Goal: Information Seeking & Learning: Find specific fact

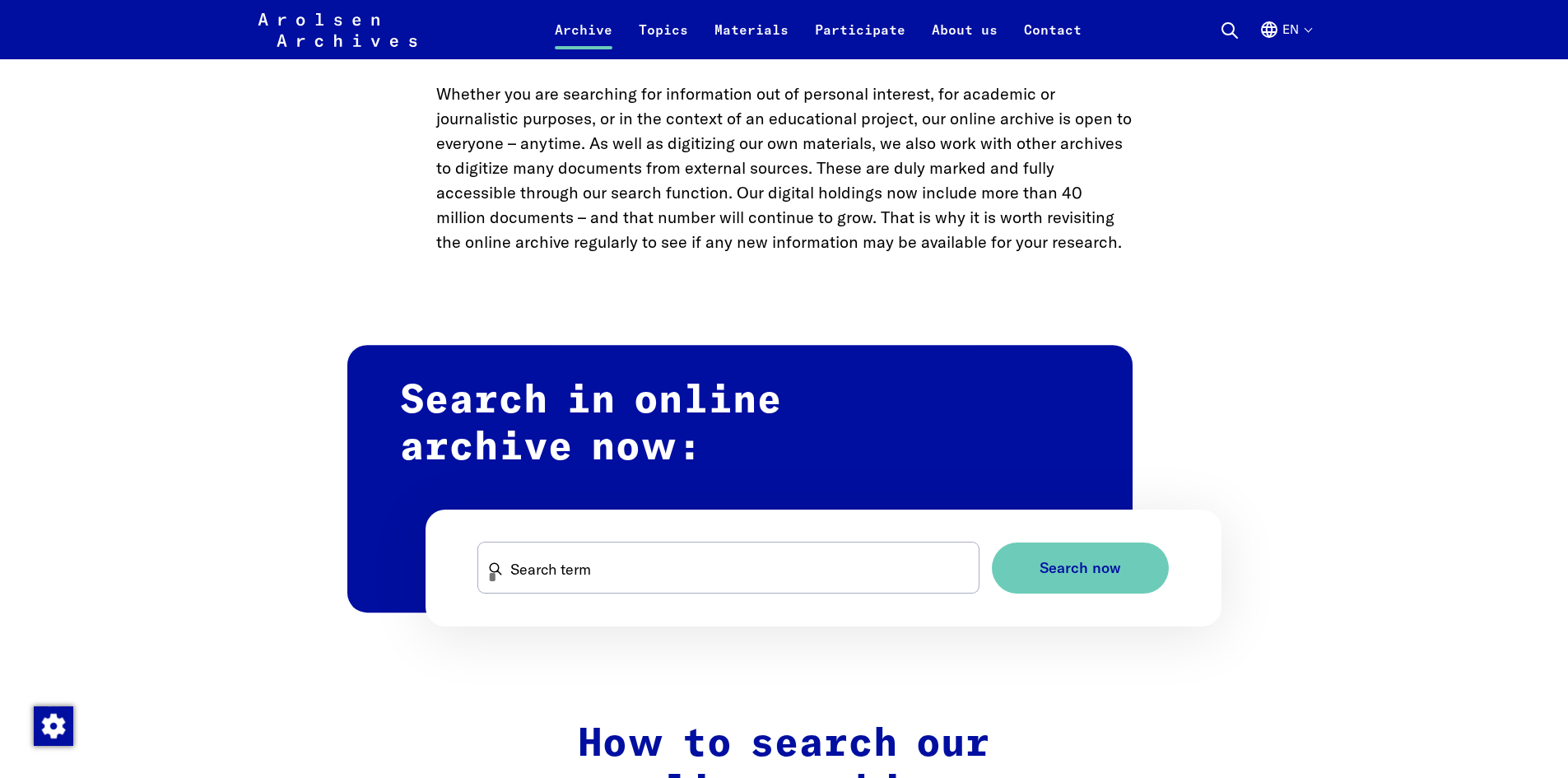
scroll to position [741, 0]
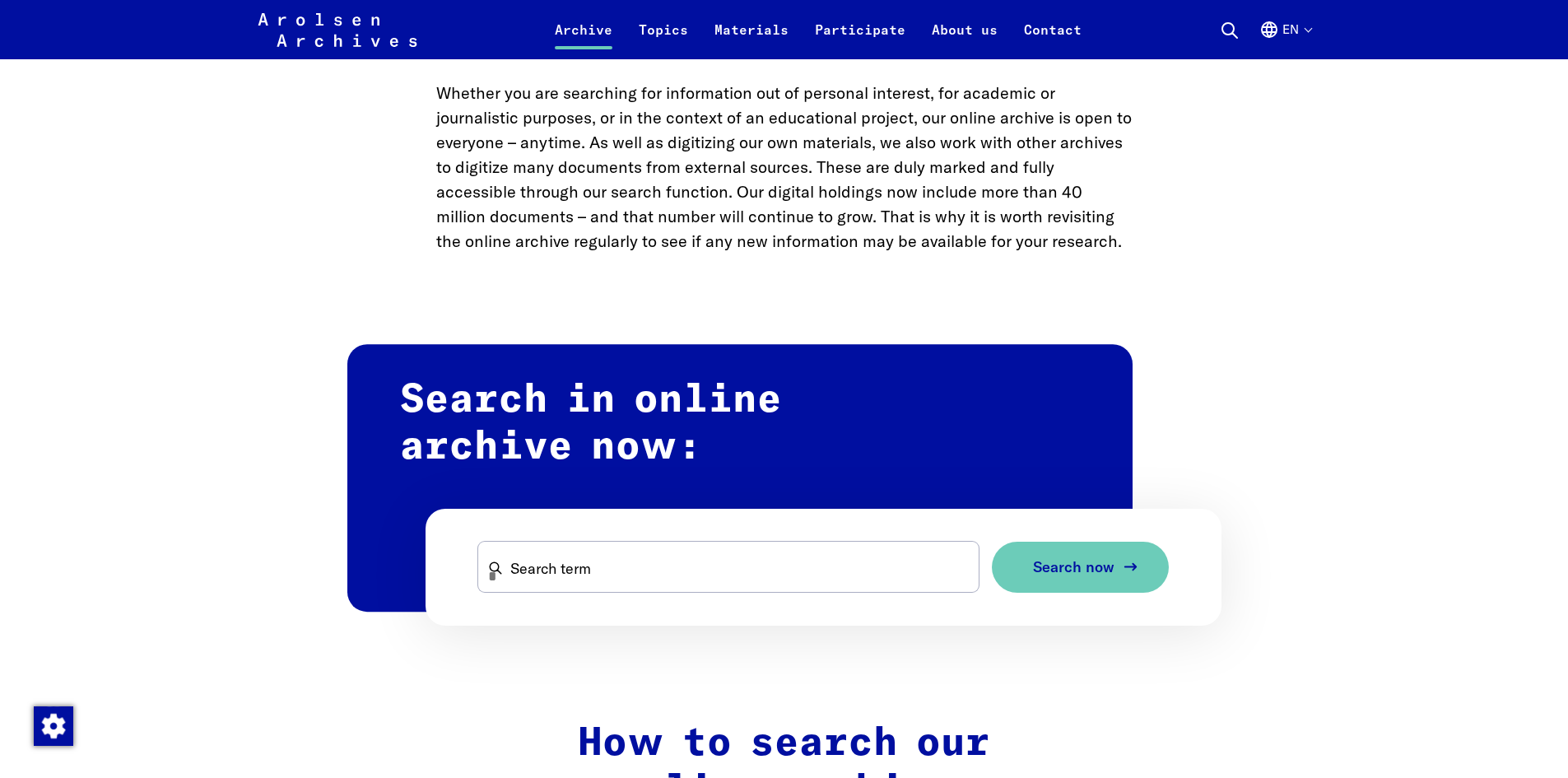
click at [1076, 575] on span "Search now" at bounding box center [1074, 567] width 81 height 17
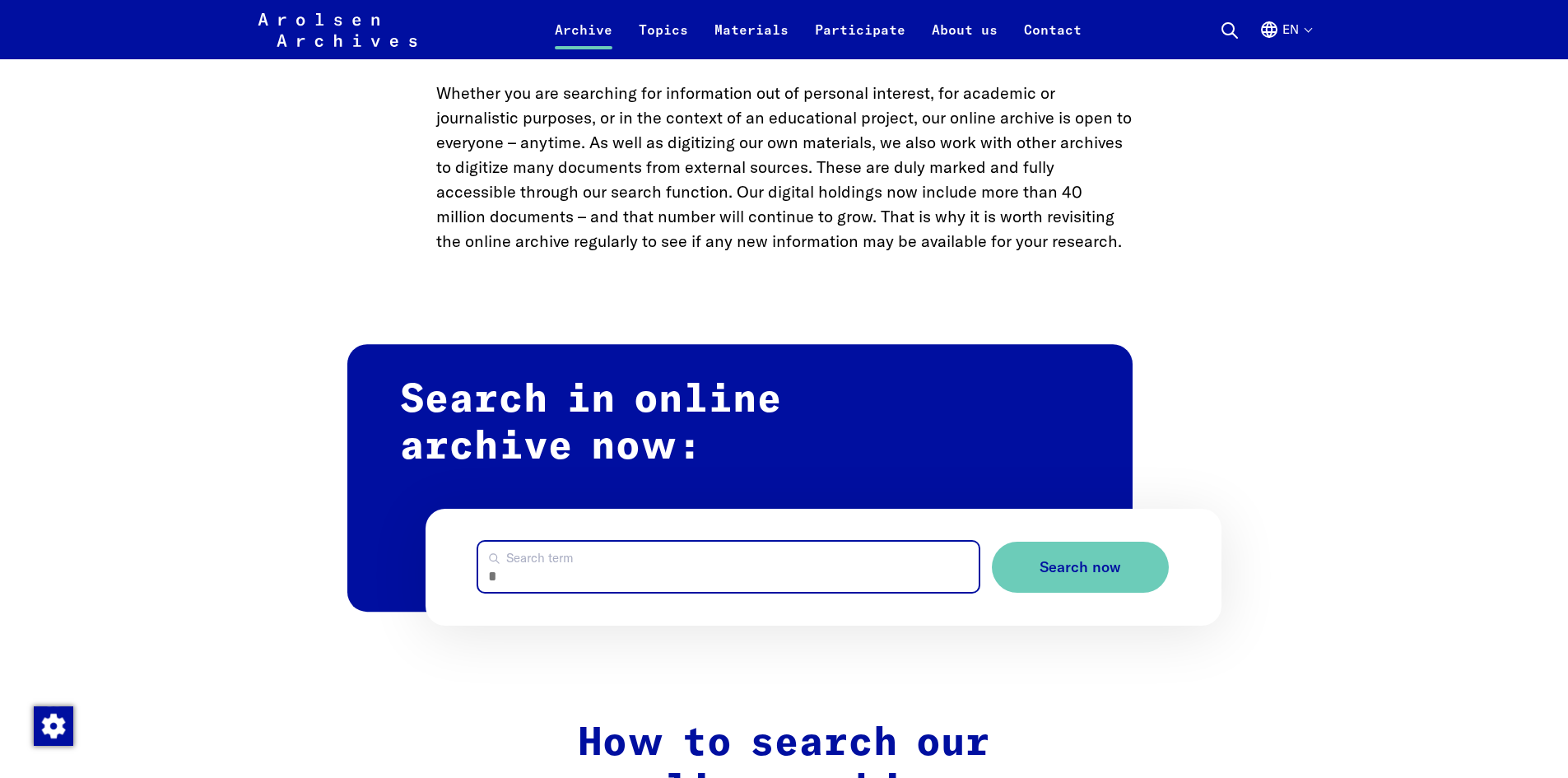
click at [871, 571] on input "Search term" at bounding box center [729, 567] width 500 height 51
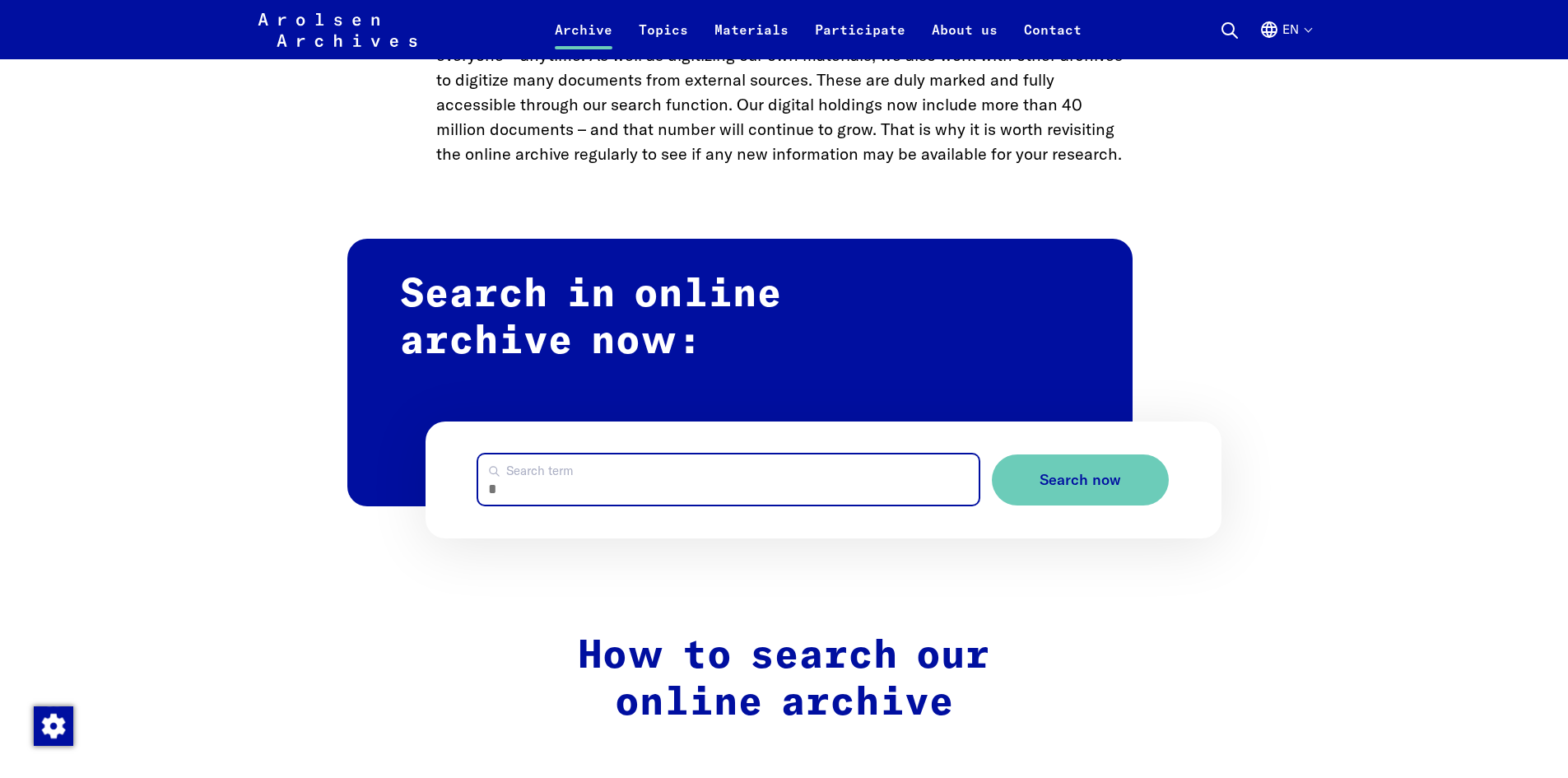
scroll to position [824, 0]
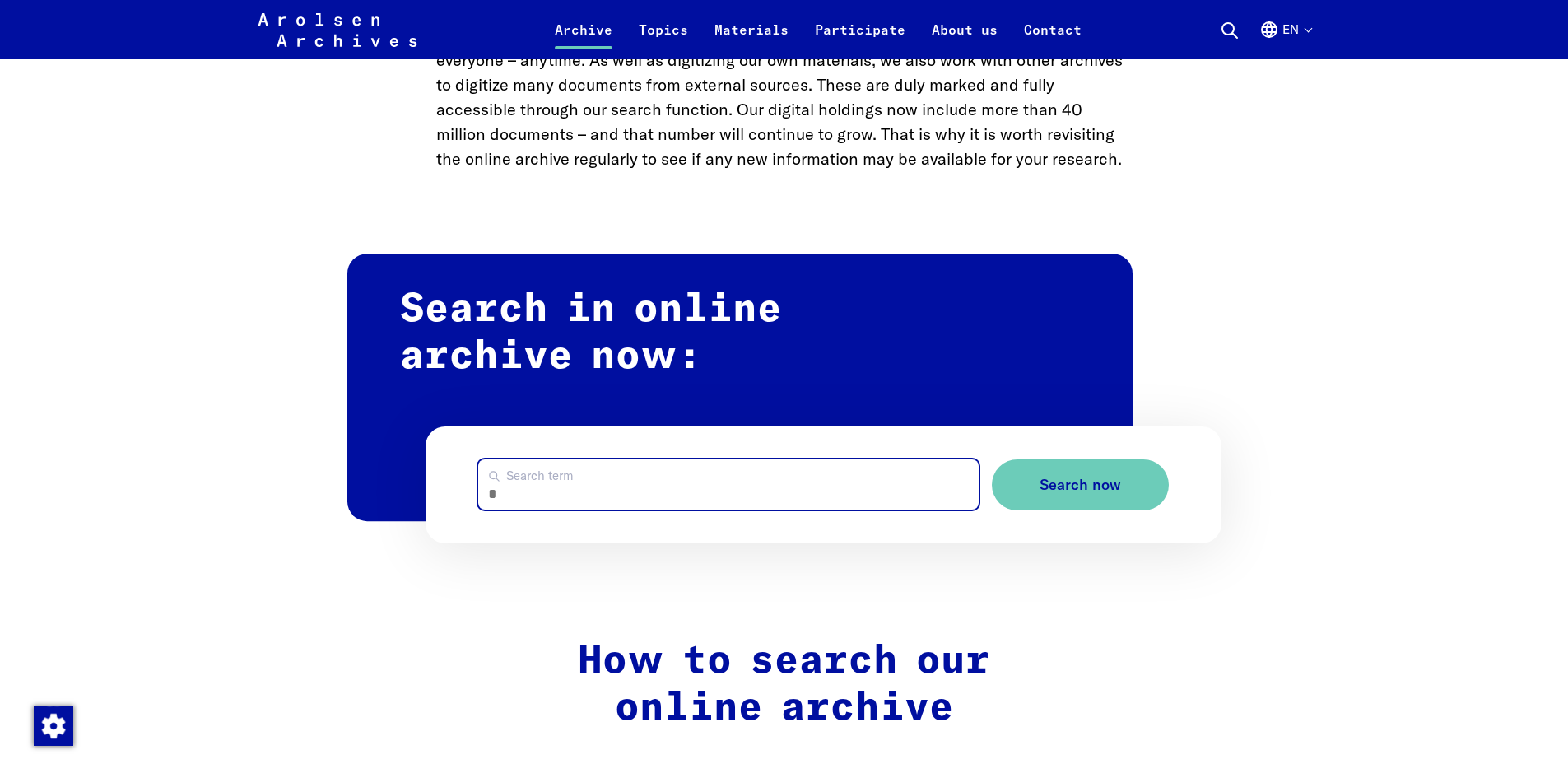
click at [557, 478] on input "Search term" at bounding box center [729, 485] width 500 height 51
type input "**********"
click at [992, 460] on button "Search now" at bounding box center [1080, 486] width 177 height 52
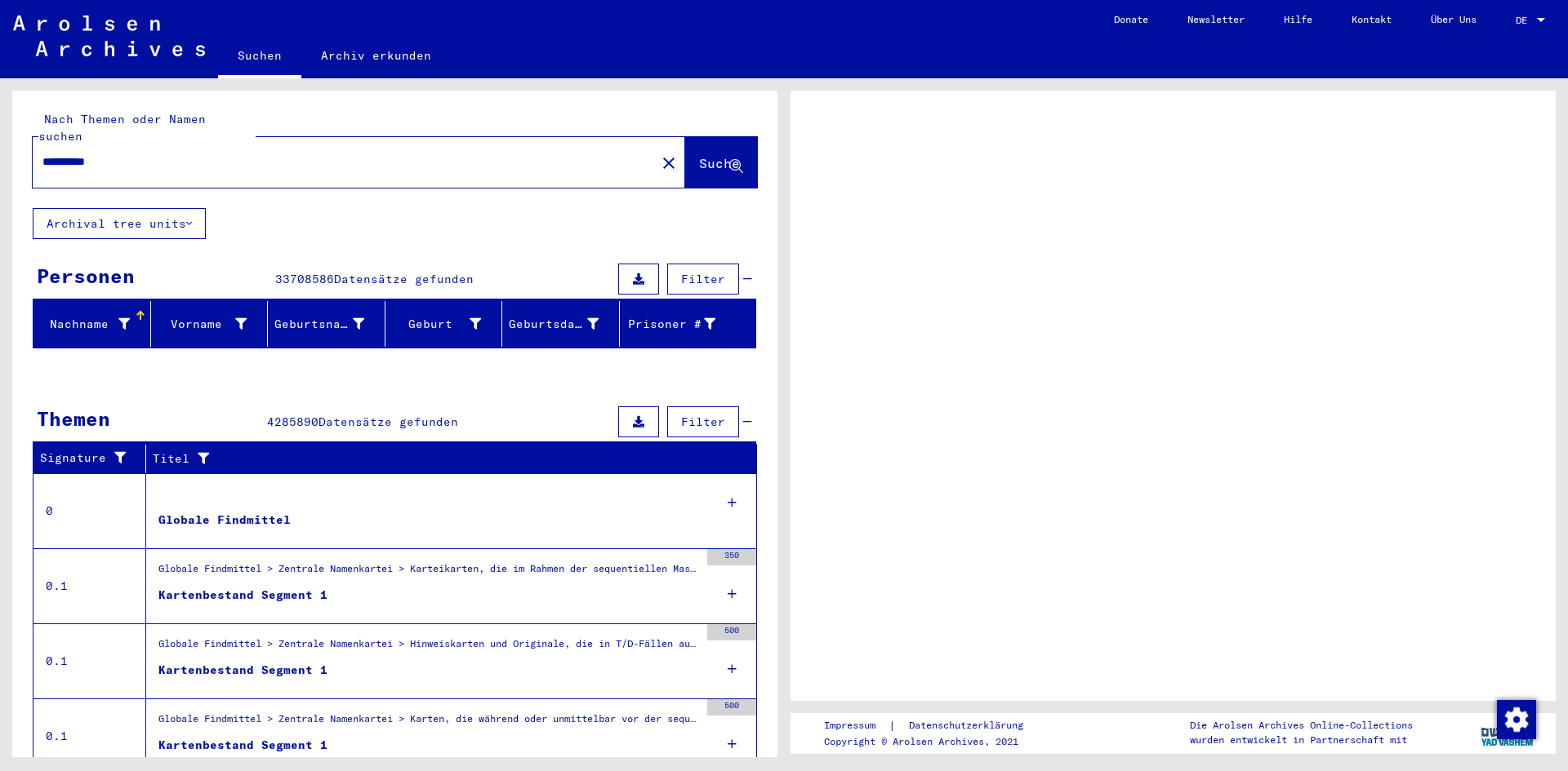
click at [155, 154] on input "**********" at bounding box center [344, 161] width 604 height 17
click at [686, 140] on button "Suche" at bounding box center [721, 161] width 72 height 50
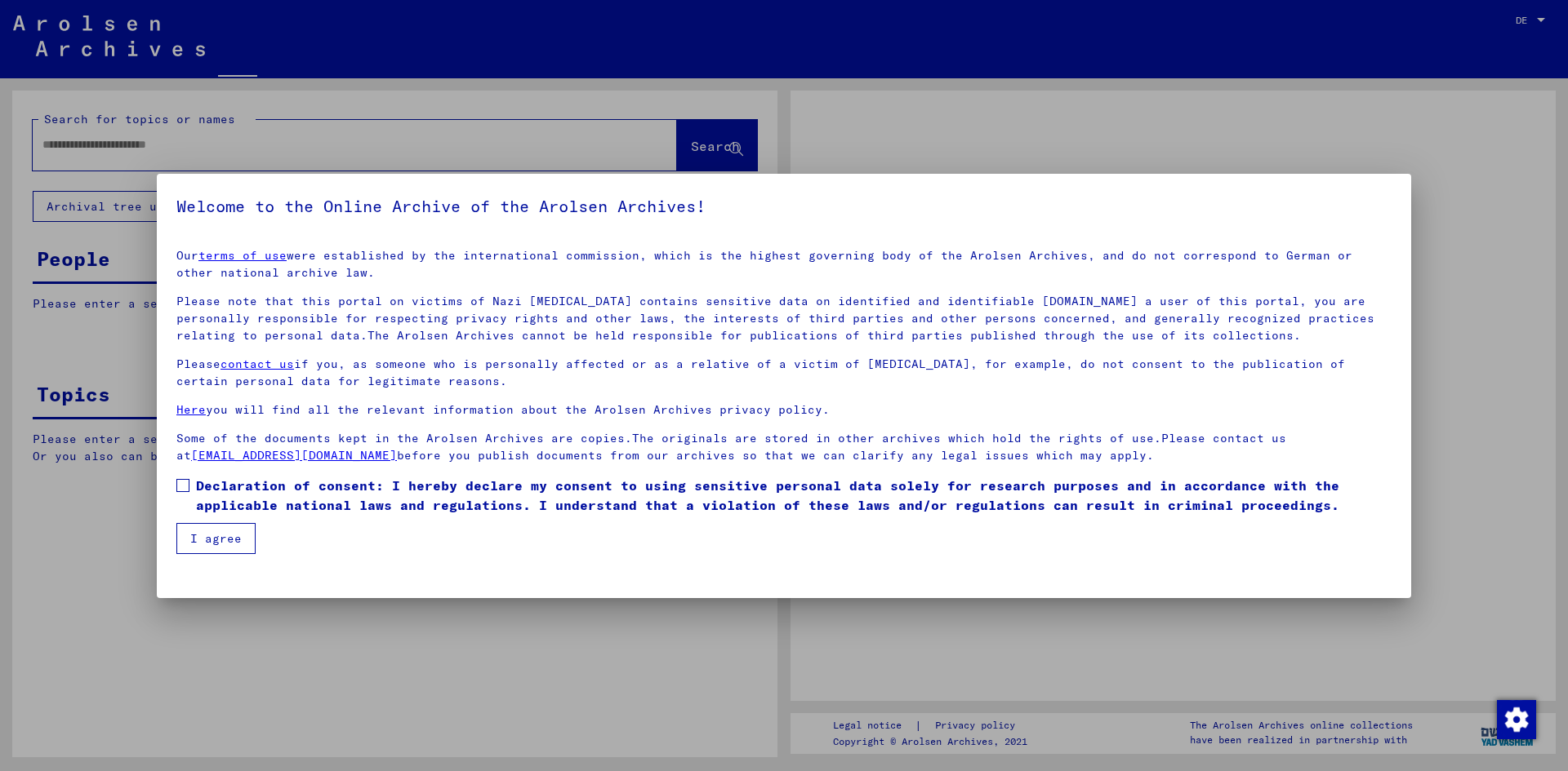
type input "**********"
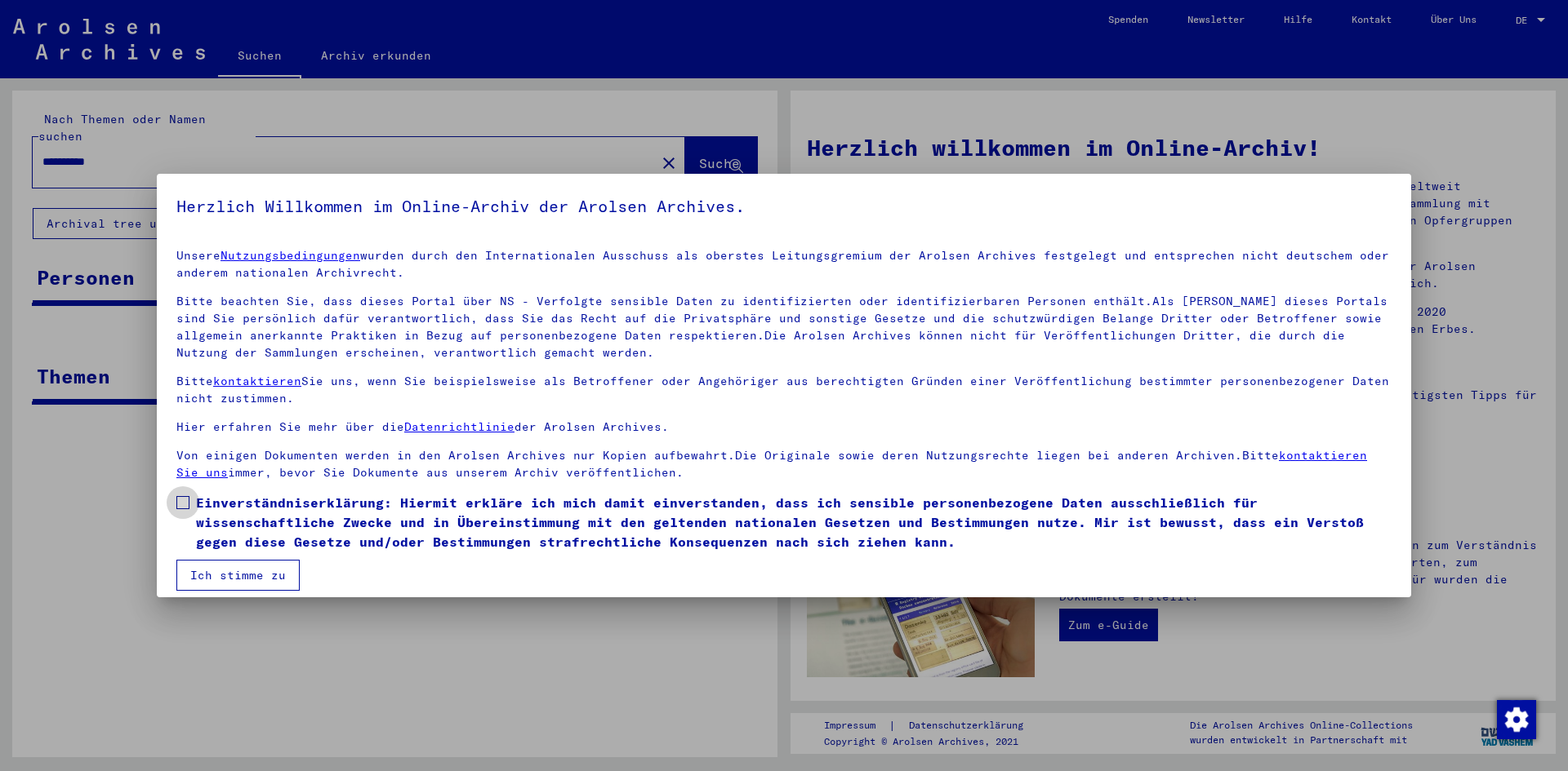
click at [193, 499] on label "Einverständniserklärung: Hiermit erkläre ich mich damit einverstanden, dass ich…" at bounding box center [784, 523] width 1215 height 59
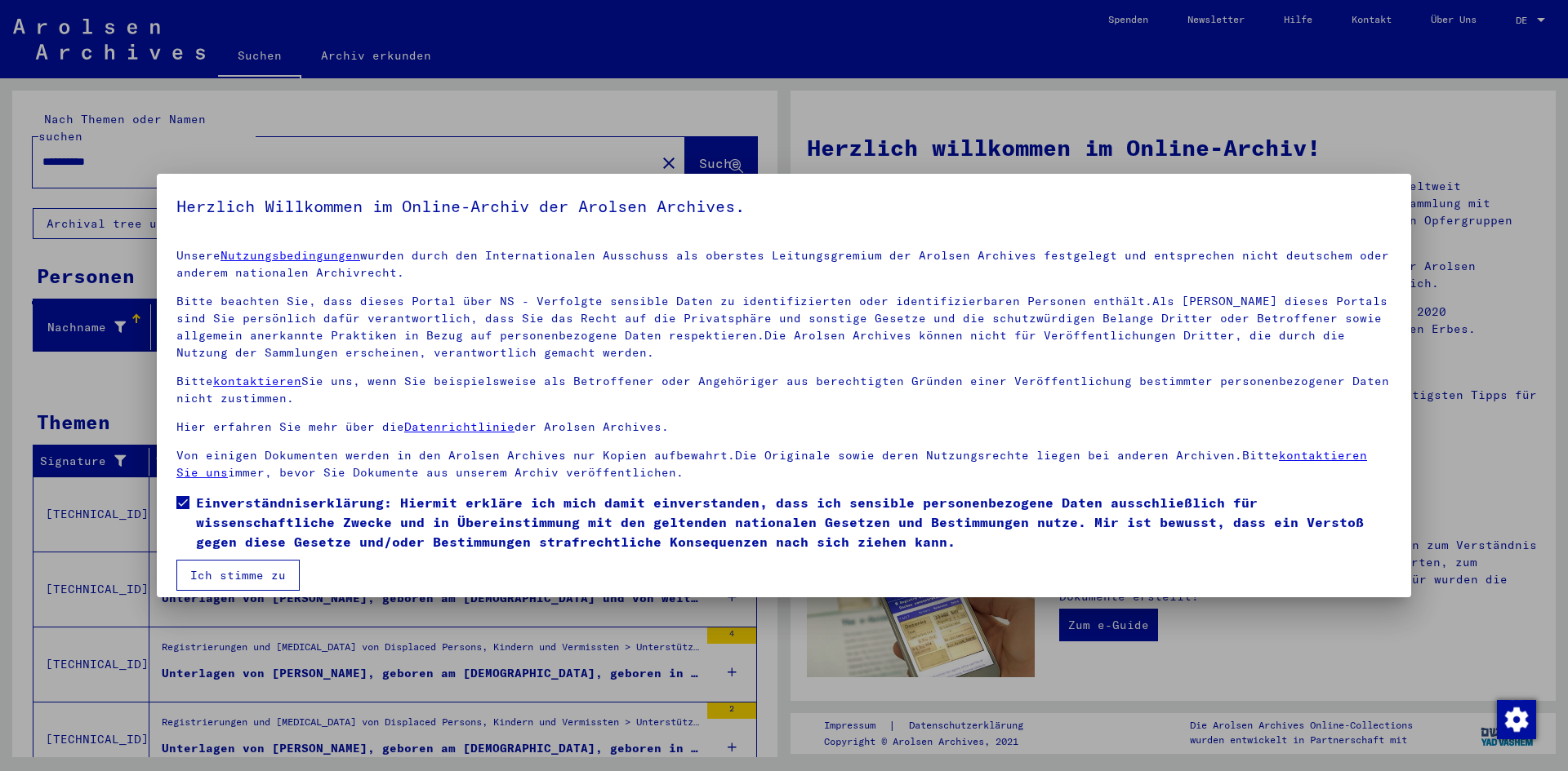
click at [220, 574] on button "Ich stimme zu" at bounding box center [237, 576] width 123 height 32
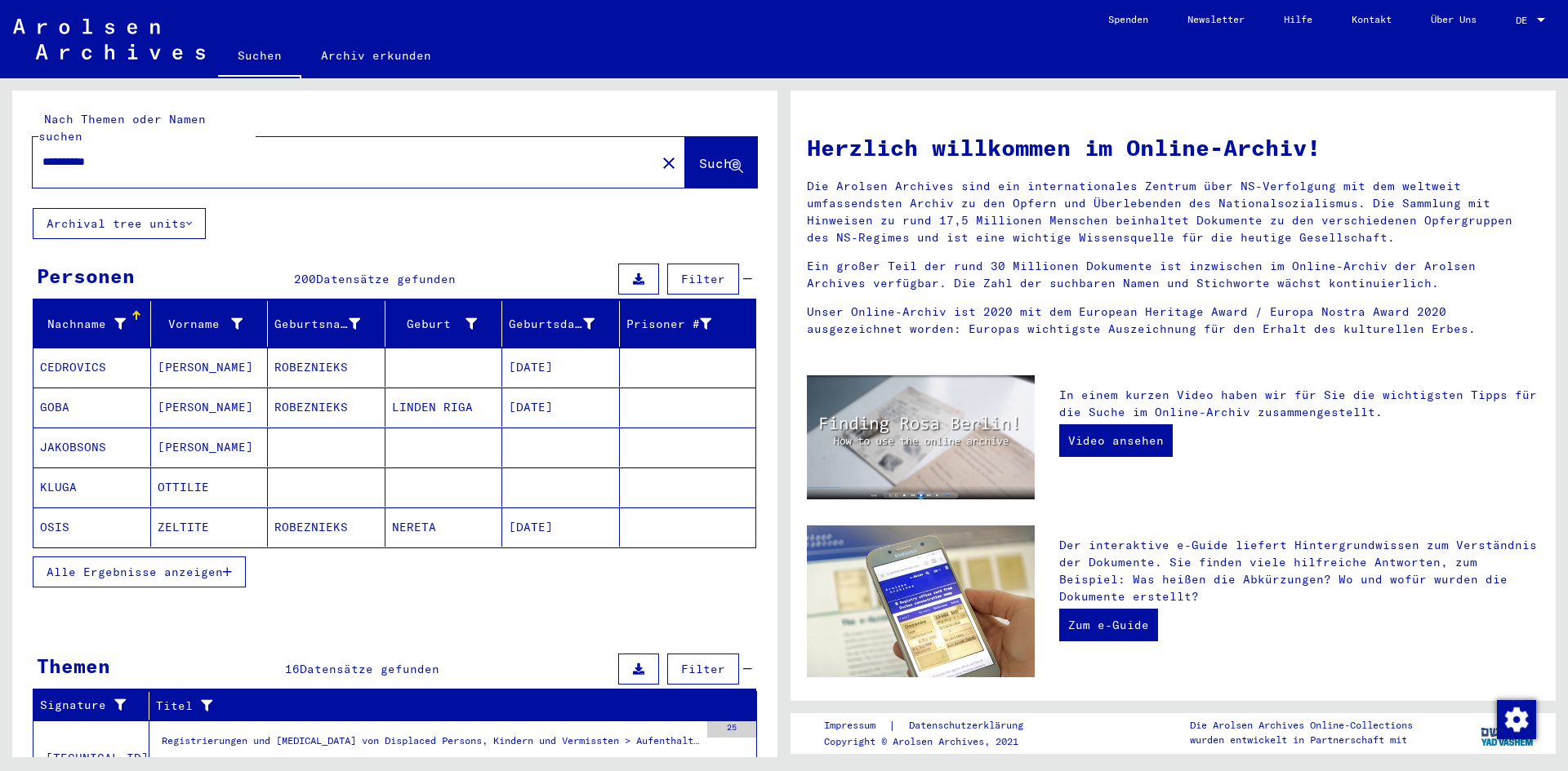
click at [74, 508] on mat-cell "OSIS" at bounding box center [92, 528] width 117 height 39
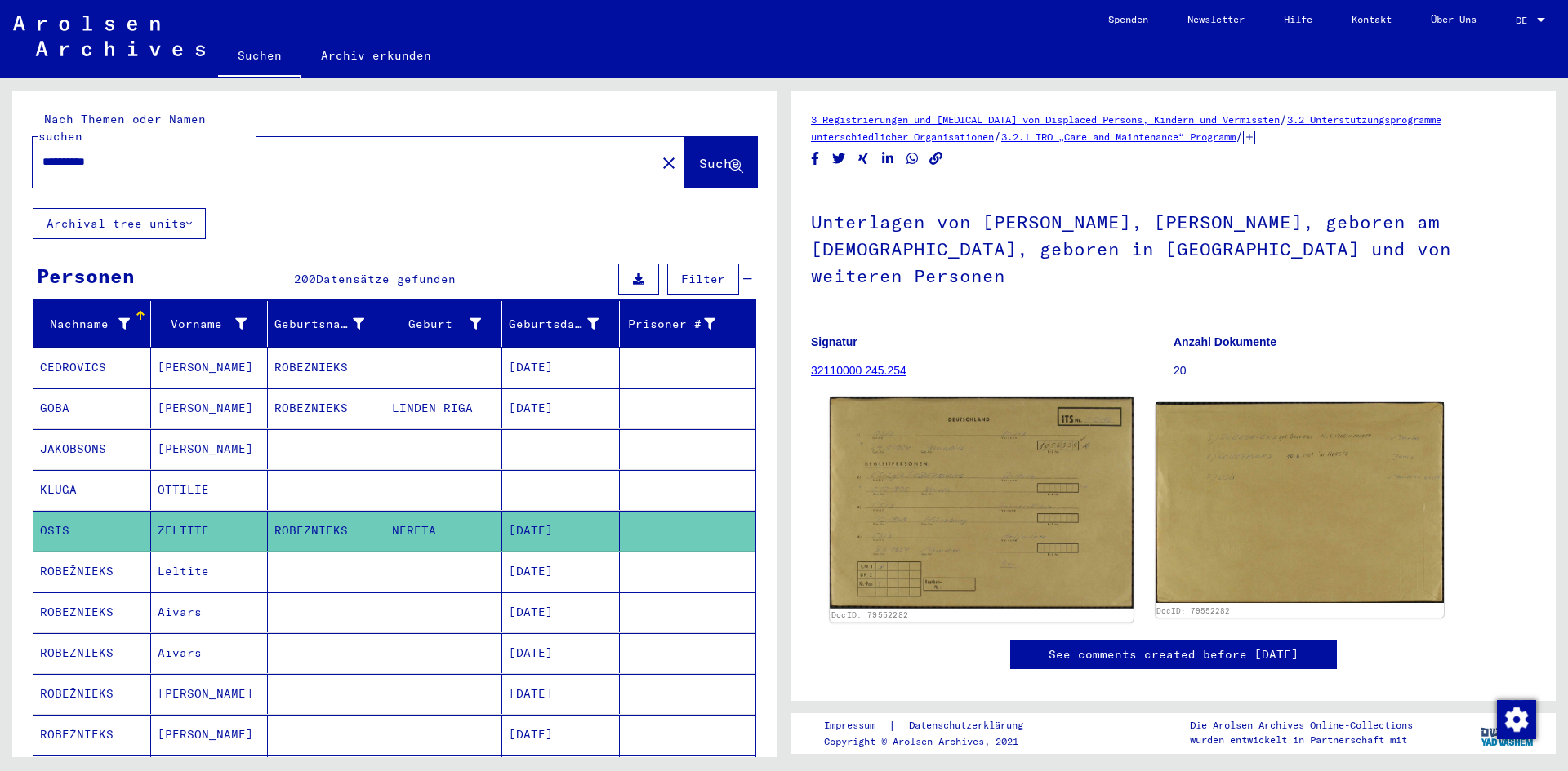
click at [877, 475] on img at bounding box center [981, 503] width 303 height 212
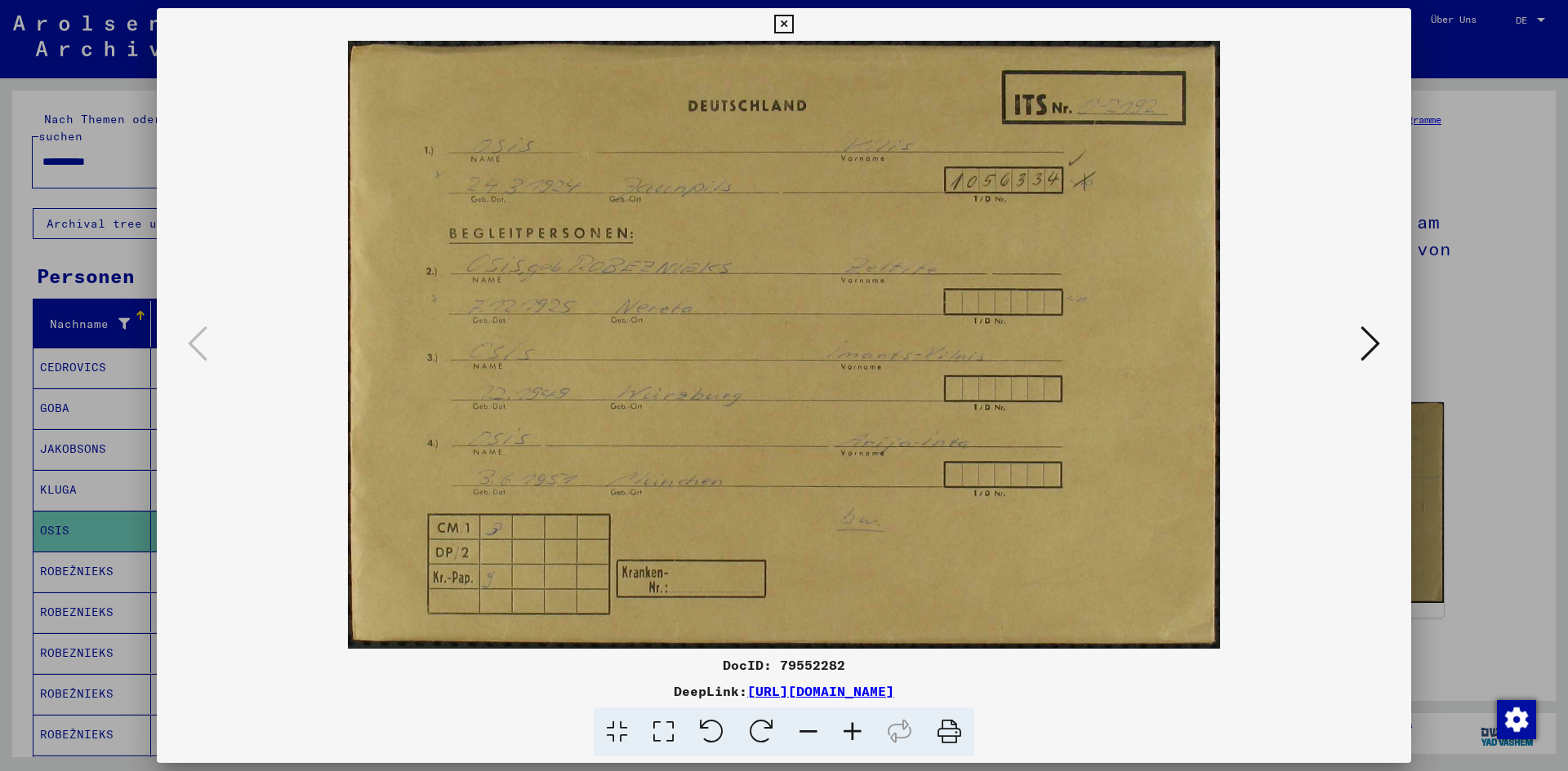
click at [1364, 342] on icon at bounding box center [1370, 344] width 20 height 39
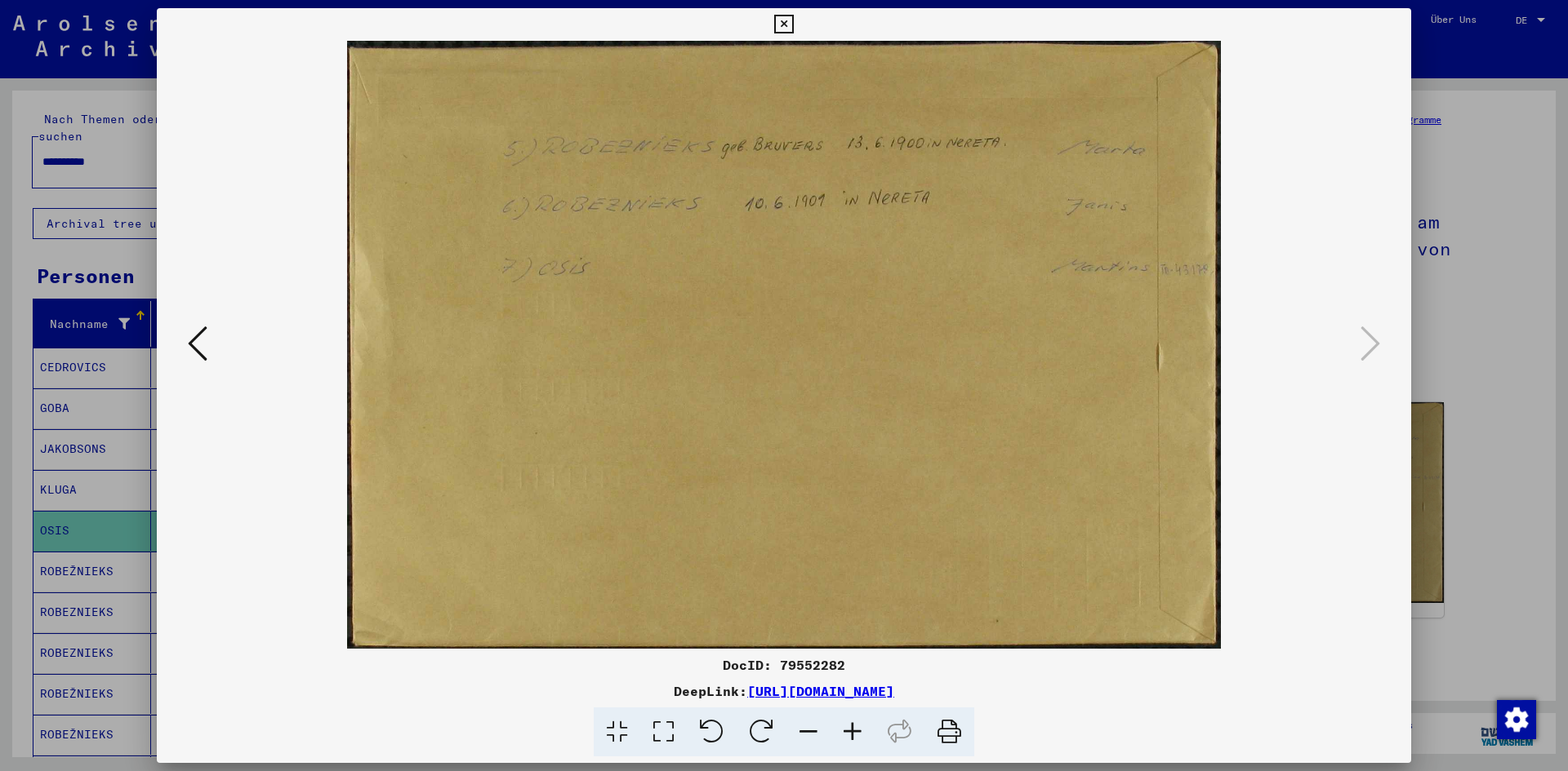
click at [1483, 321] on div at bounding box center [784, 385] width 1568 height 771
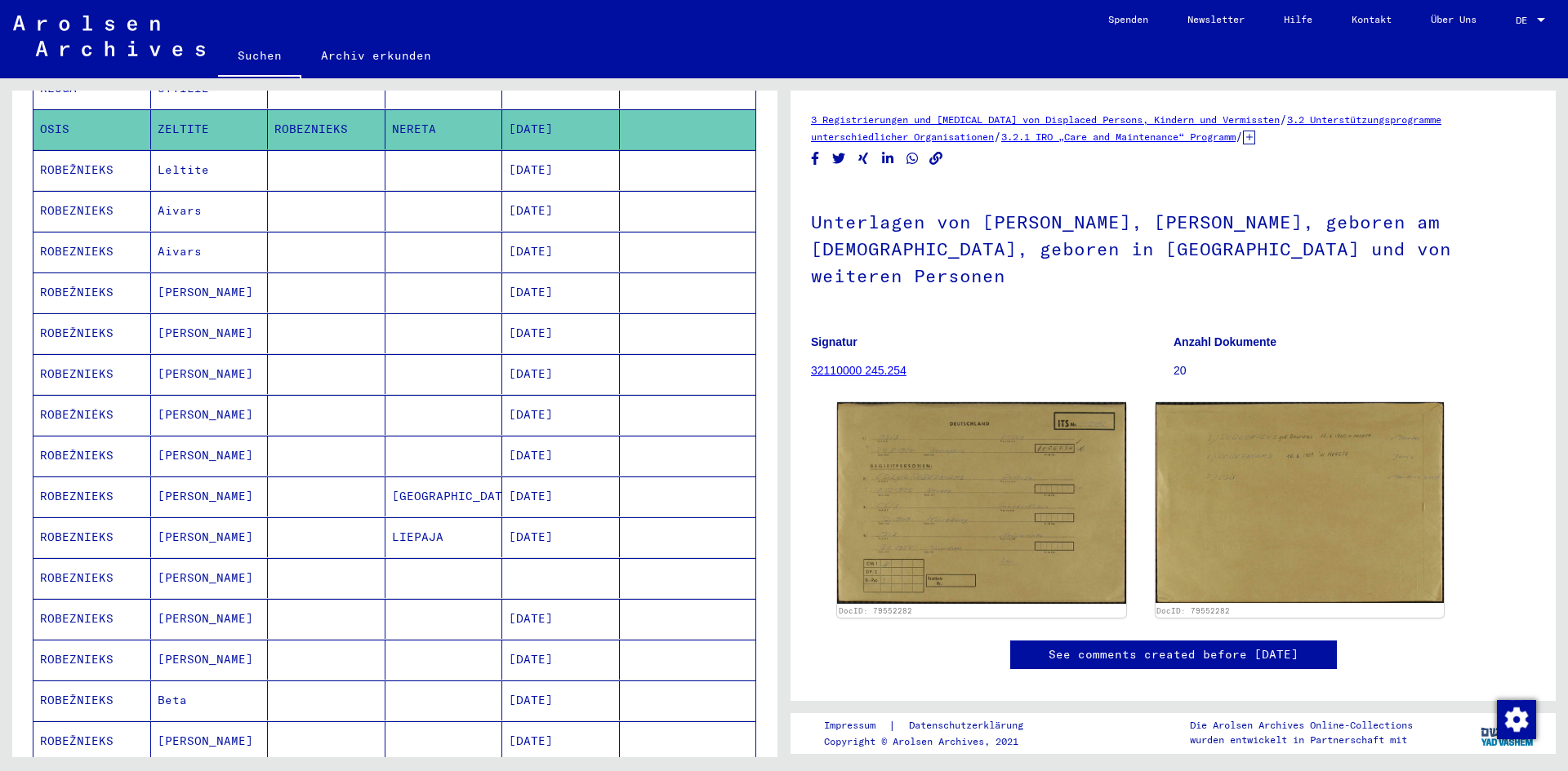
scroll to position [409, 0]
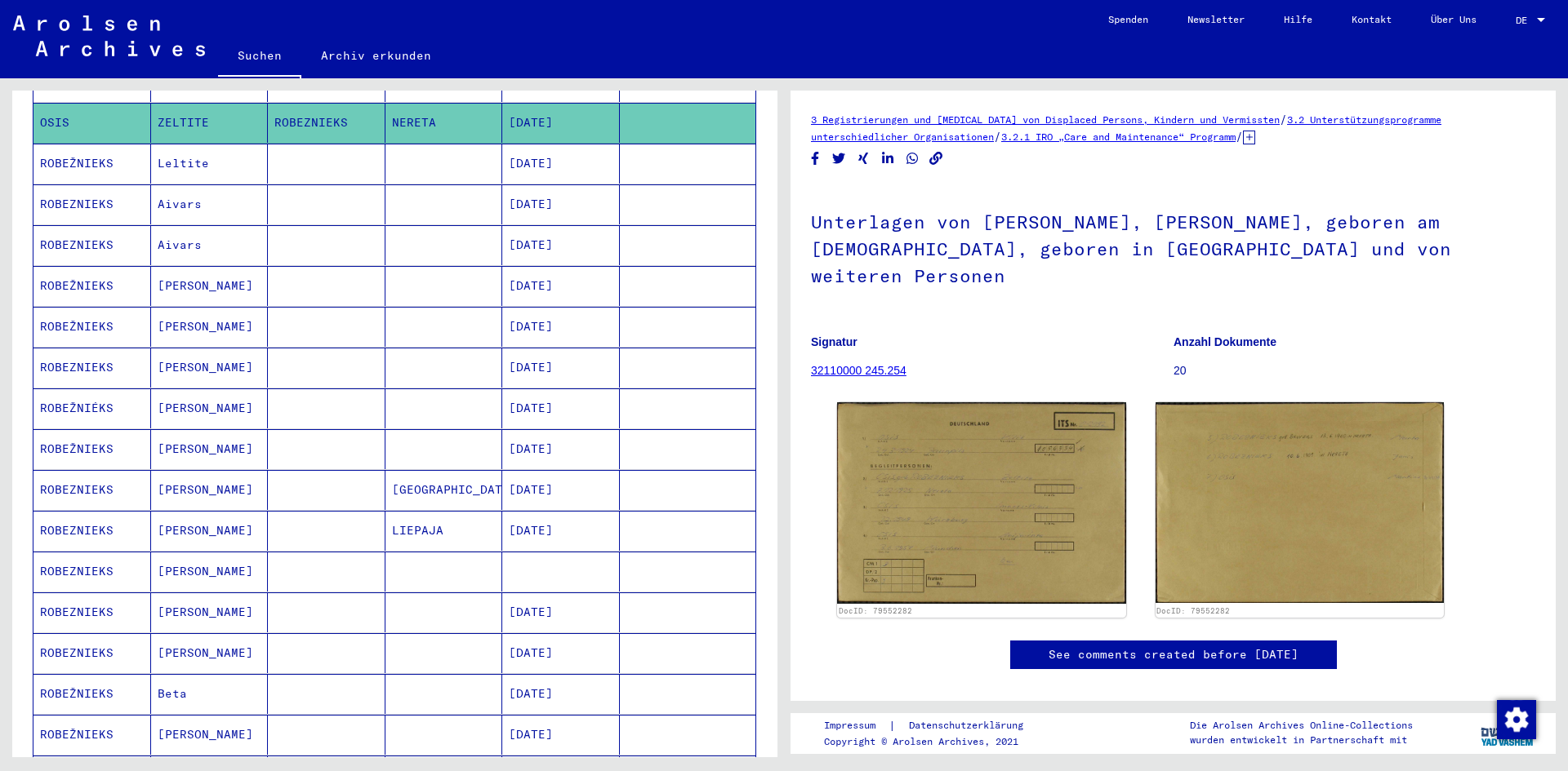
click at [63, 145] on mat-cell "ROBEŽNIEKS" at bounding box center [92, 163] width 117 height 40
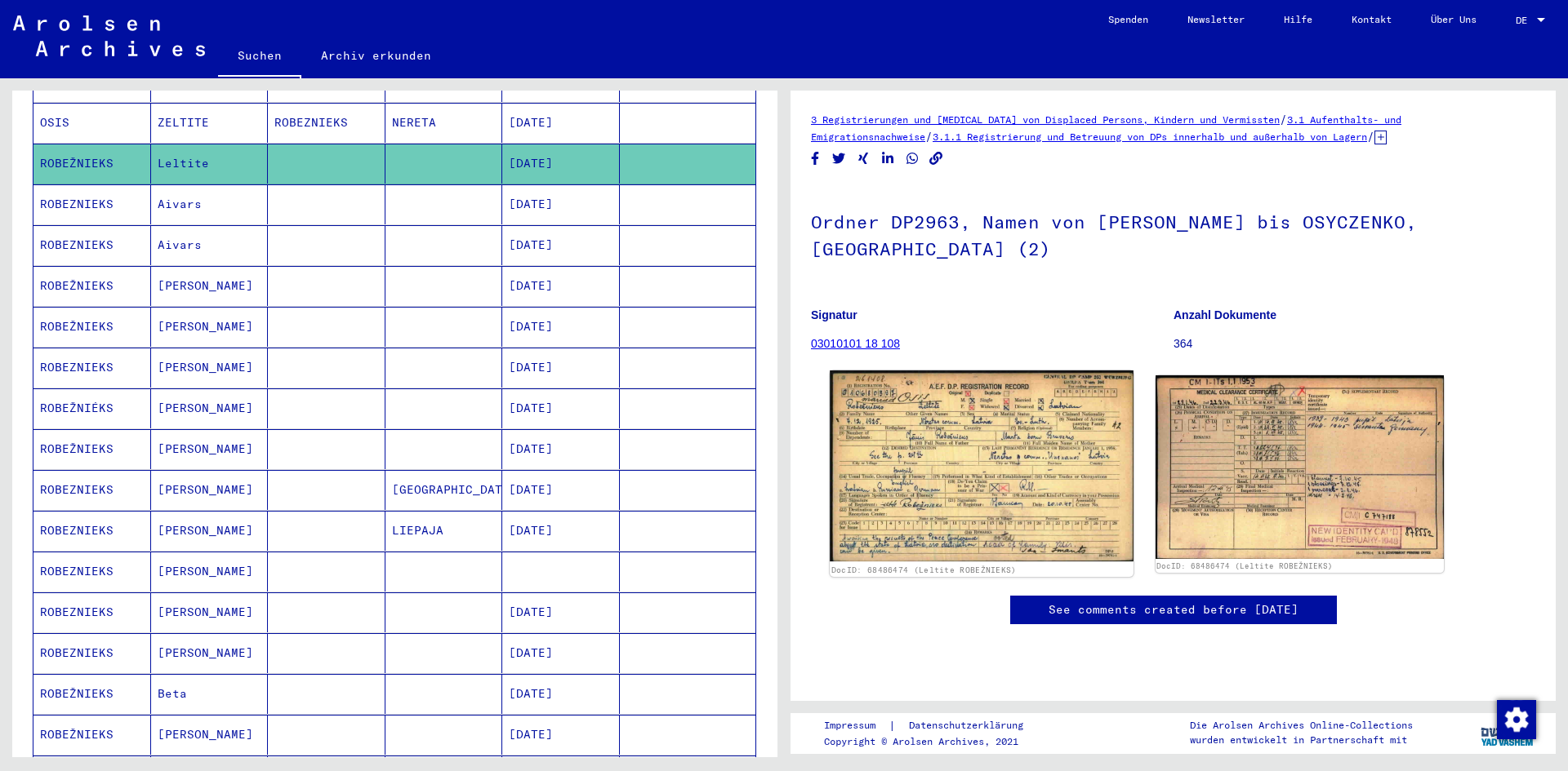
click at [972, 476] on img at bounding box center [981, 466] width 303 height 191
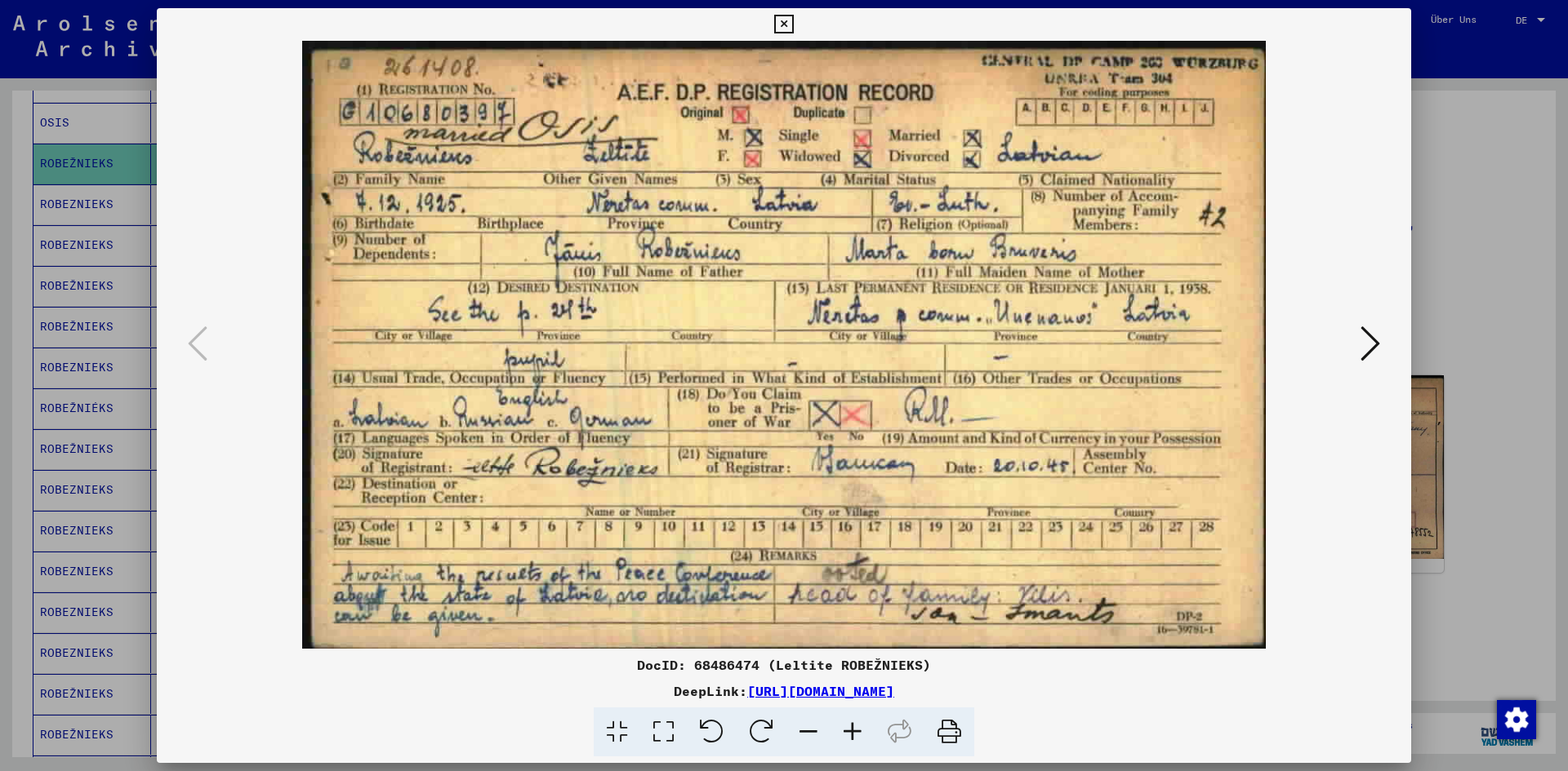
click at [1371, 349] on icon at bounding box center [1370, 344] width 20 height 39
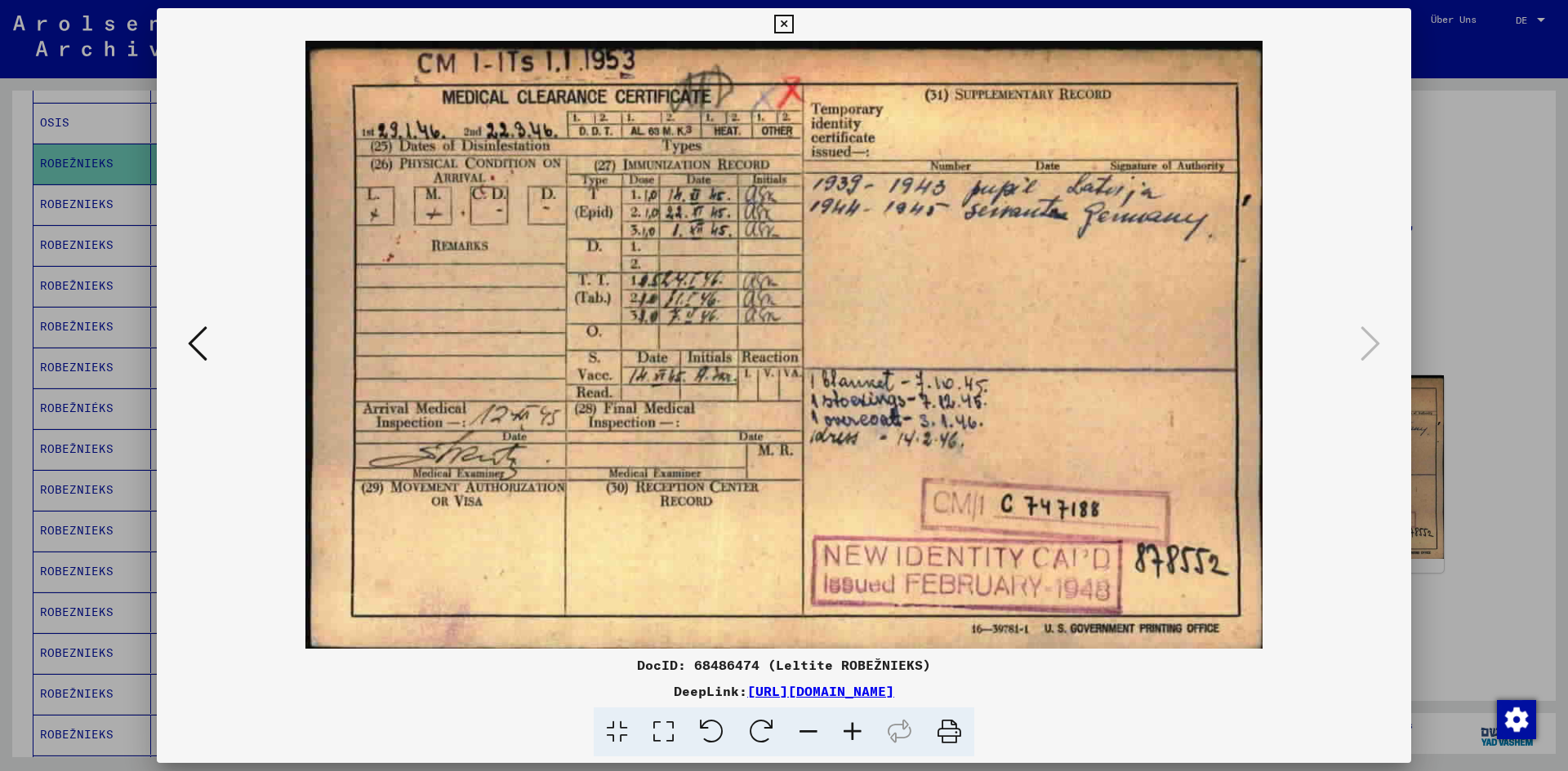
click at [203, 356] on icon at bounding box center [198, 344] width 20 height 39
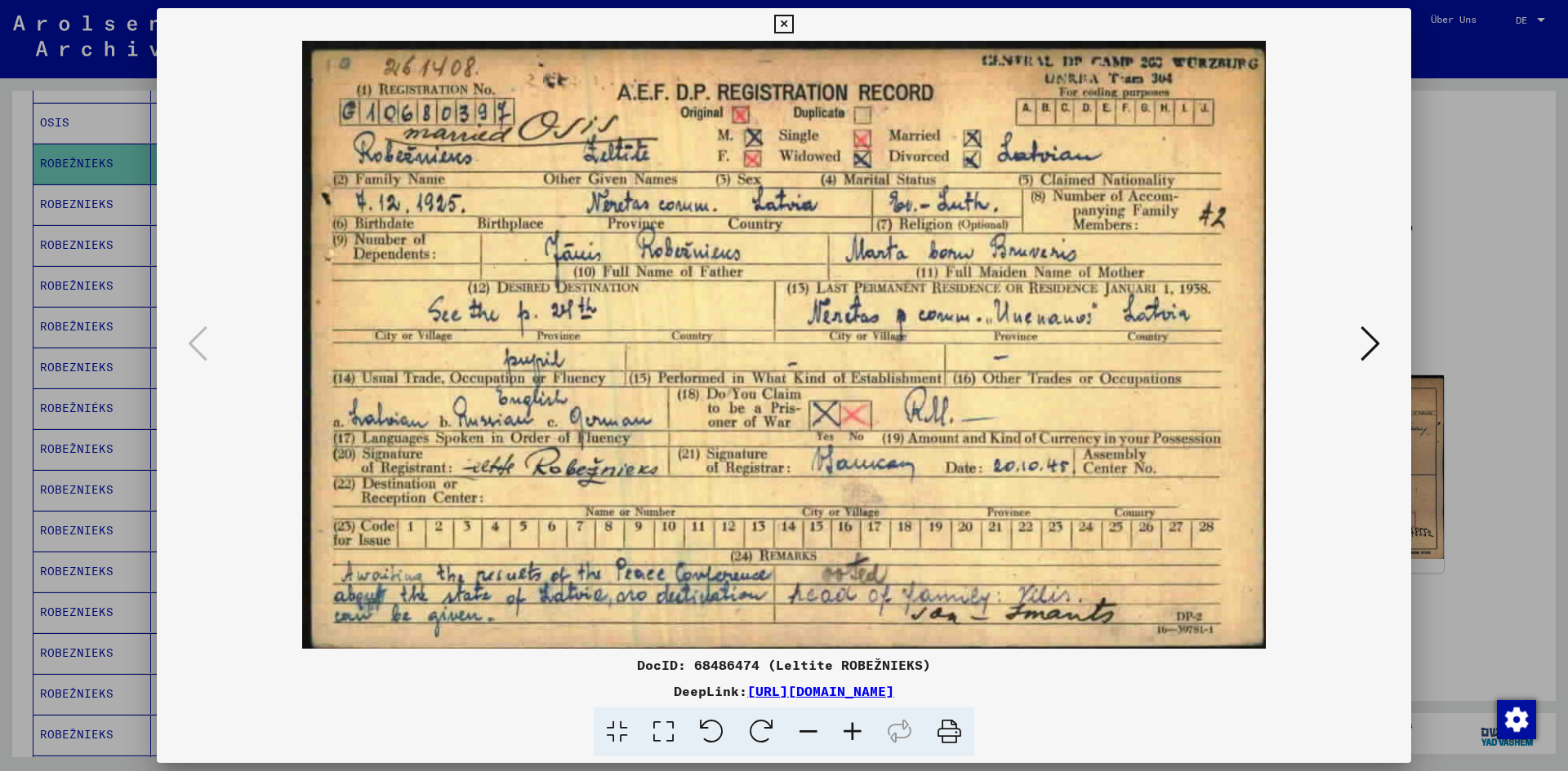
click at [1503, 121] on div at bounding box center [784, 385] width 1568 height 771
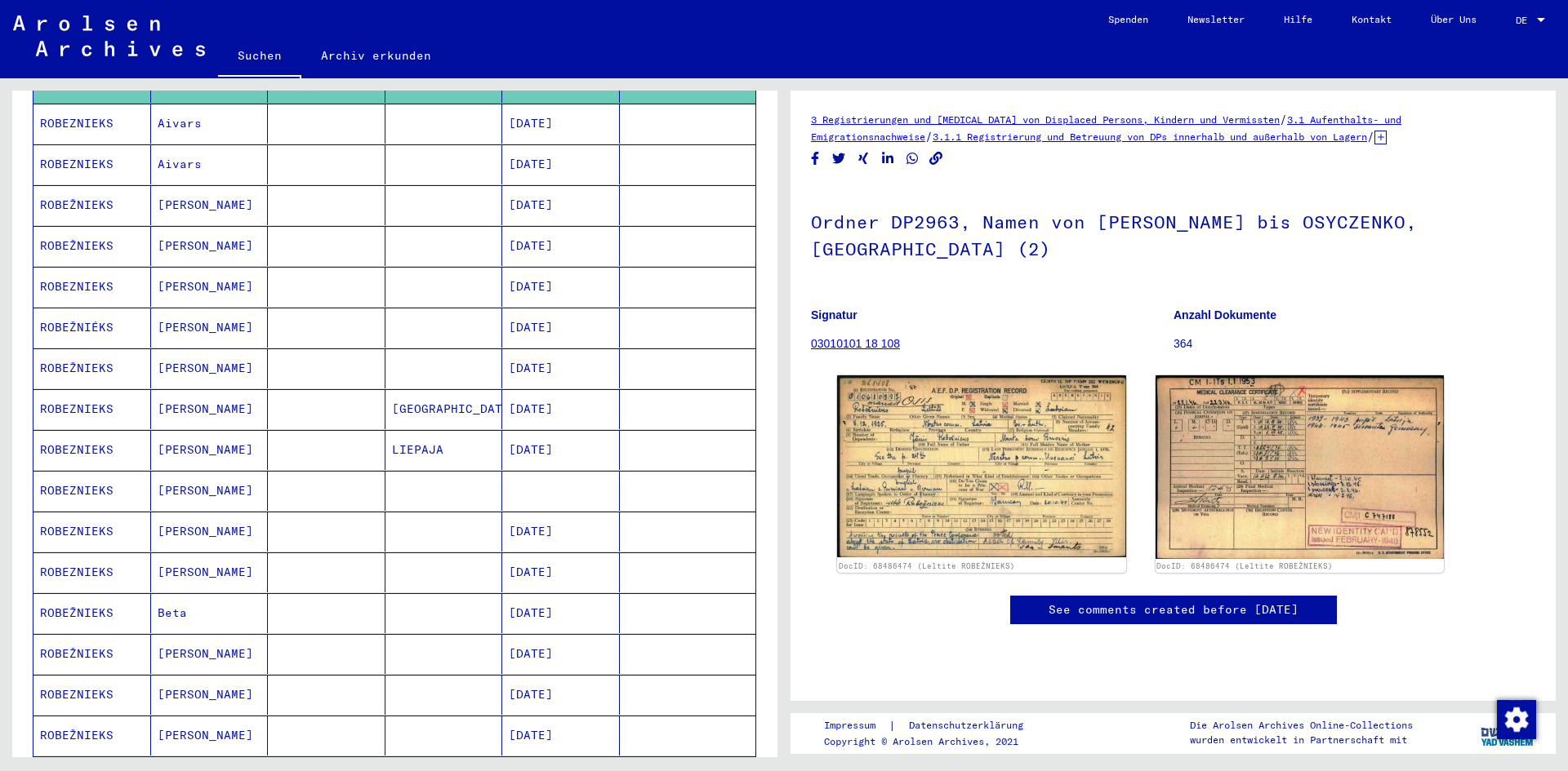
scroll to position [489, 0]
click at [65, 593] on mat-cell "ROBEŽNIEKS" at bounding box center [92, 612] width 117 height 40
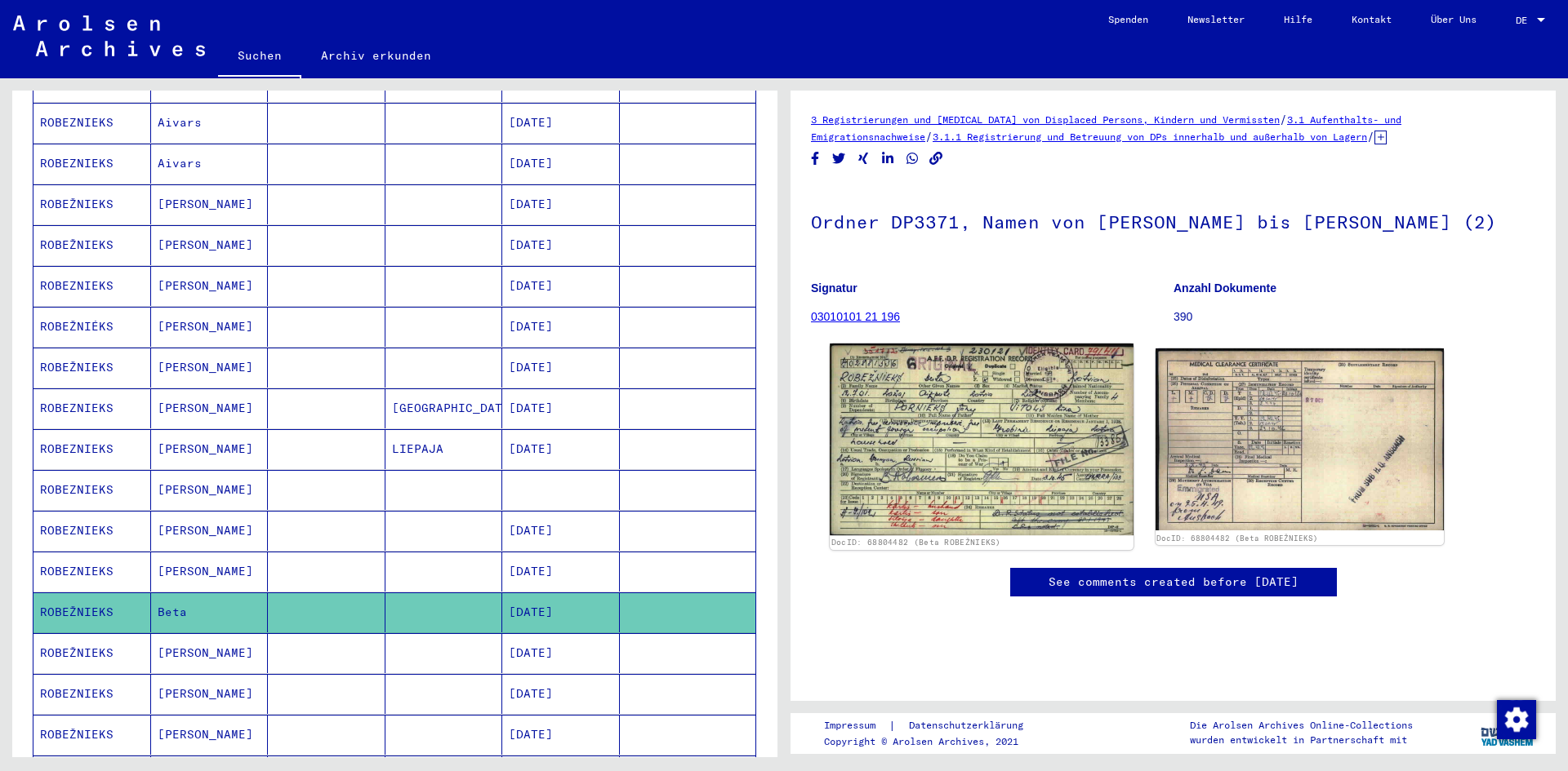
click at [968, 389] on img at bounding box center [981, 439] width 303 height 192
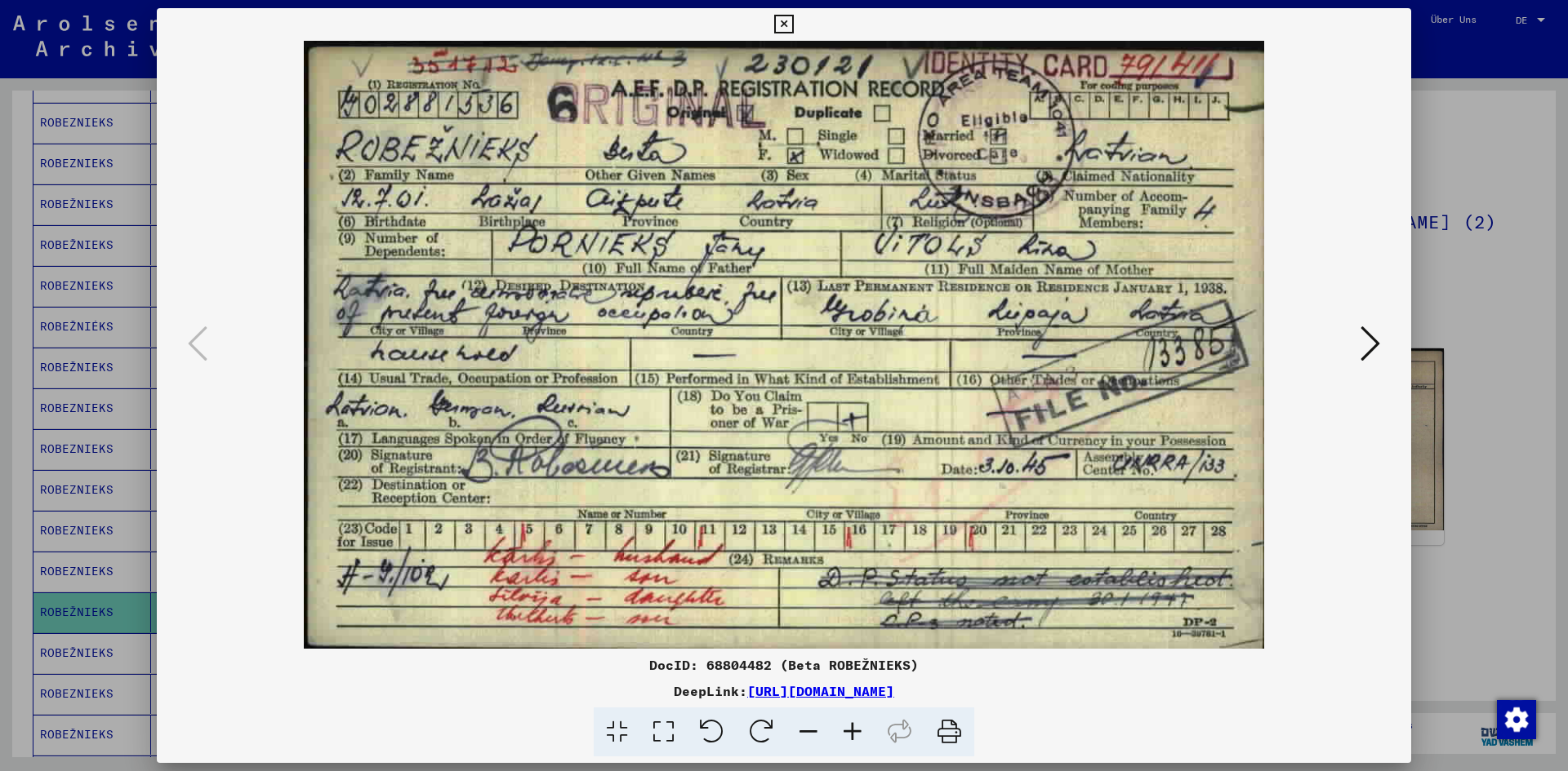
click at [1458, 321] on div at bounding box center [784, 385] width 1568 height 771
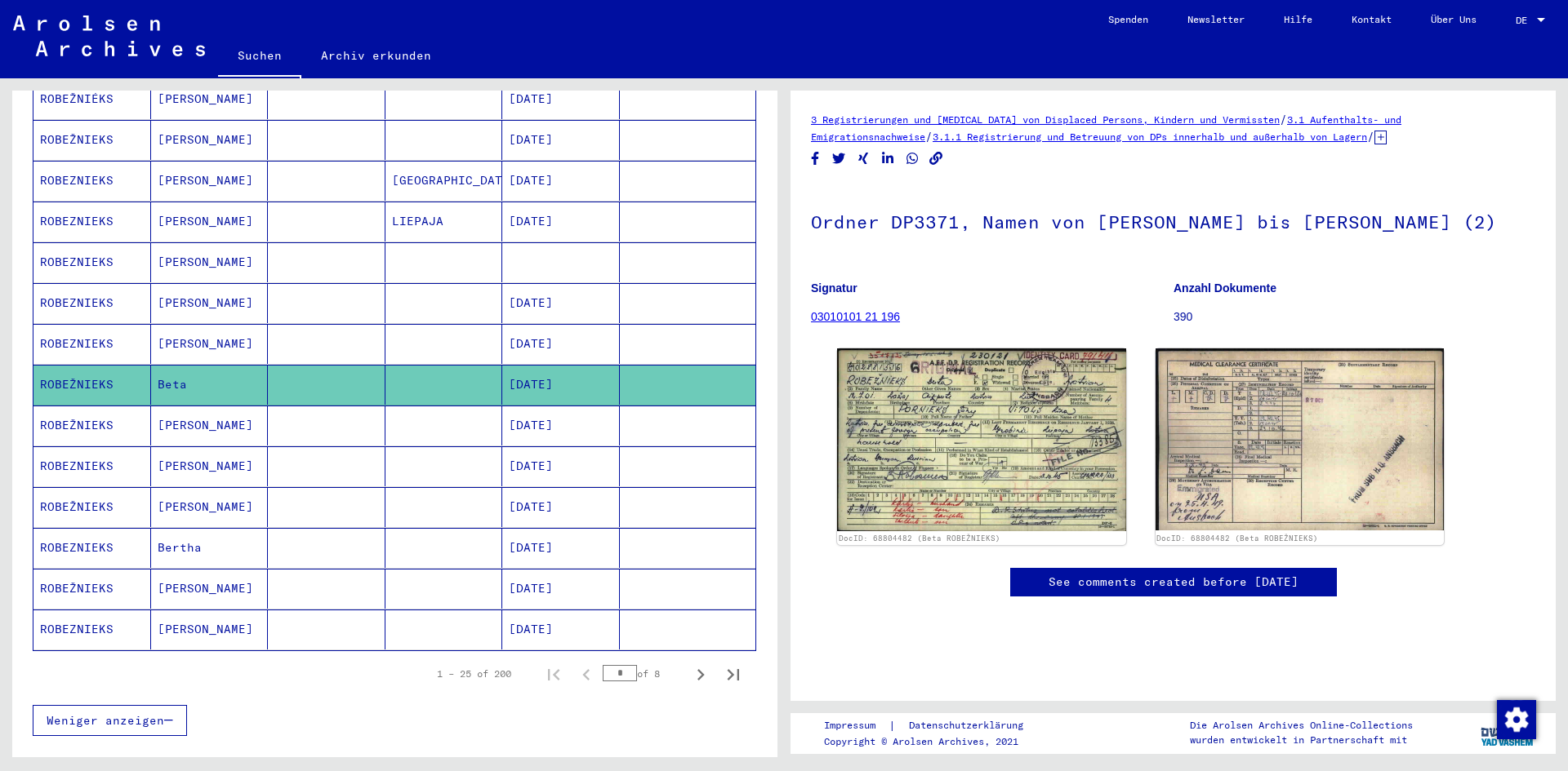
scroll to position [735, 0]
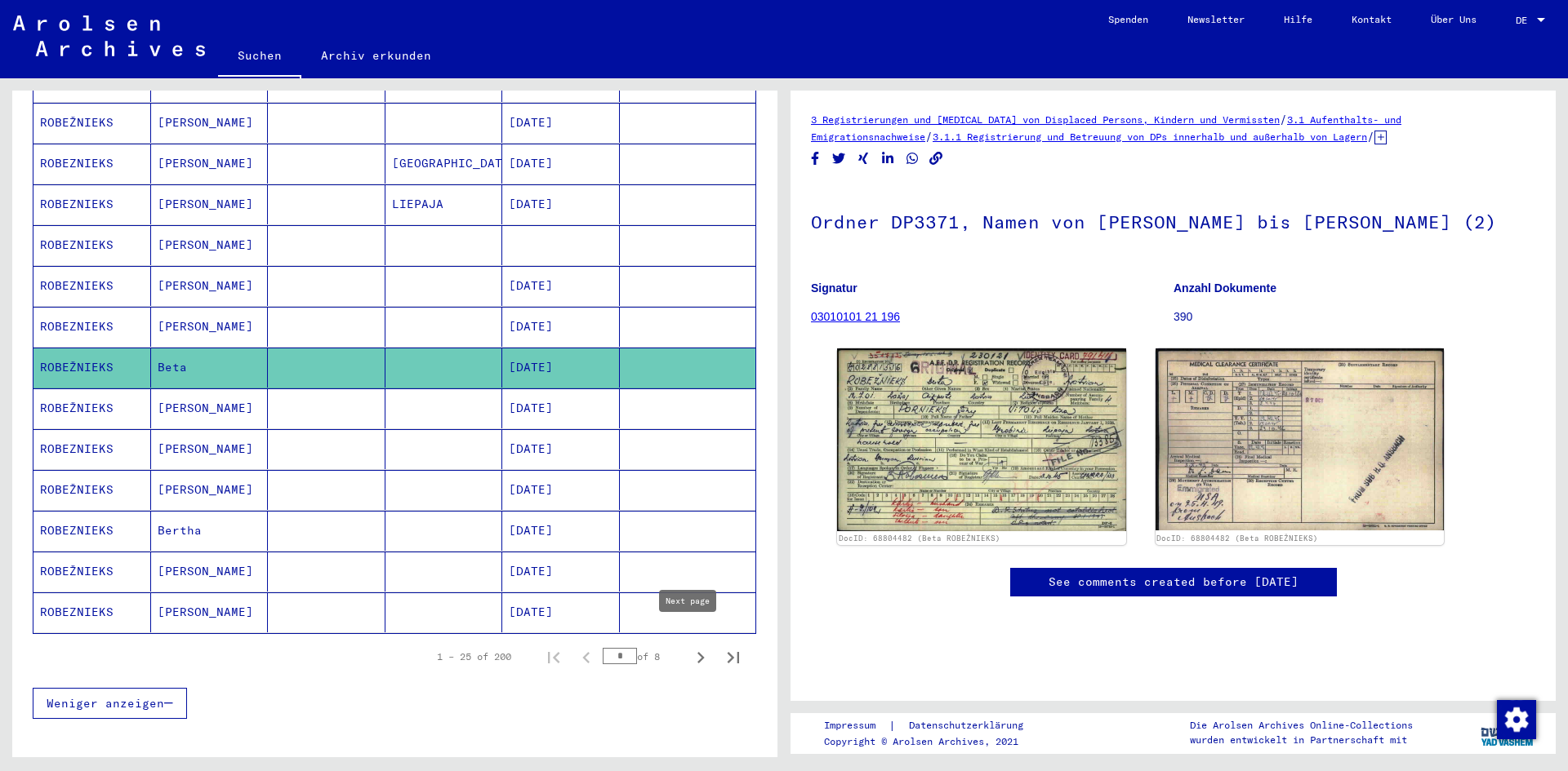
click at [689, 647] on icon "Next page" at bounding box center [700, 658] width 23 height 23
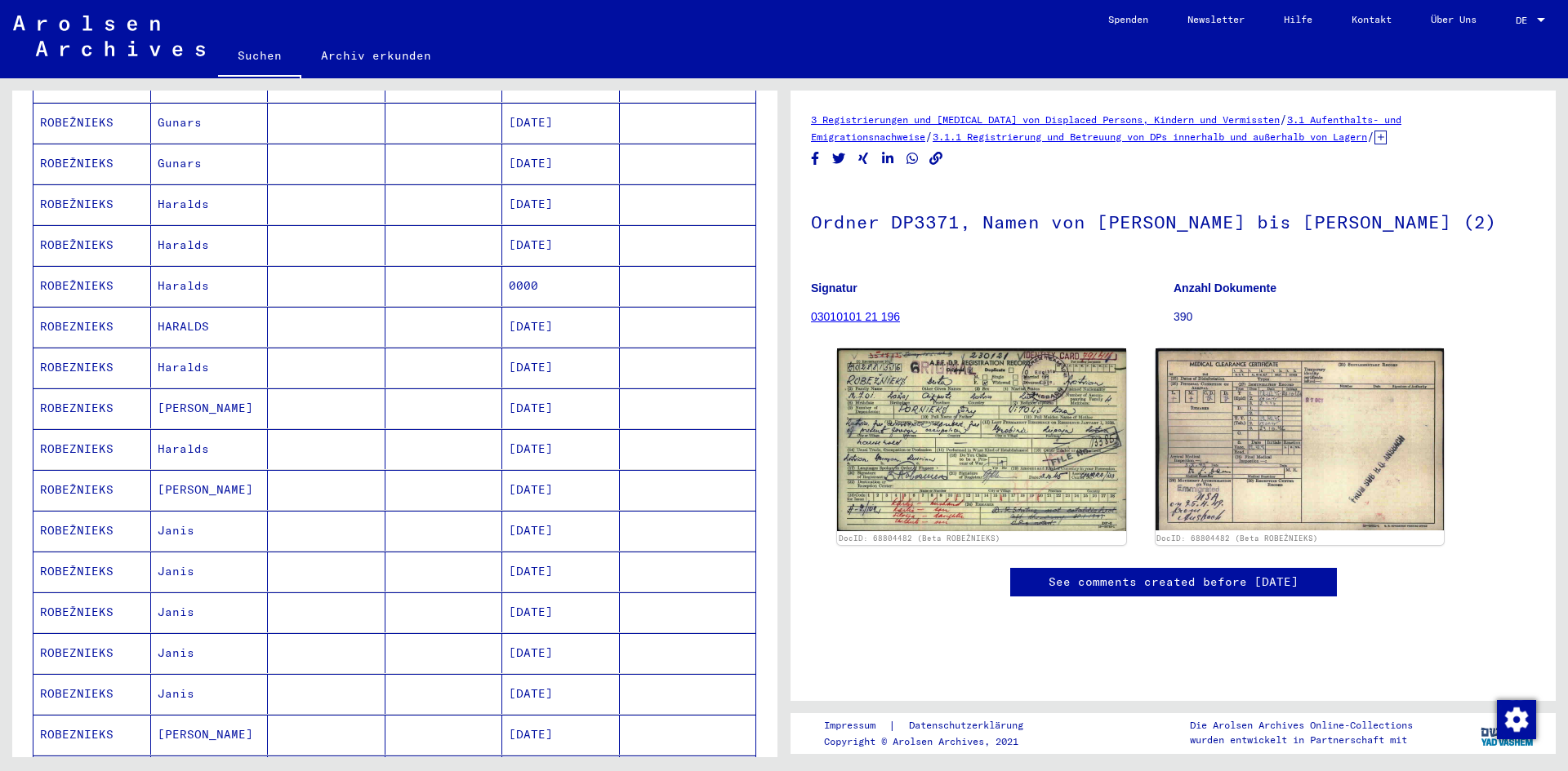
scroll to position [653, 0]
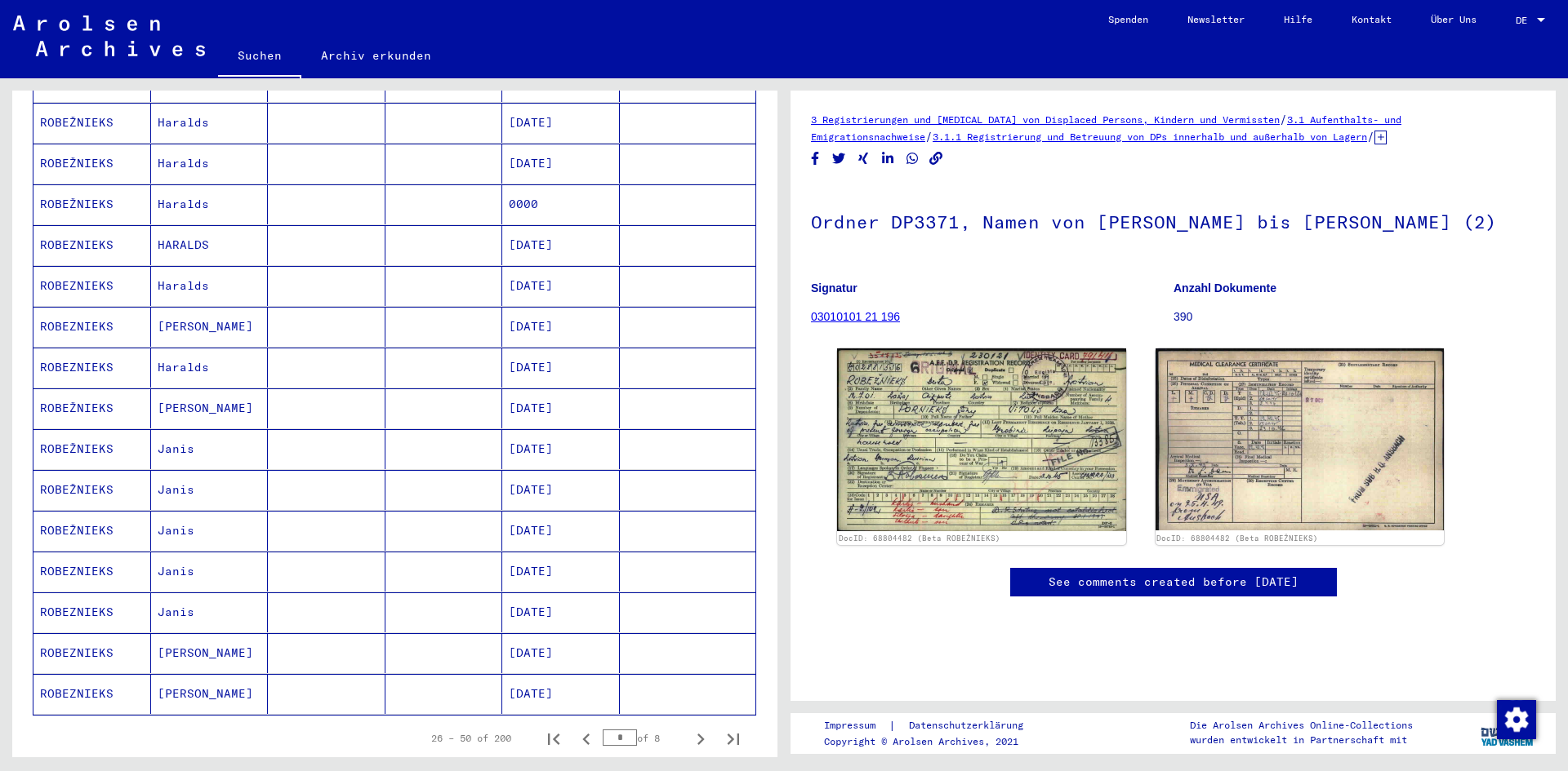
click at [83, 471] on mat-cell "ROBEŽNIEKS" at bounding box center [92, 490] width 117 height 40
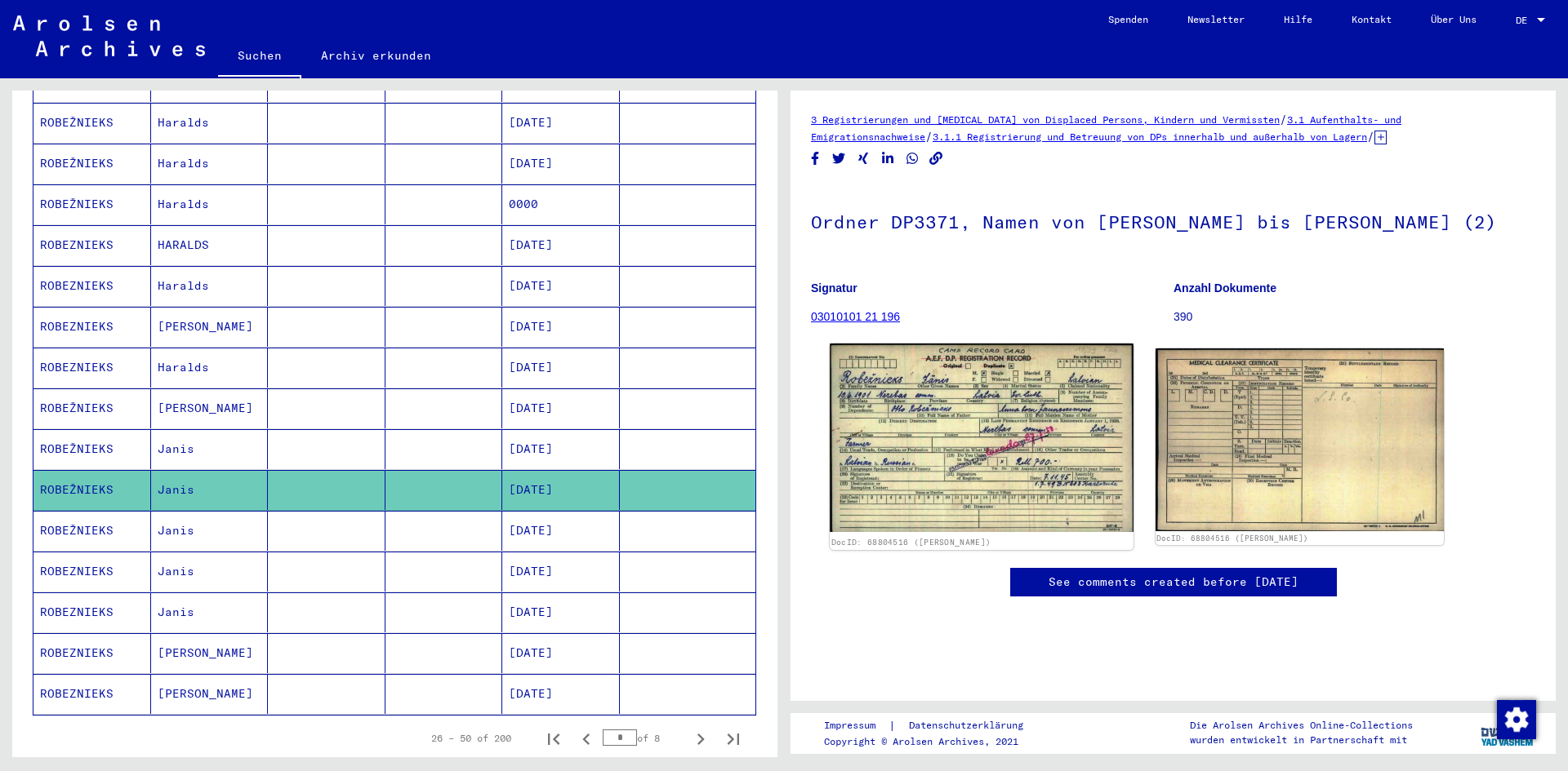
click at [958, 417] on img at bounding box center [981, 438] width 303 height 189
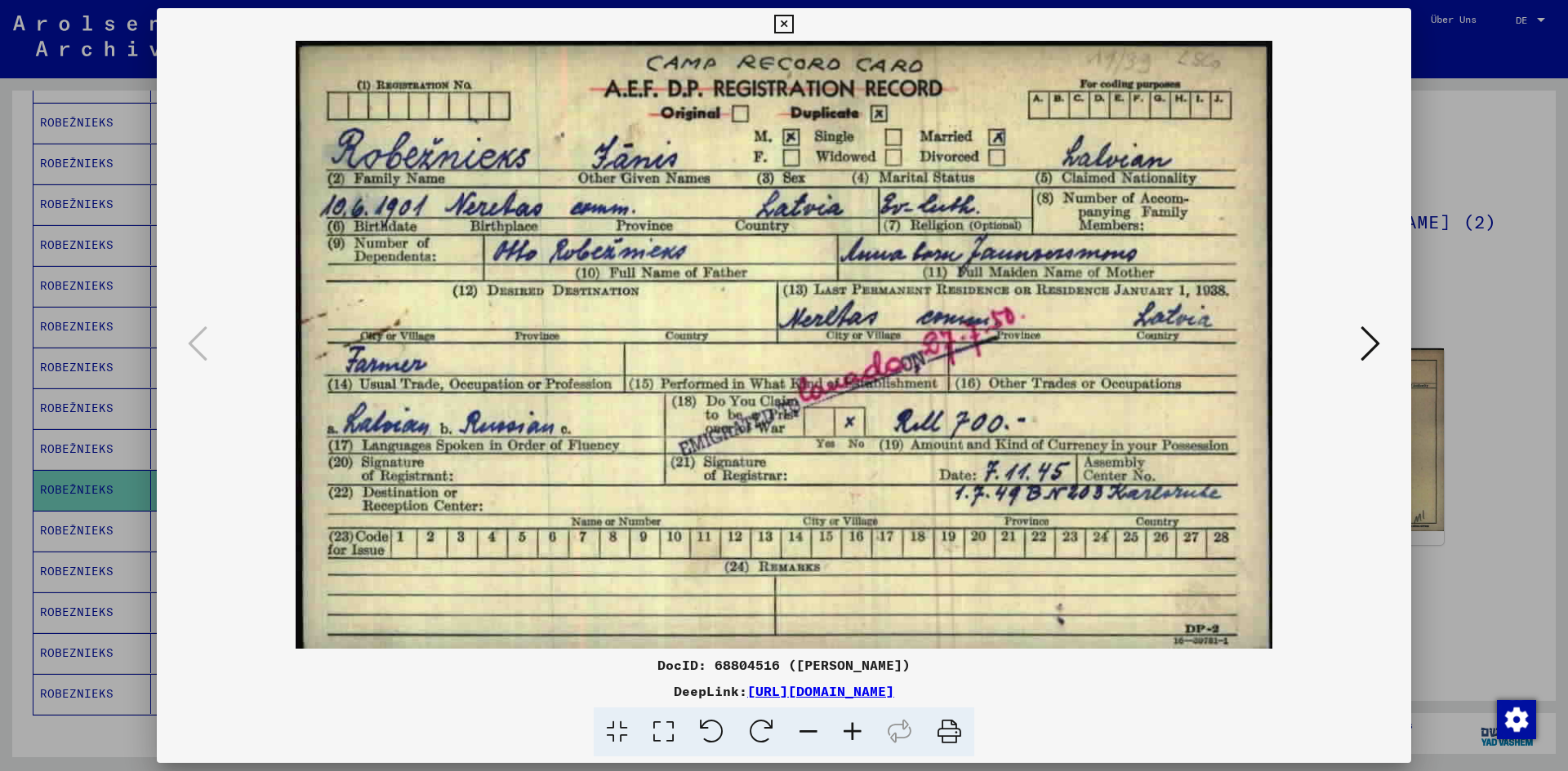
click at [1494, 308] on div at bounding box center [784, 385] width 1568 height 771
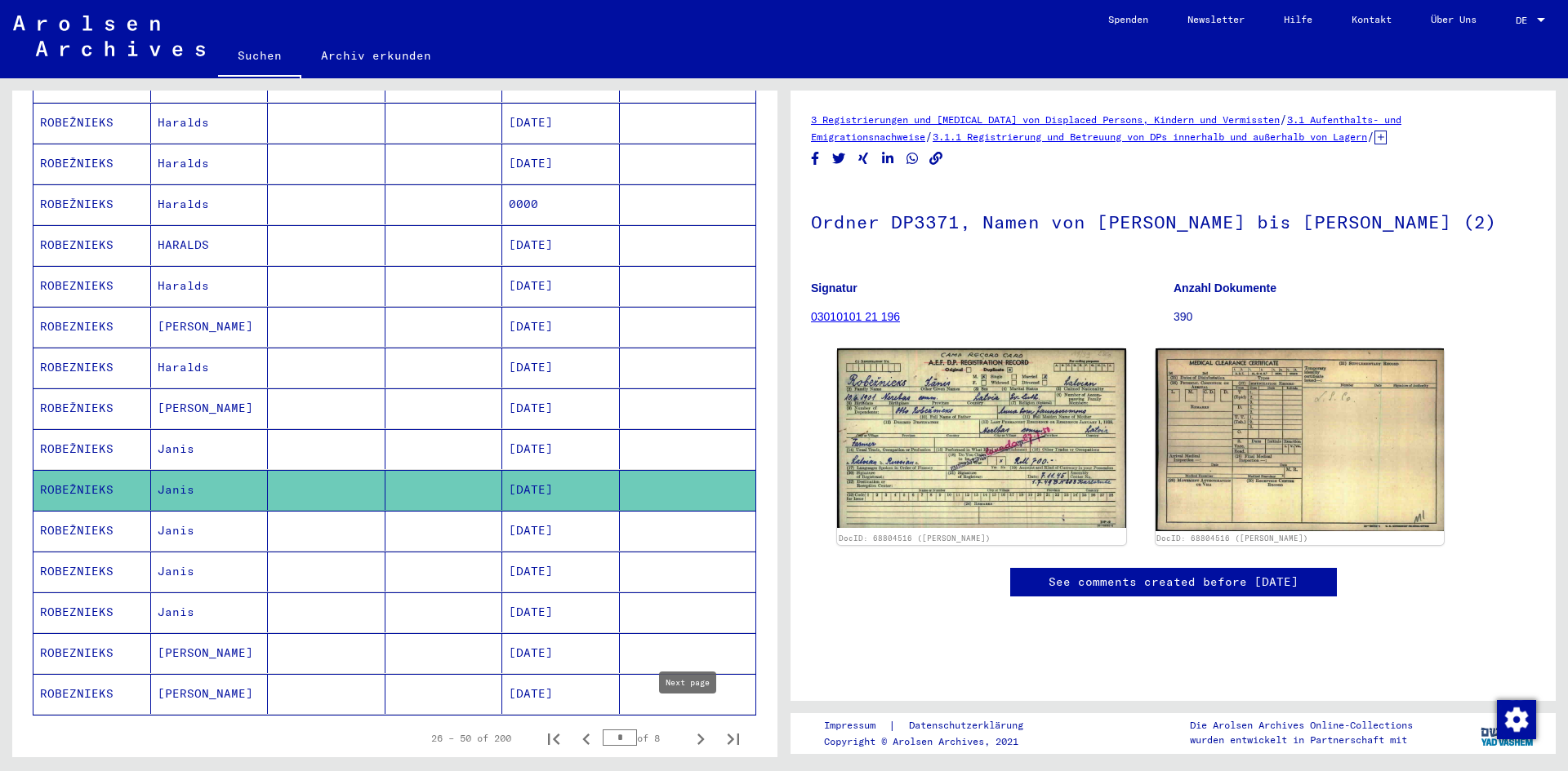
click at [697, 734] on icon "Next page" at bounding box center [700, 739] width 7 height 12
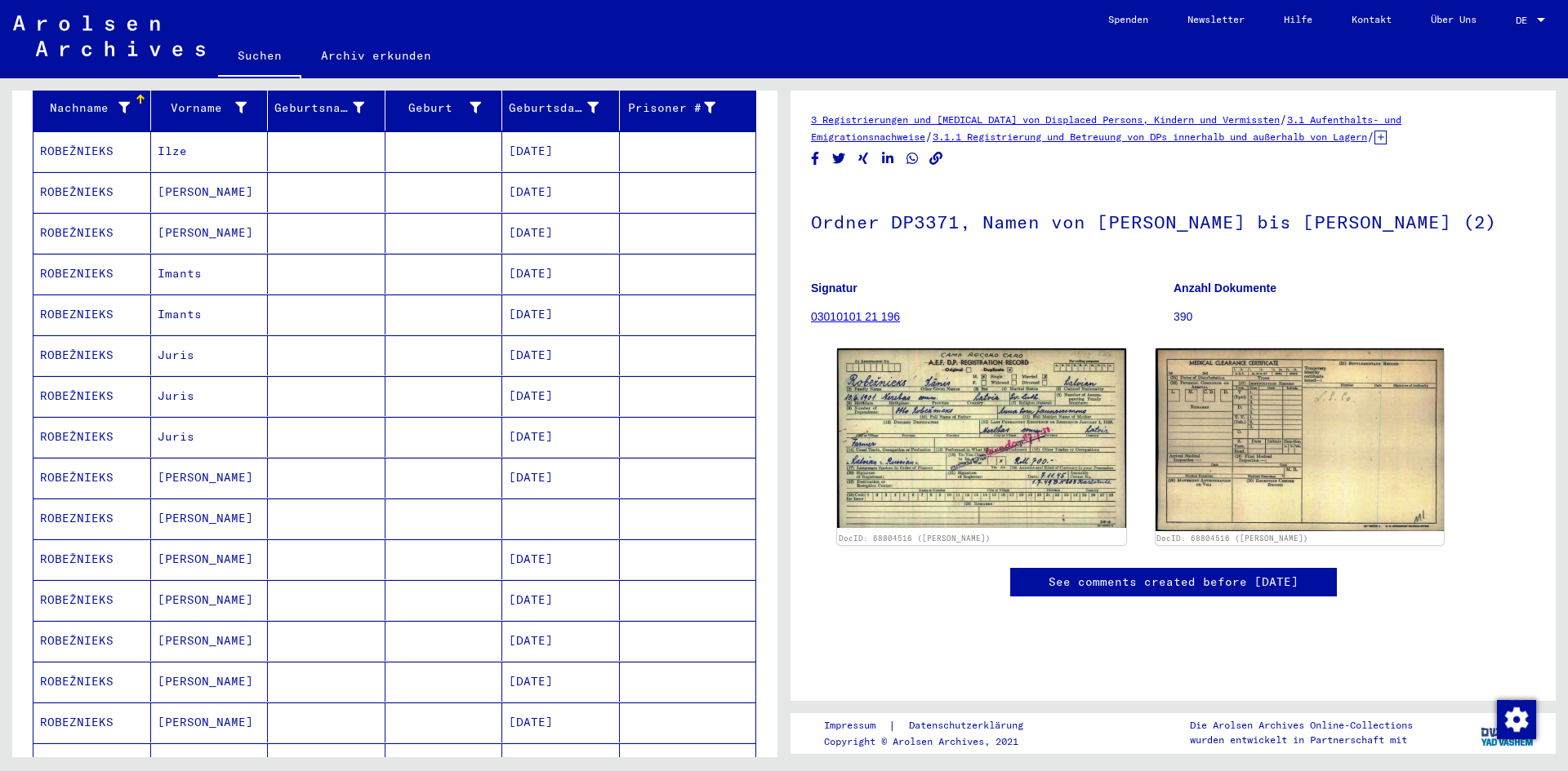
scroll to position [245, 0]
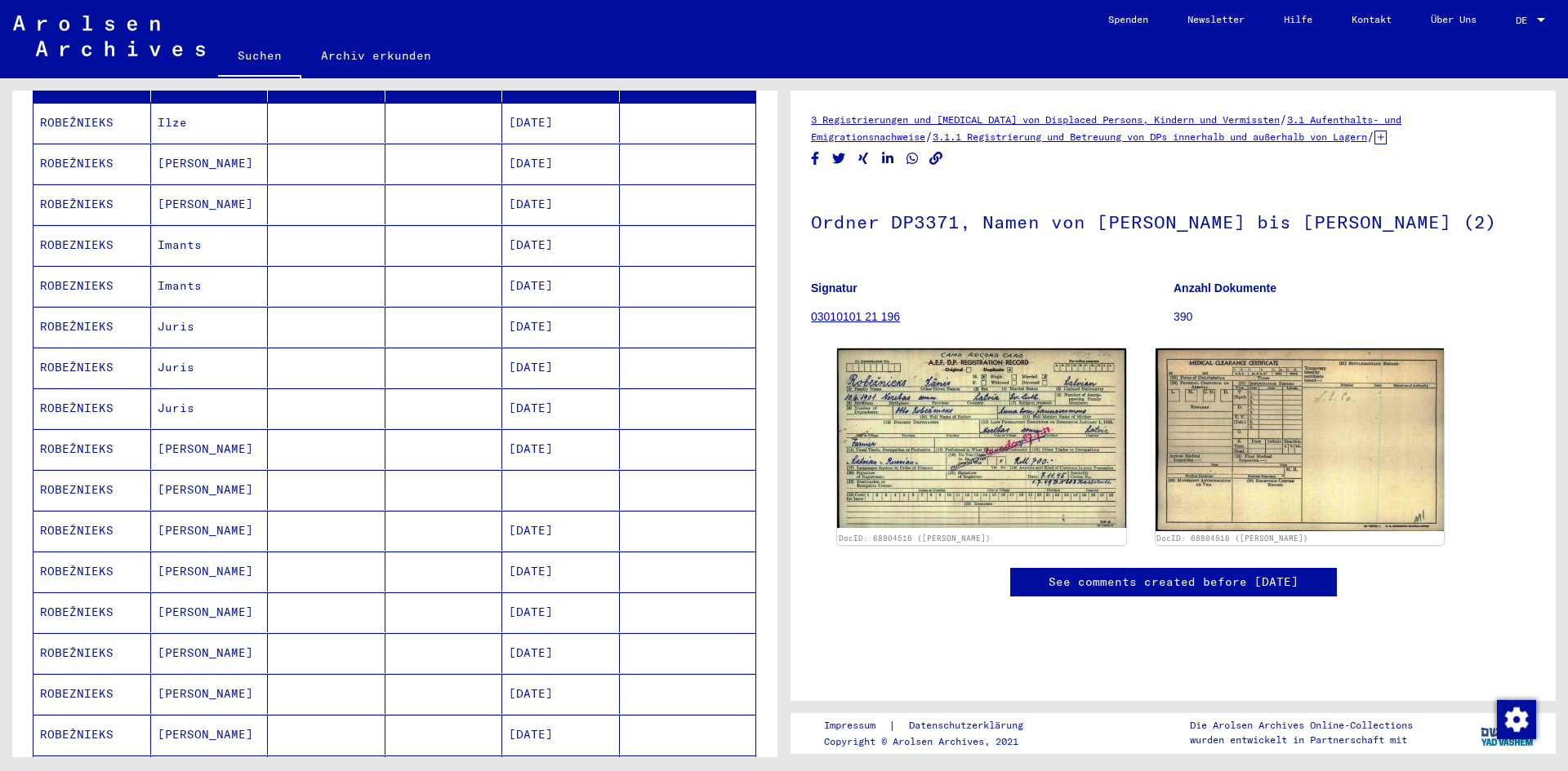
click at [69, 471] on mat-cell "ROBEZNIEKS" at bounding box center [92, 490] width 117 height 40
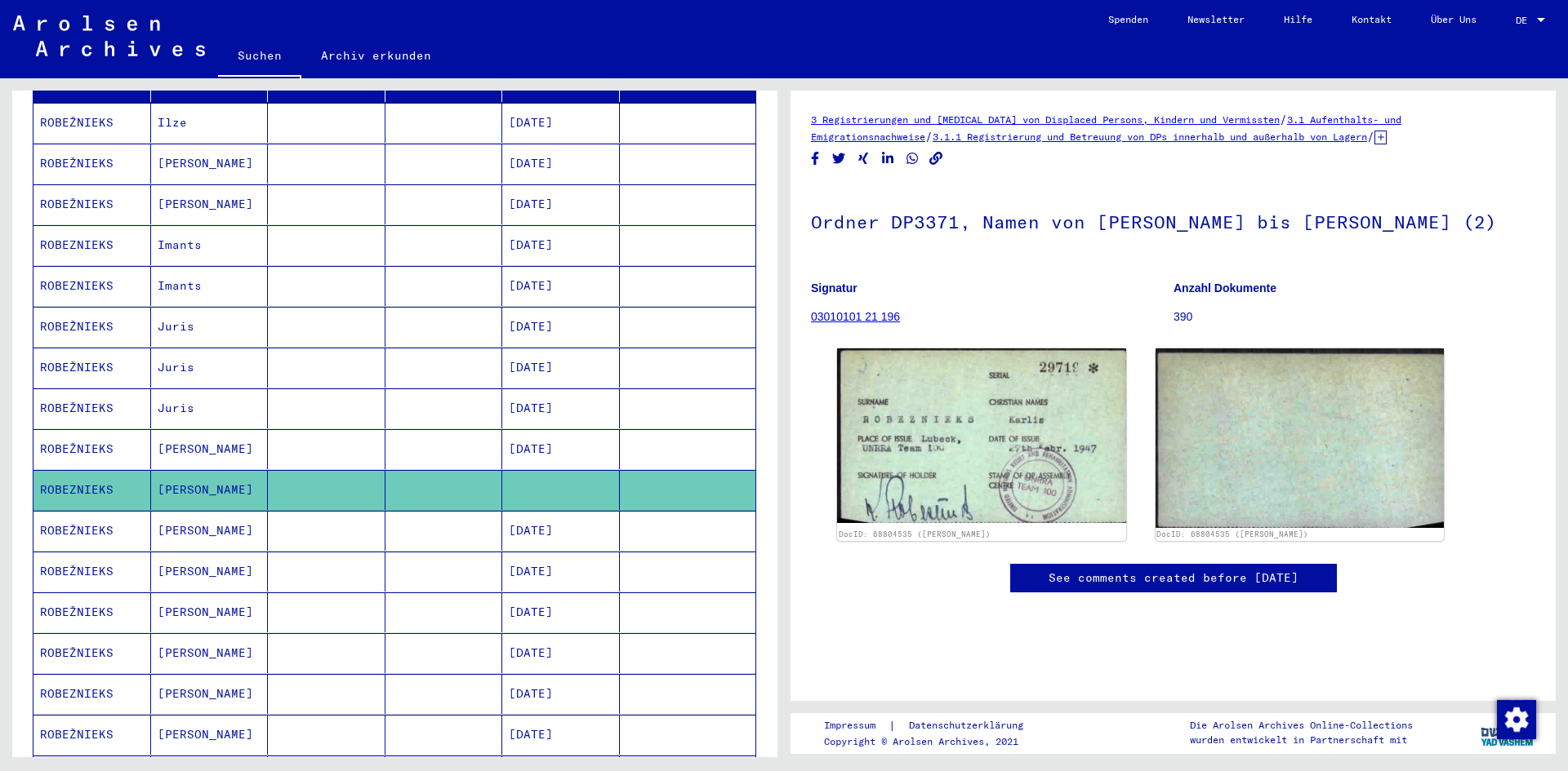
click at [69, 513] on mat-cell "ROBEŽNIEKS" at bounding box center [92, 531] width 117 height 40
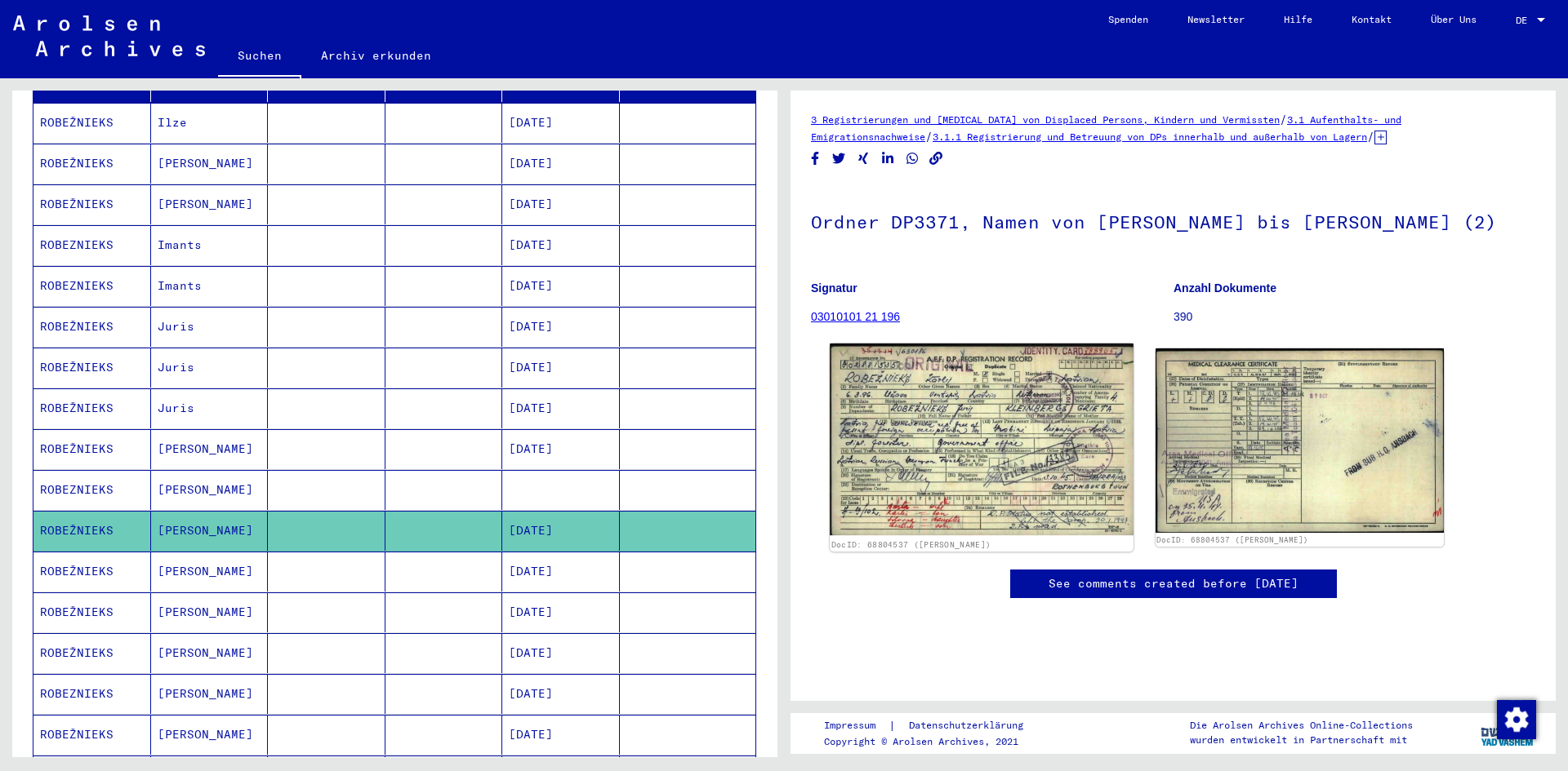
click at [938, 422] on img at bounding box center [981, 439] width 303 height 192
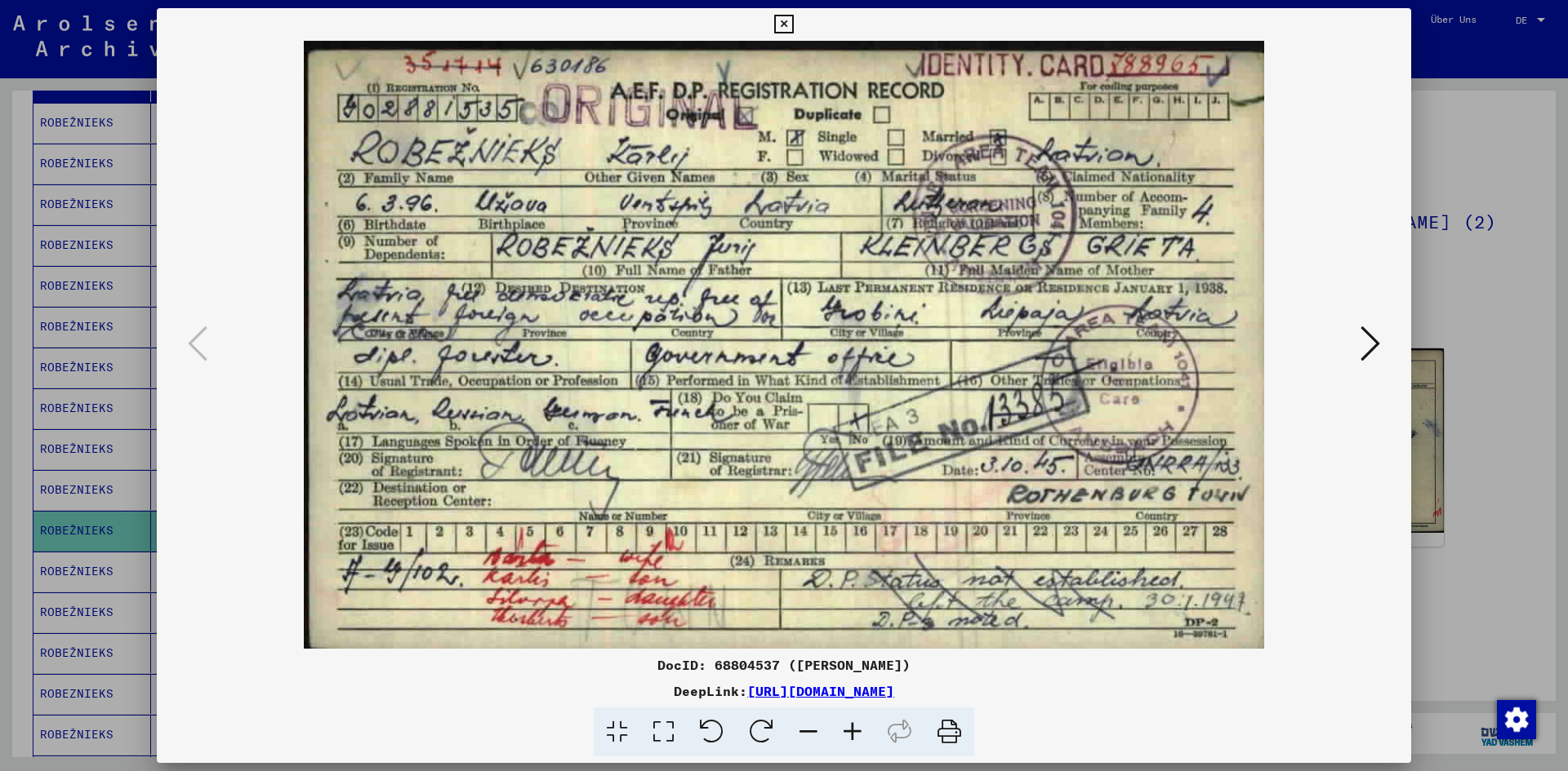
click at [1522, 290] on div at bounding box center [784, 385] width 1568 height 771
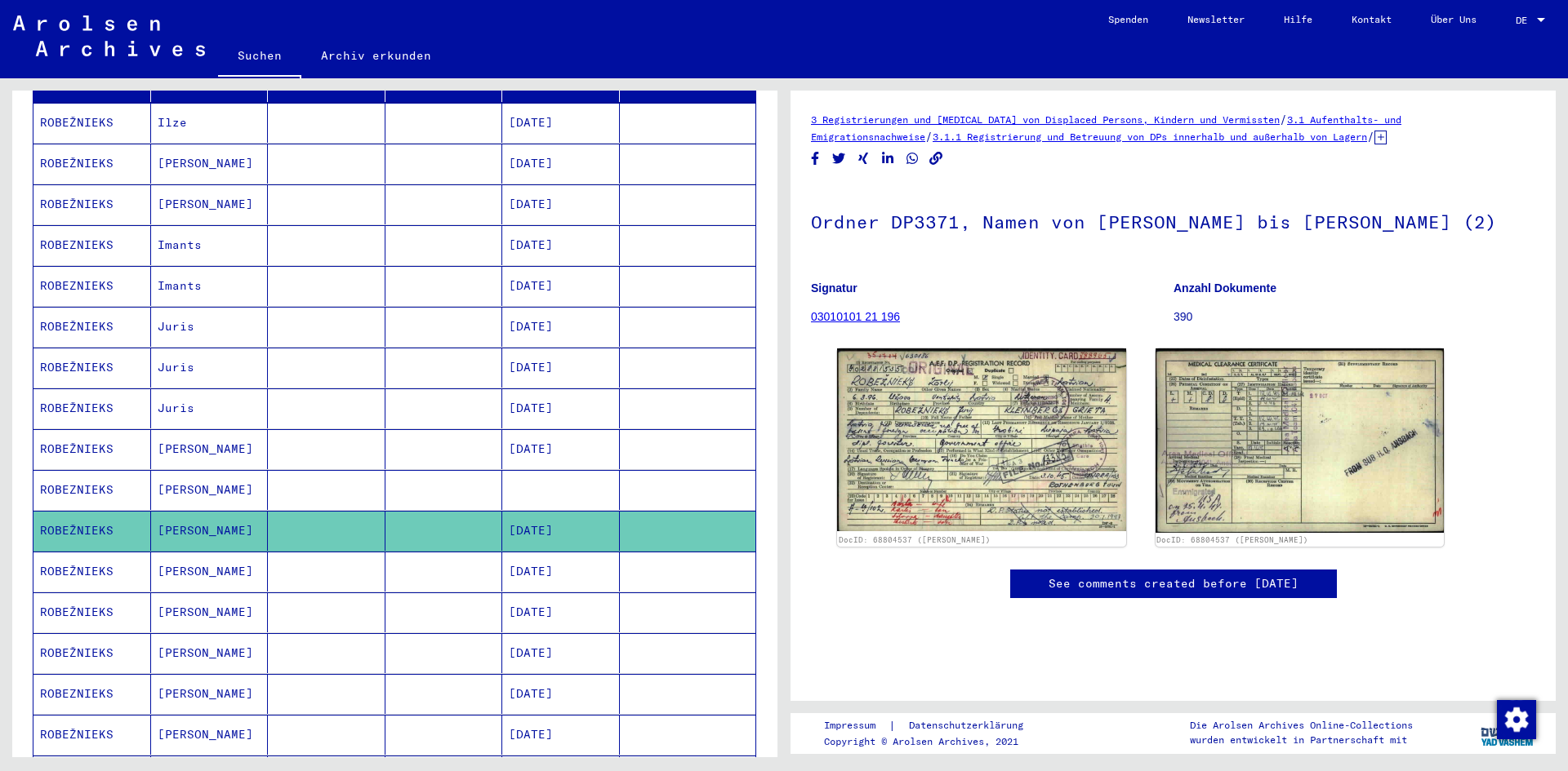
click at [90, 638] on mat-cell "ROBEŽNIEKS" at bounding box center [92, 653] width 117 height 40
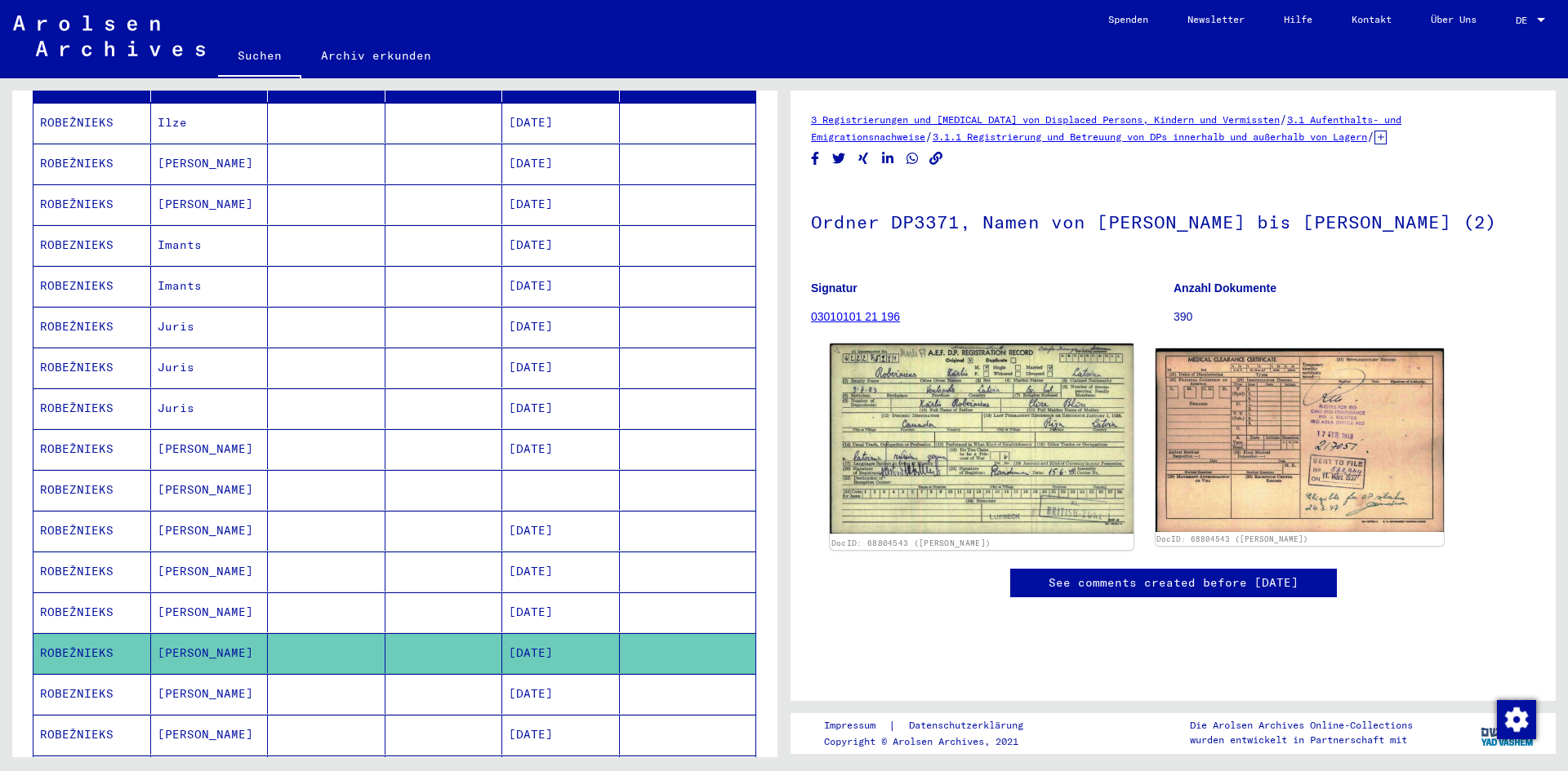
click at [982, 402] on img at bounding box center [981, 439] width 303 height 191
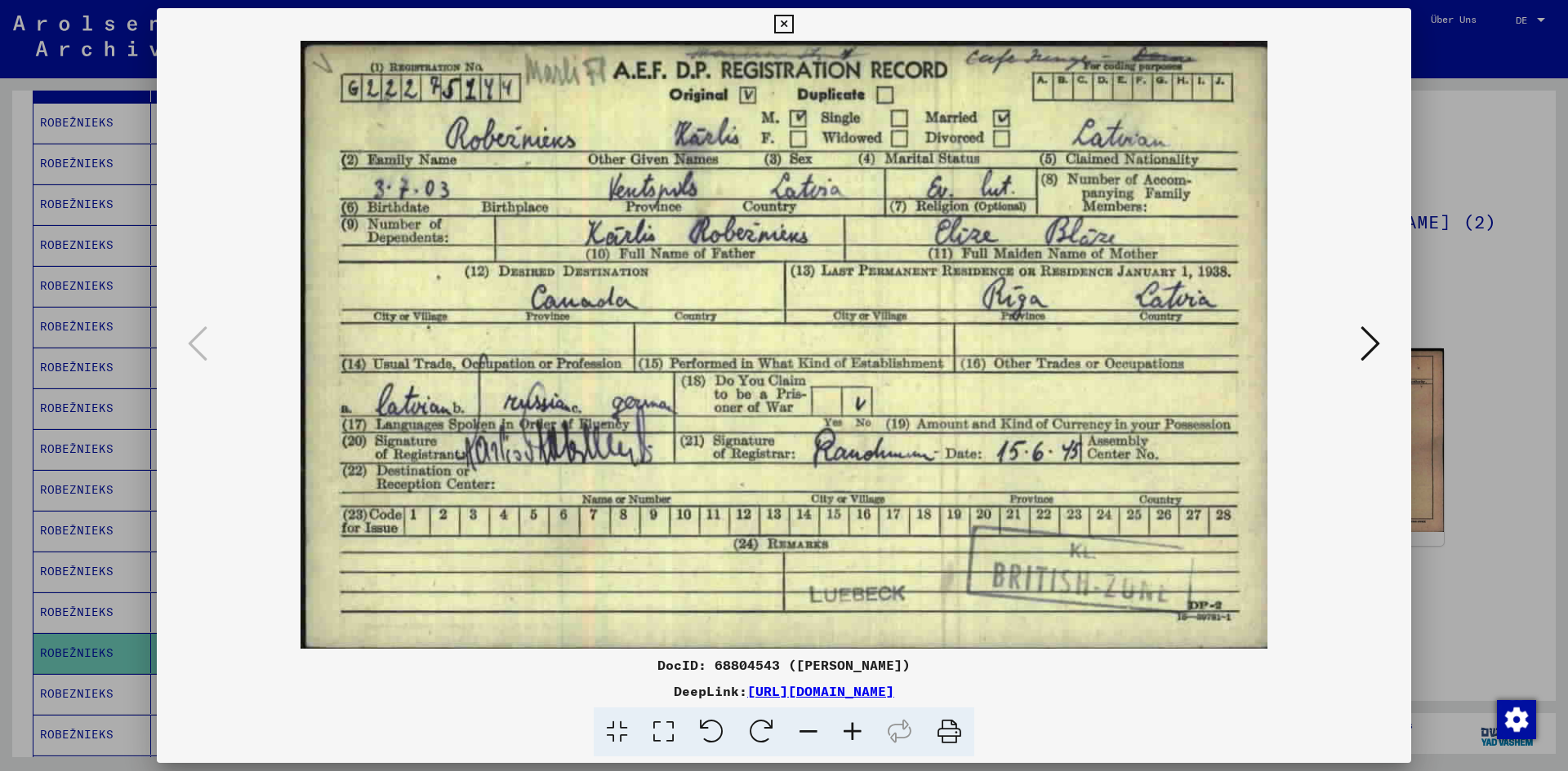
click at [1483, 274] on div at bounding box center [784, 385] width 1568 height 771
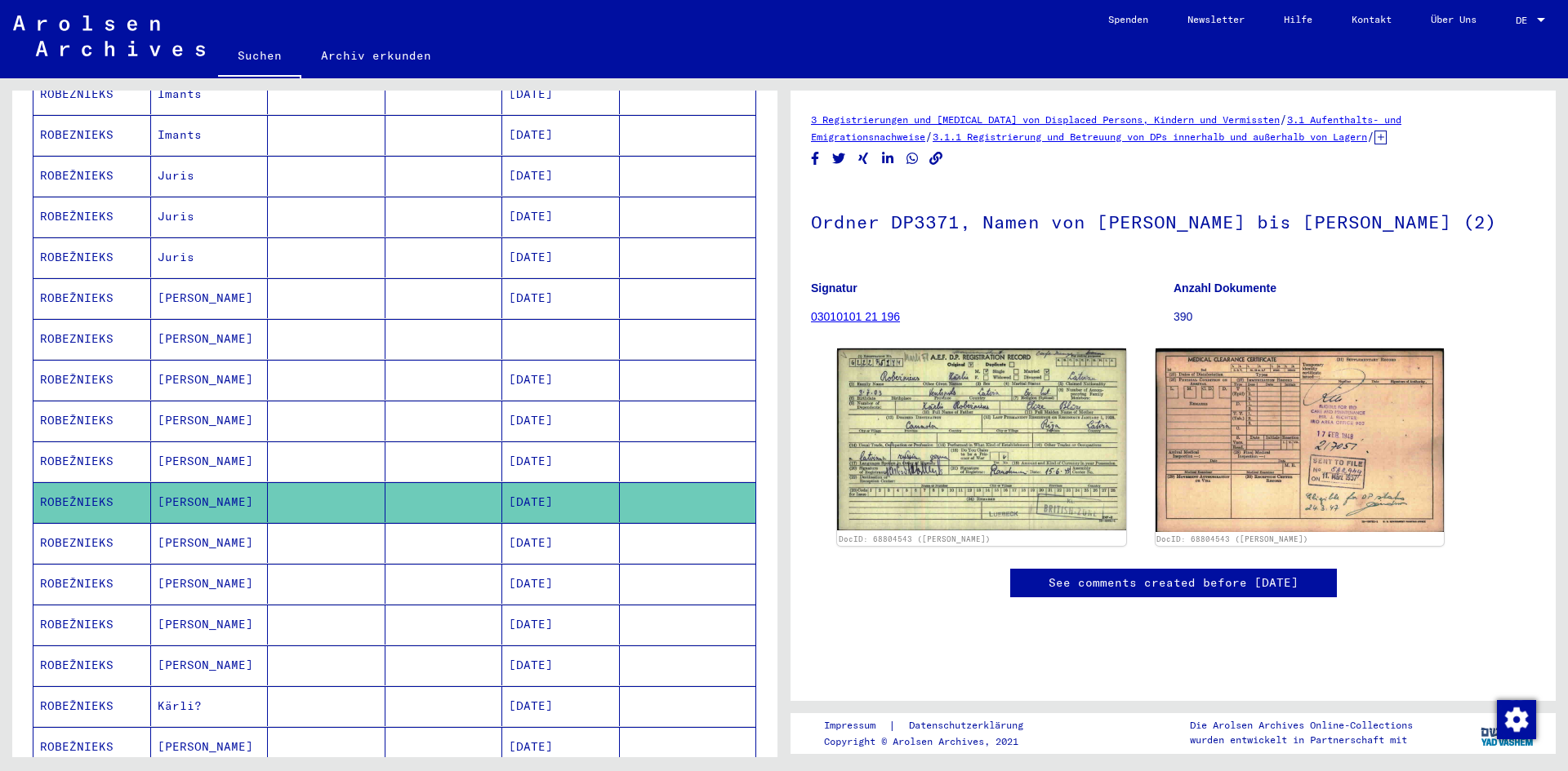
scroll to position [409, 0]
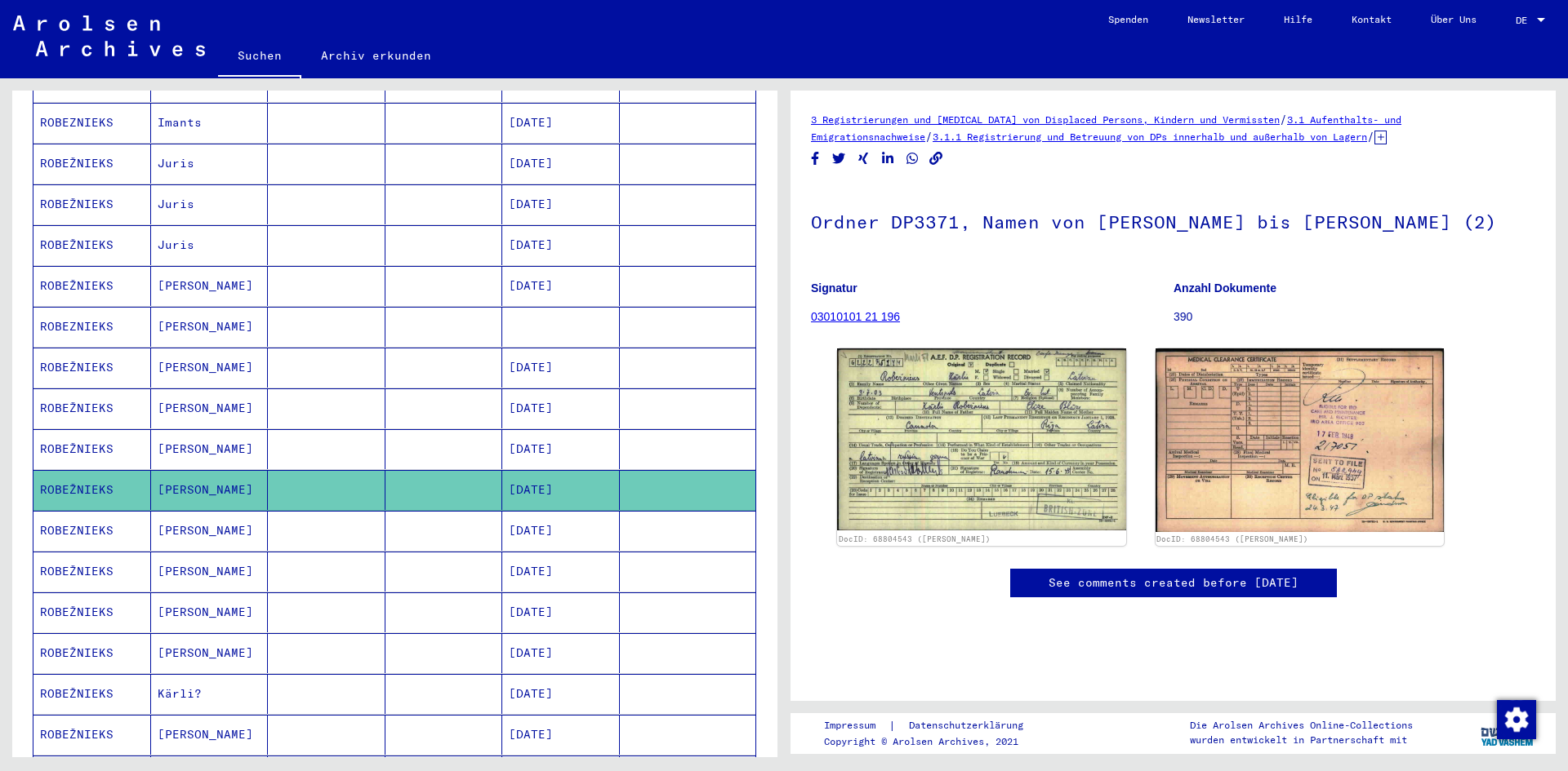
click at [102, 511] on mat-cell "ROBEZNIEKS" at bounding box center [92, 531] width 117 height 40
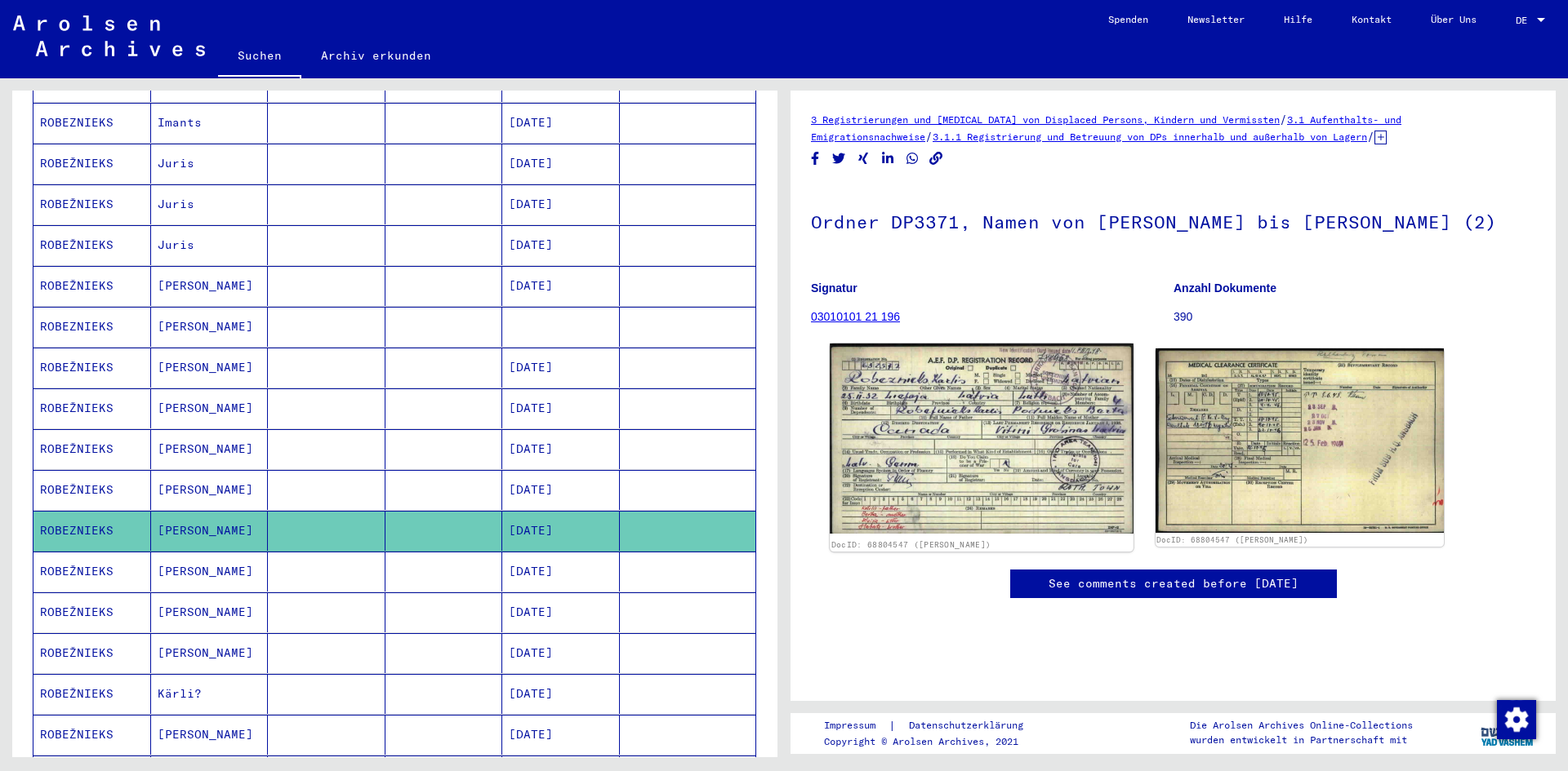
click at [963, 391] on img at bounding box center [981, 439] width 303 height 191
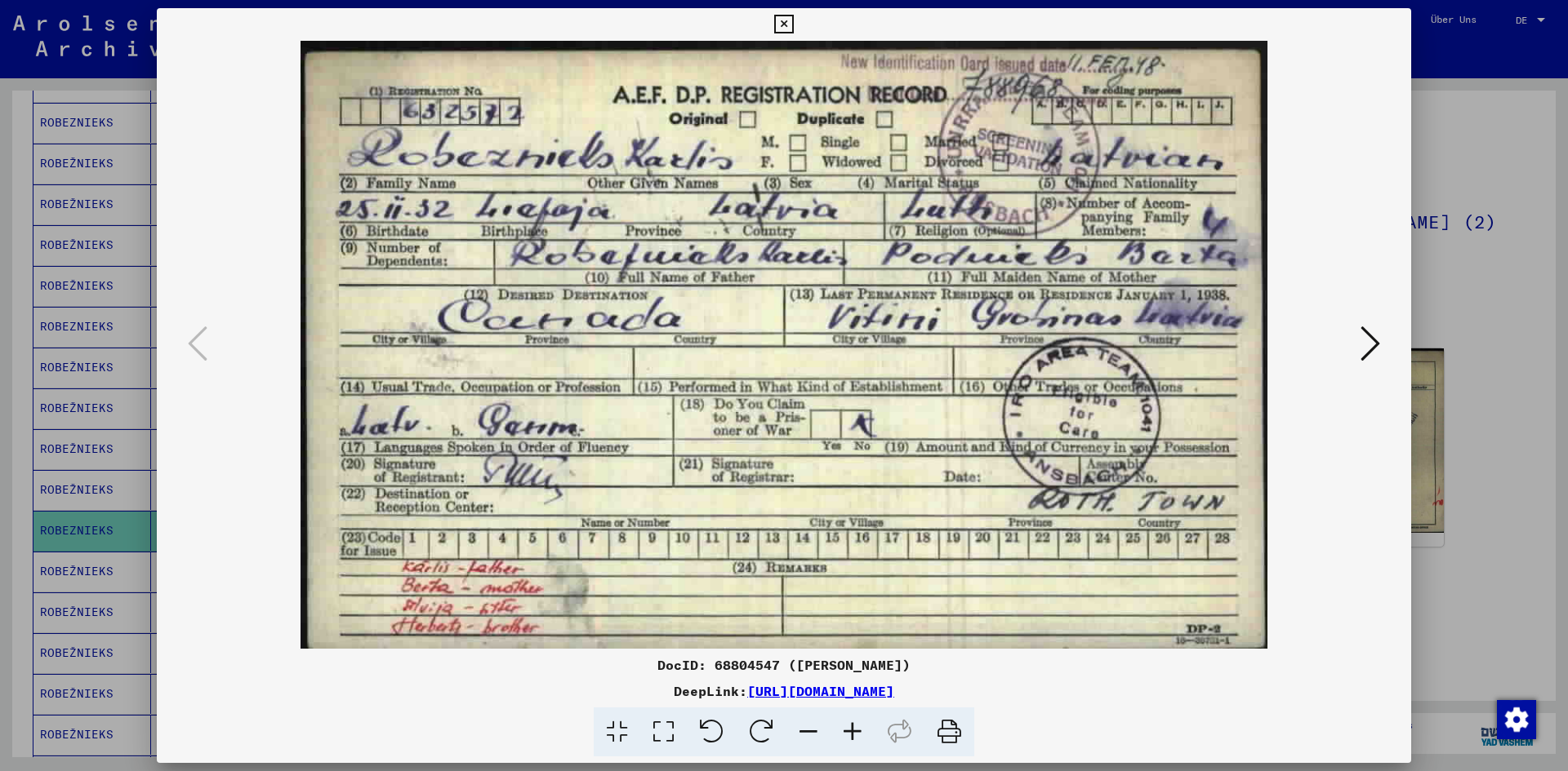
click at [1483, 295] on div at bounding box center [784, 385] width 1568 height 771
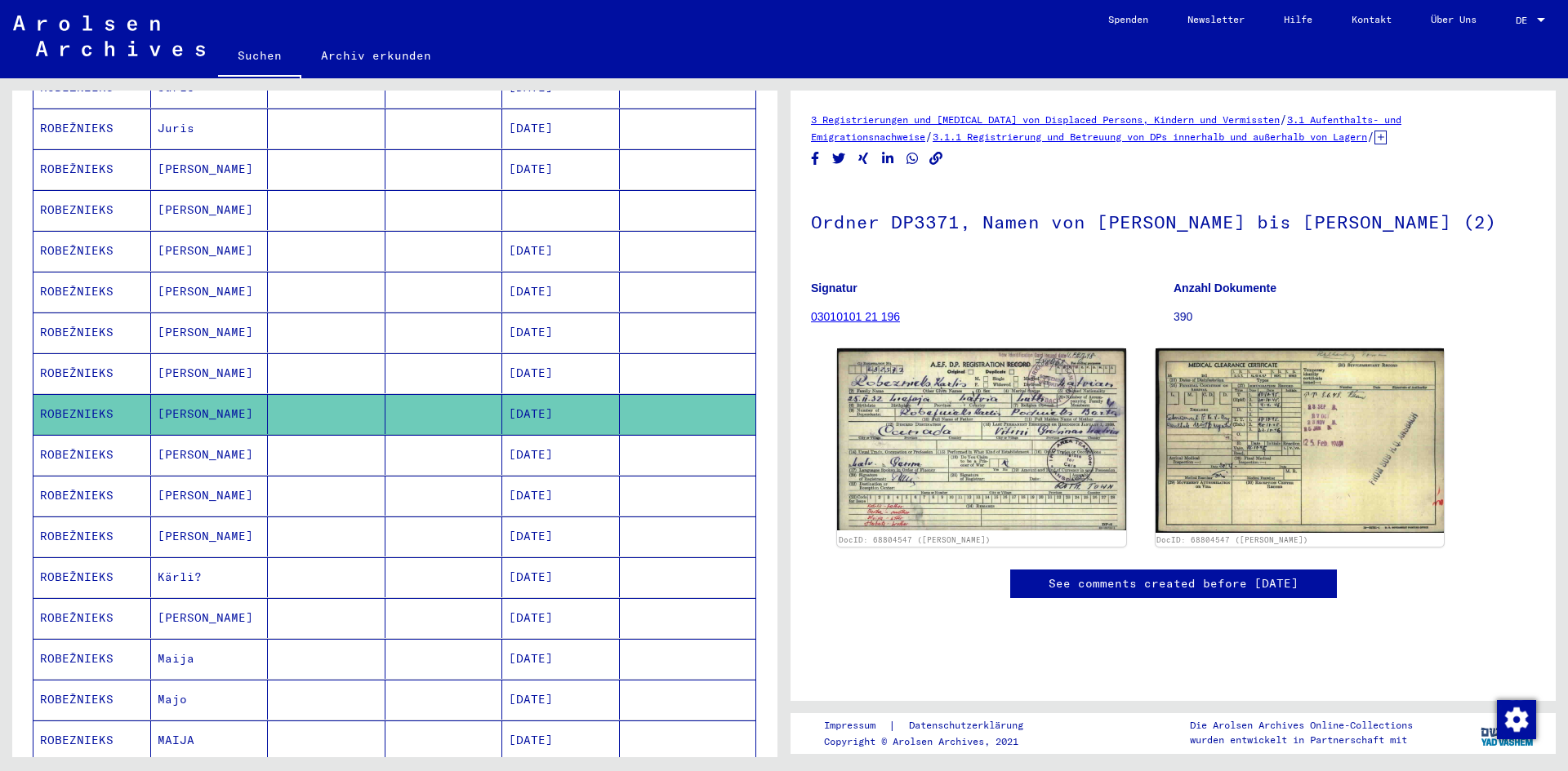
scroll to position [571, 0]
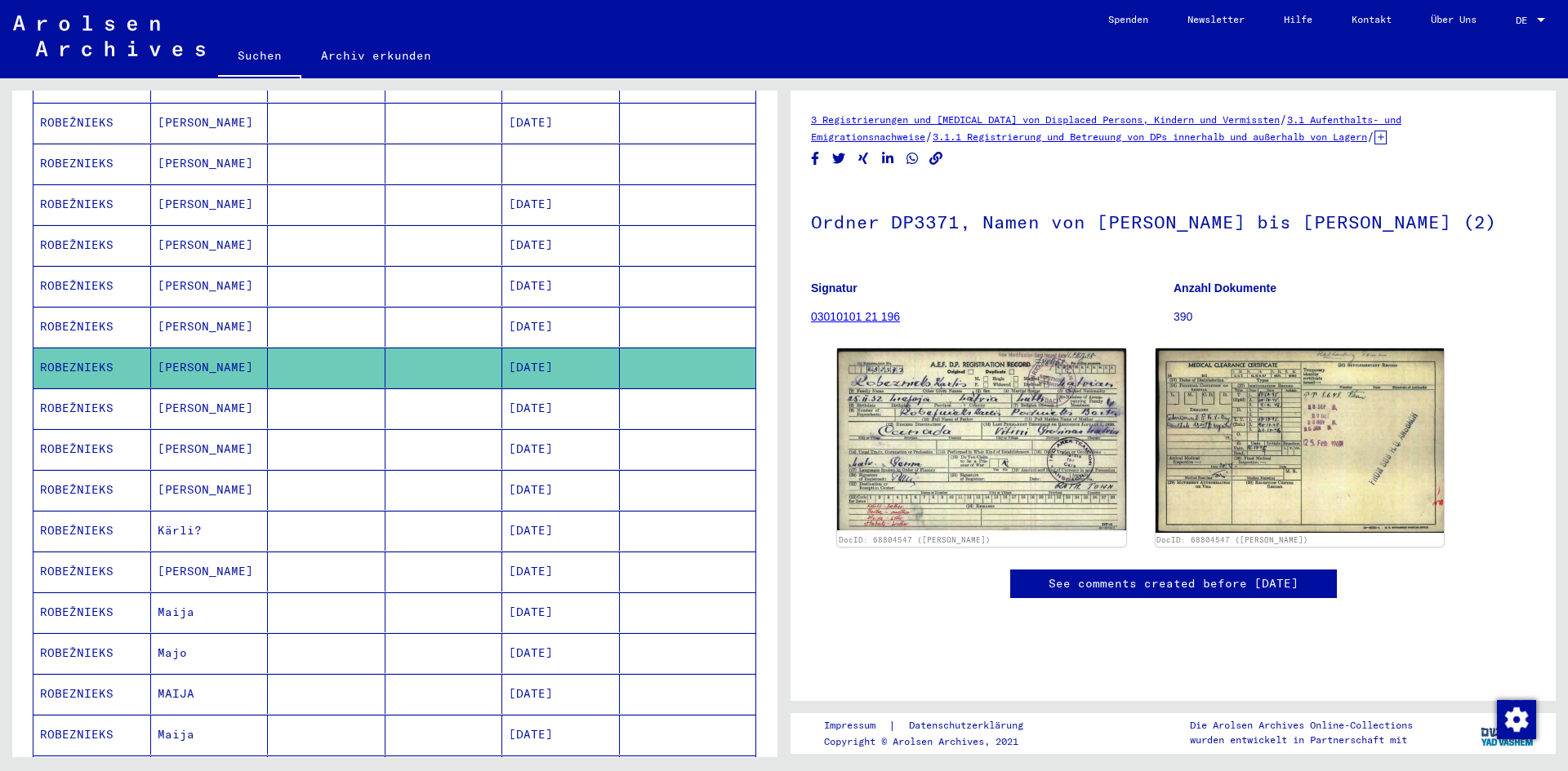
click at [74, 471] on mat-cell "ROBEŽNIEKS" at bounding box center [92, 490] width 117 height 40
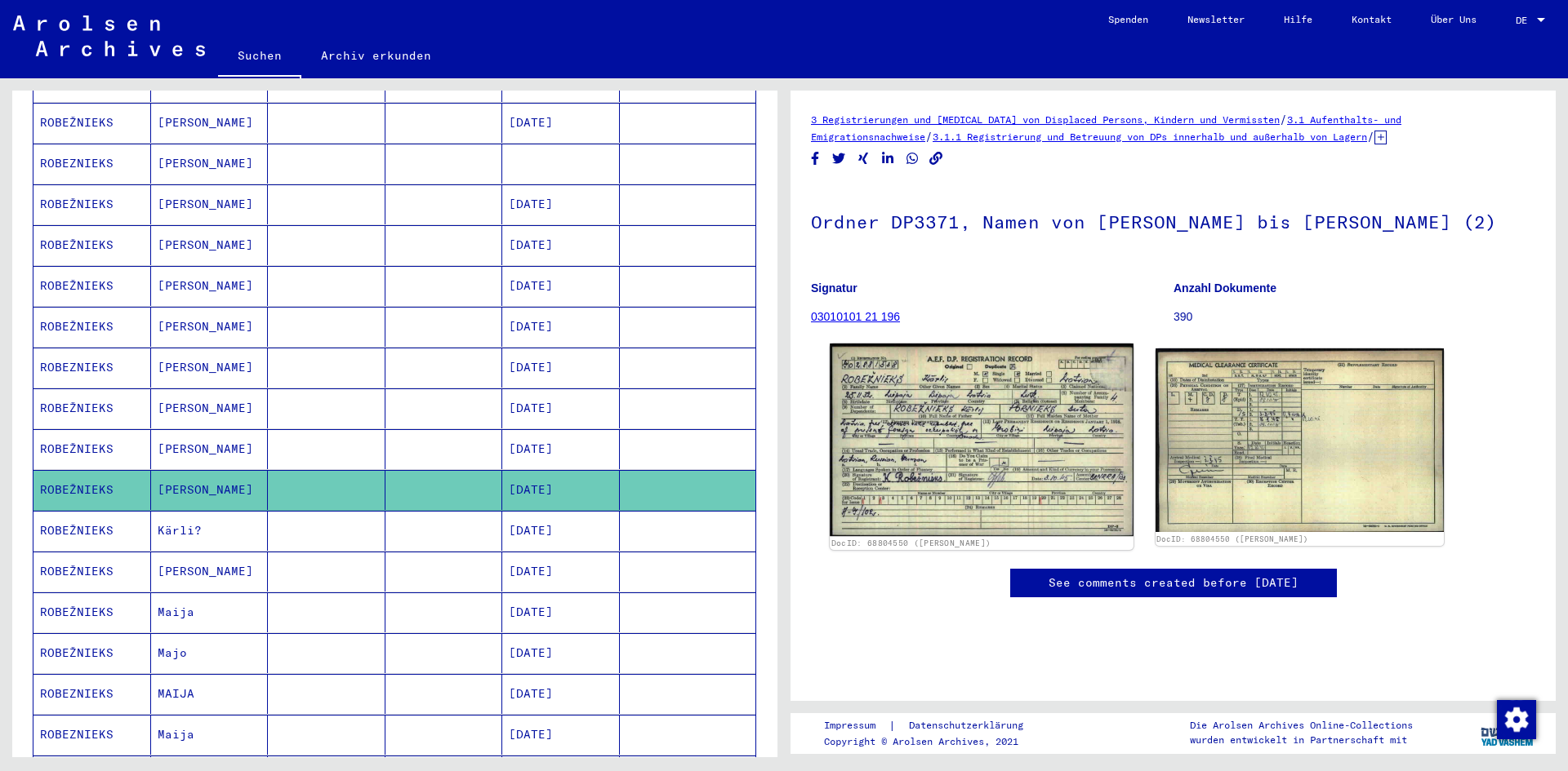
click at [1000, 414] on img at bounding box center [981, 440] width 303 height 193
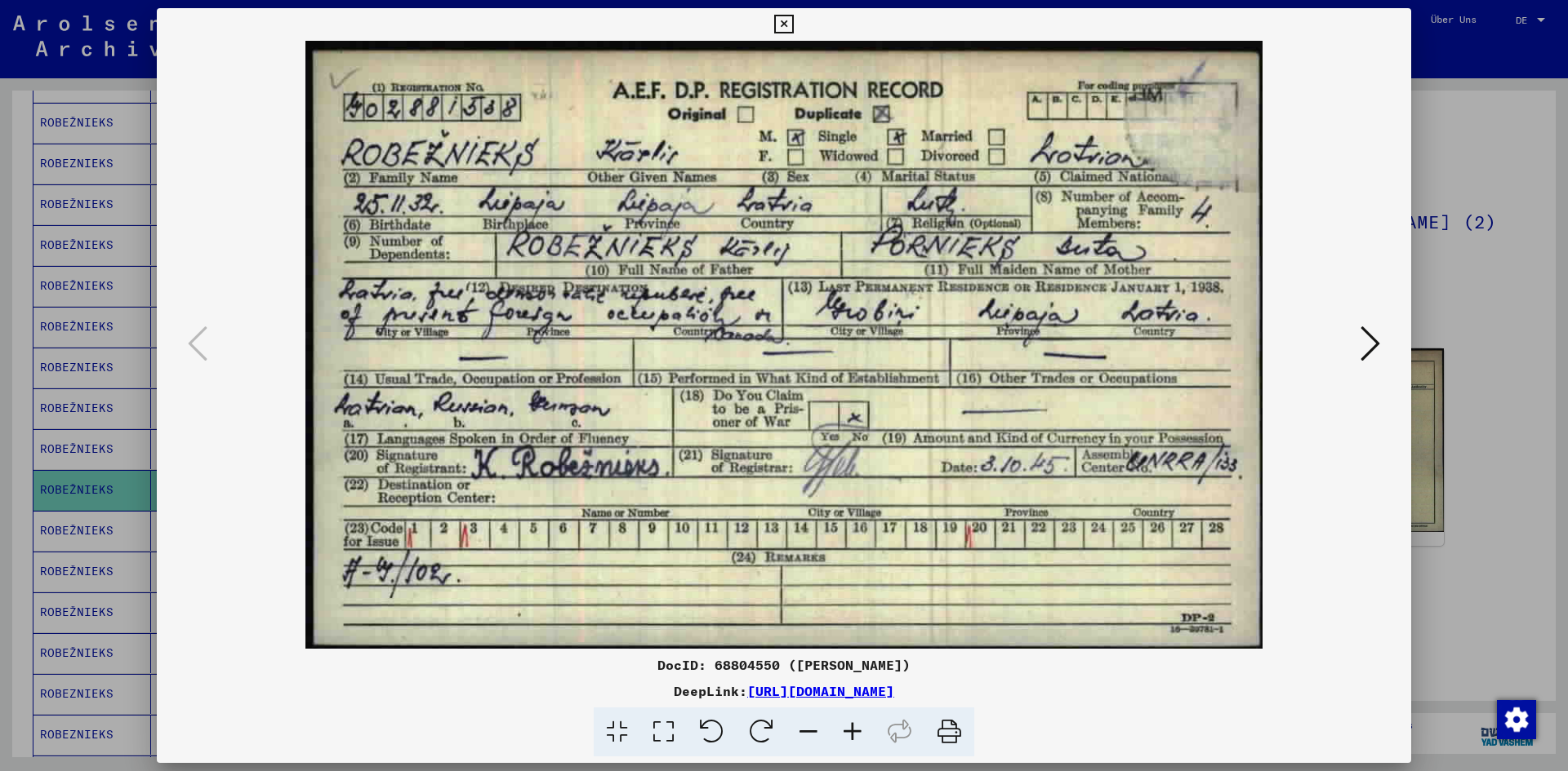
click at [1494, 265] on div at bounding box center [784, 385] width 1568 height 771
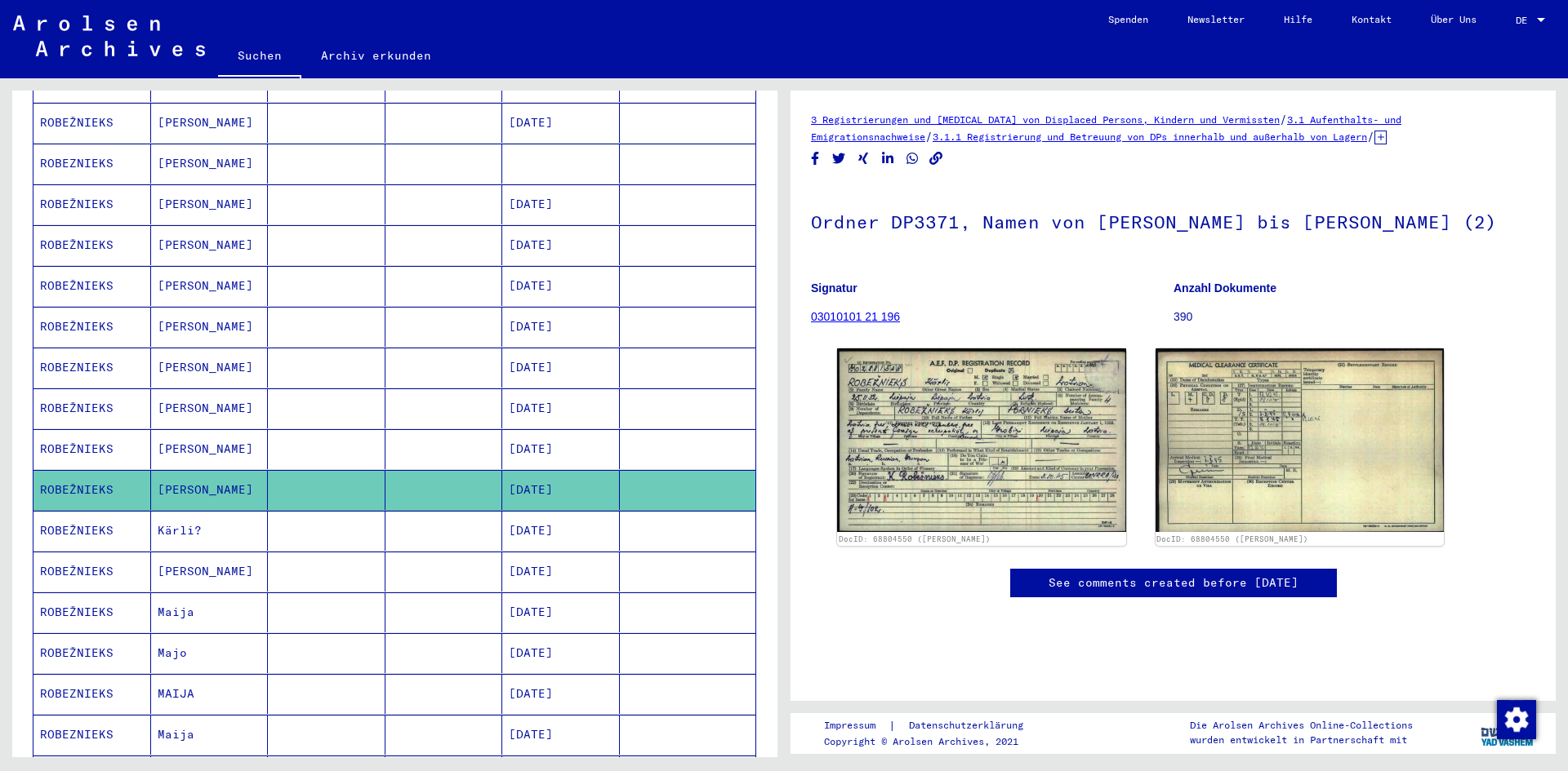
click at [94, 513] on mat-cell "ROBEŽNIEKS" at bounding box center [92, 531] width 117 height 40
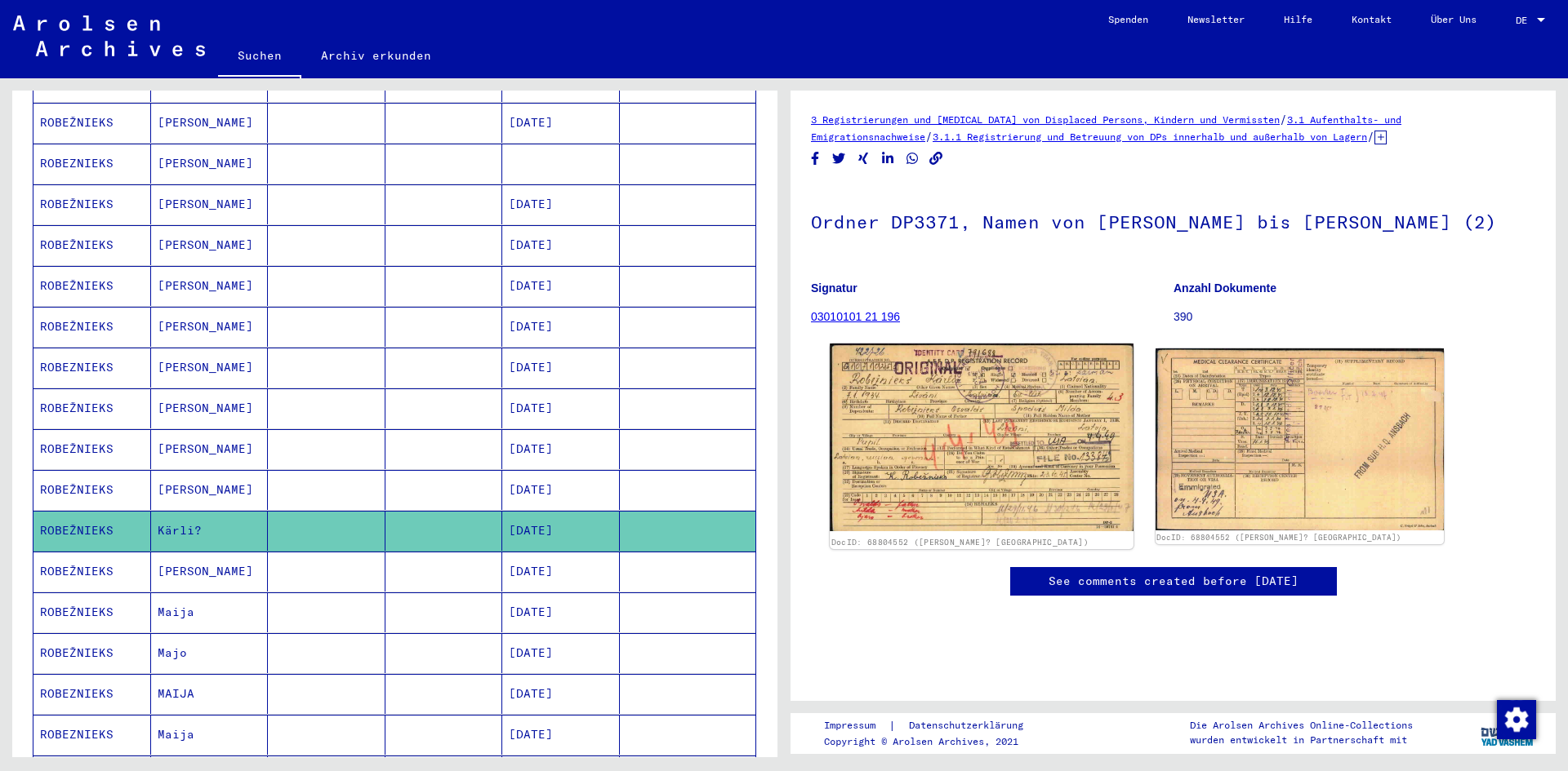
click at [957, 385] on img at bounding box center [981, 437] width 303 height 188
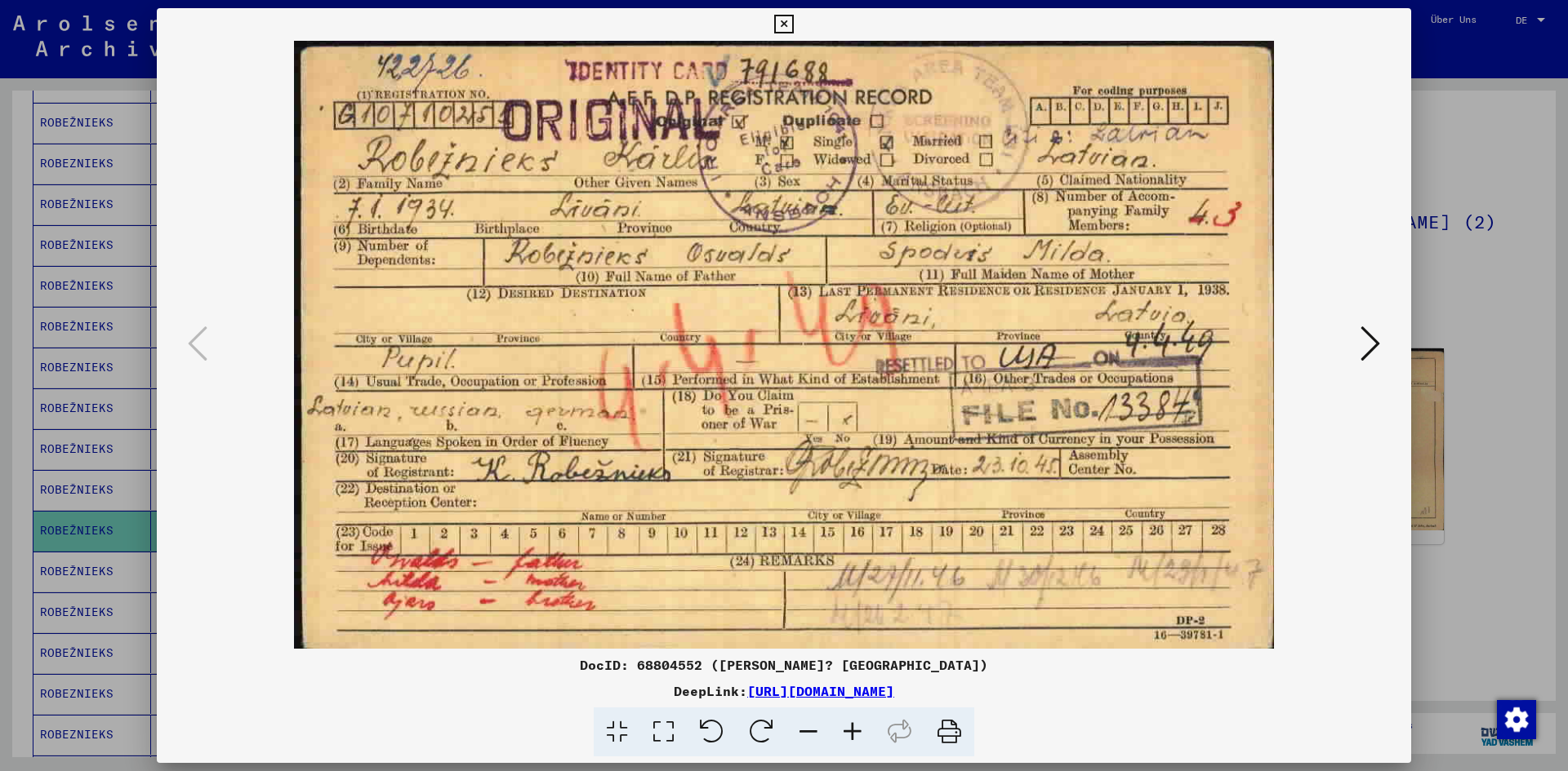
click at [1492, 278] on div at bounding box center [784, 385] width 1568 height 771
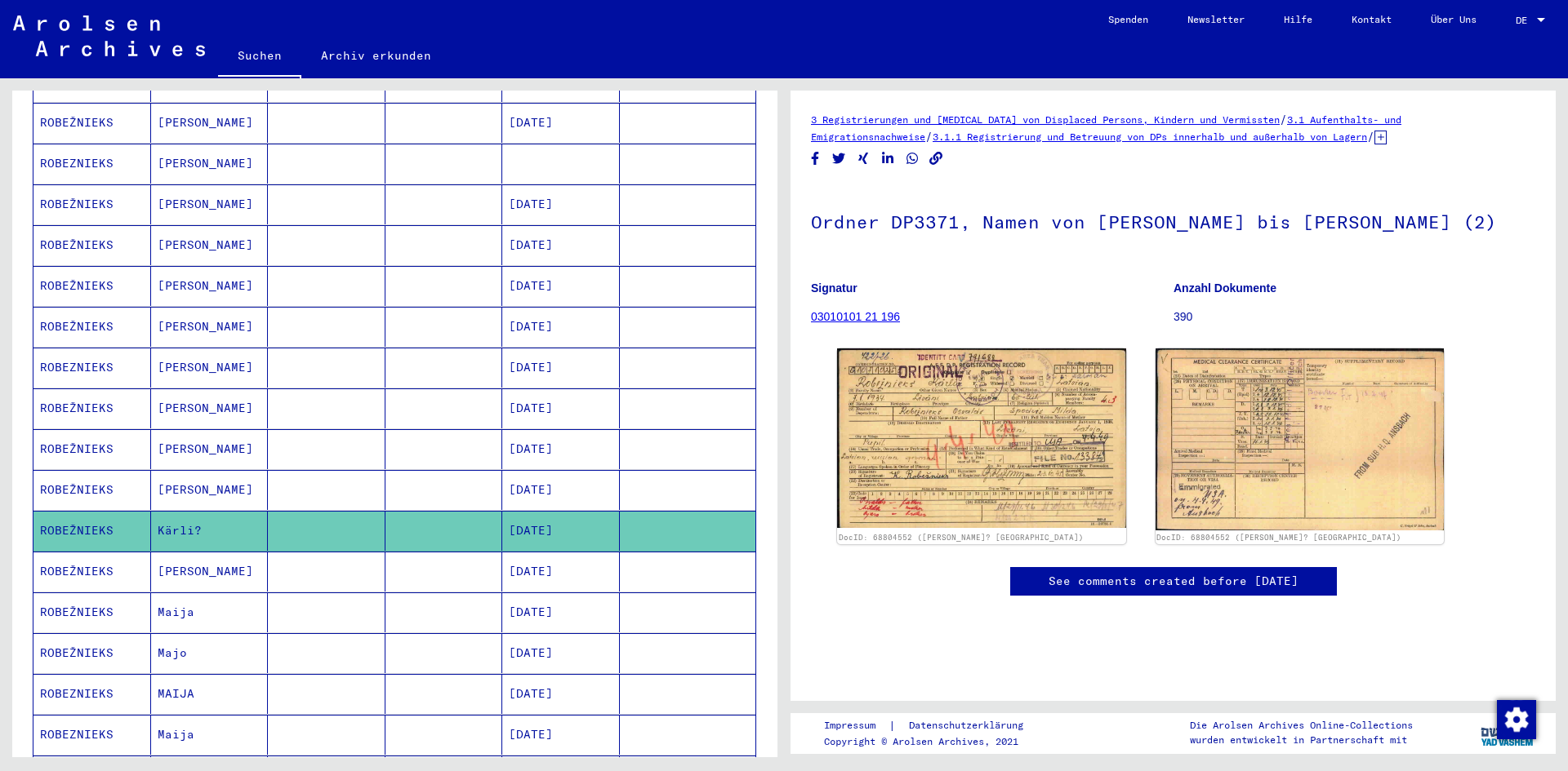
click at [101, 554] on mat-cell "ROBEŽNIEKS" at bounding box center [92, 571] width 117 height 40
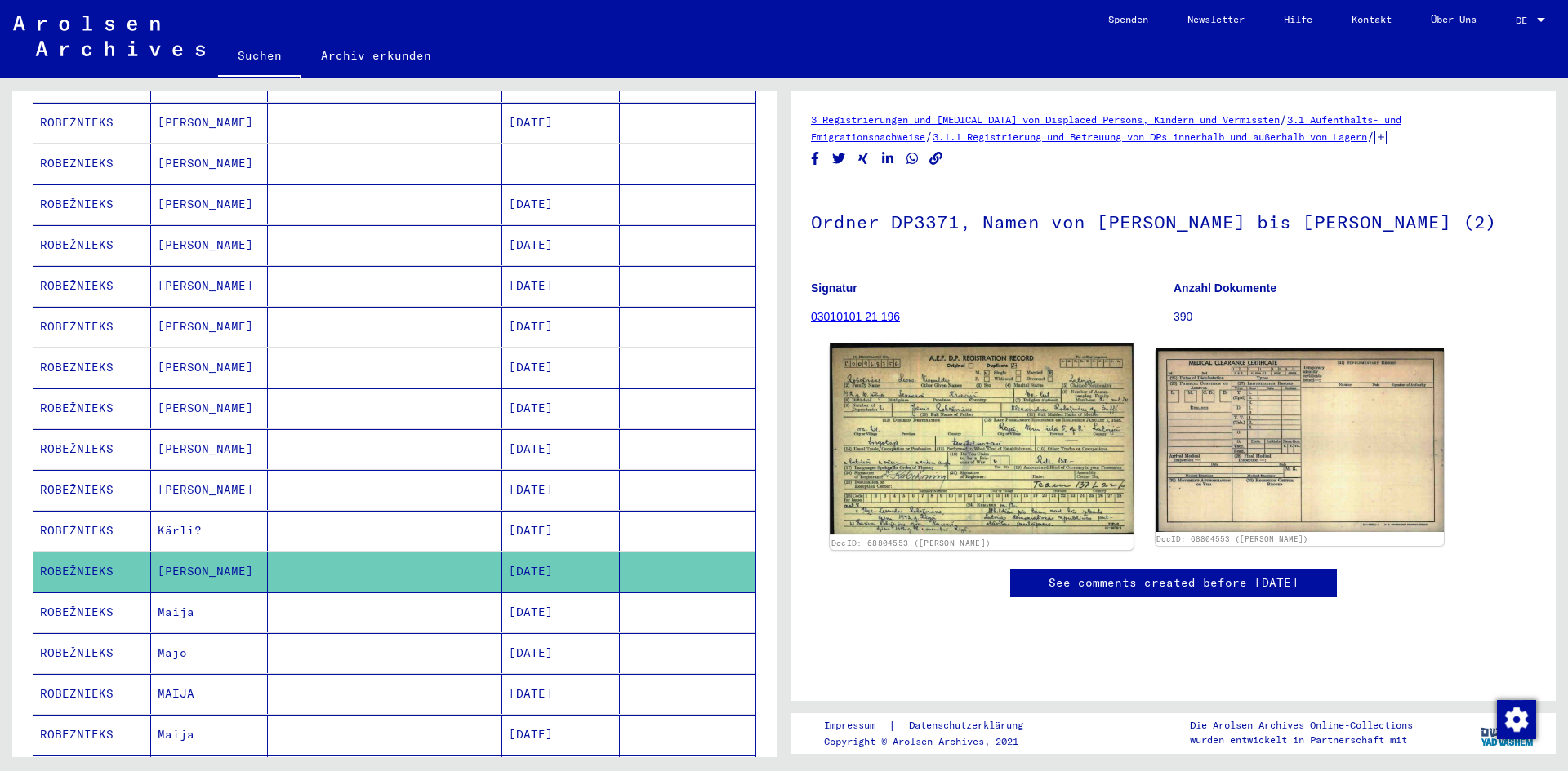
click at [932, 411] on img at bounding box center [981, 439] width 303 height 191
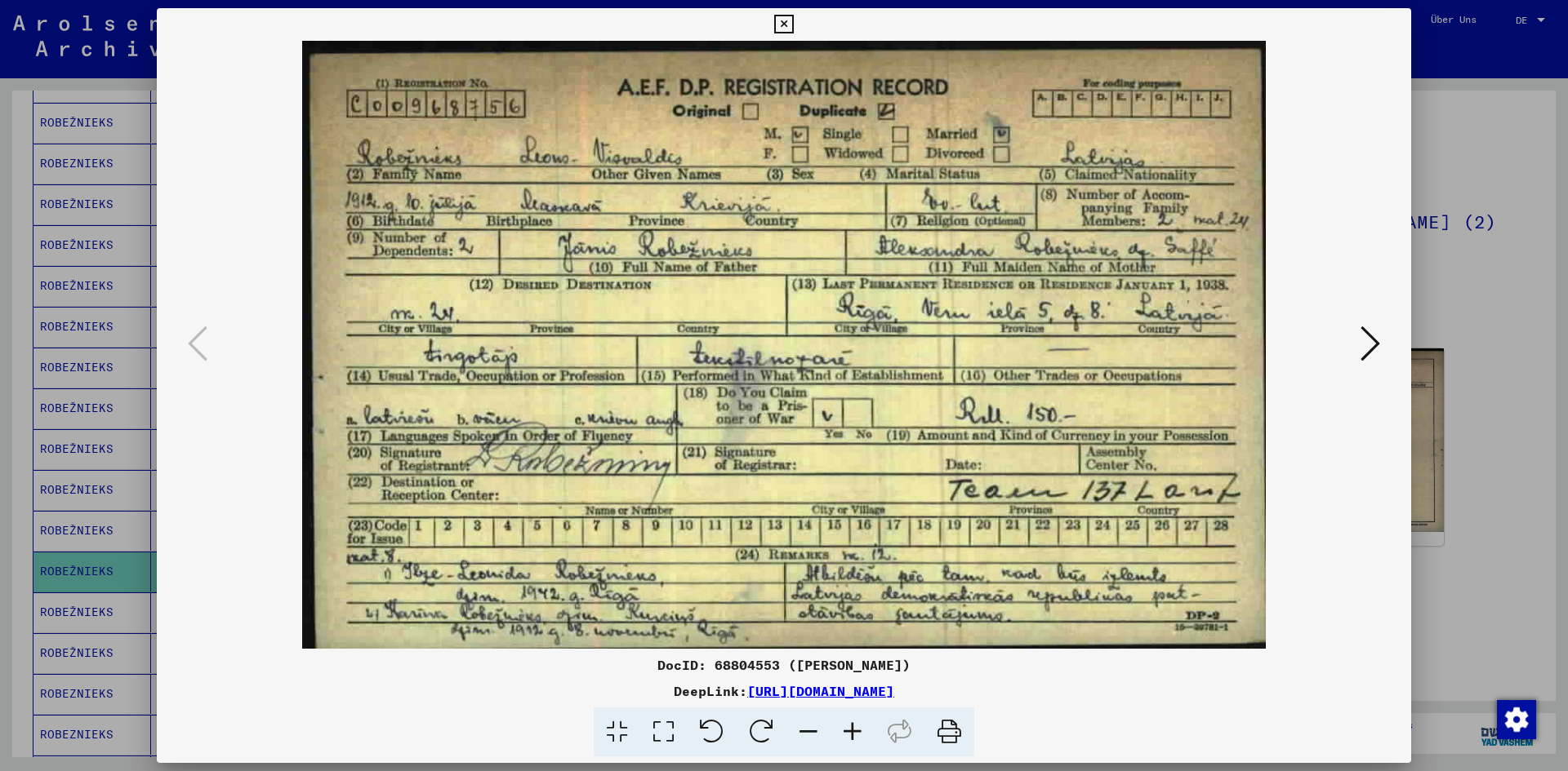
click at [1498, 302] on div at bounding box center [784, 385] width 1568 height 771
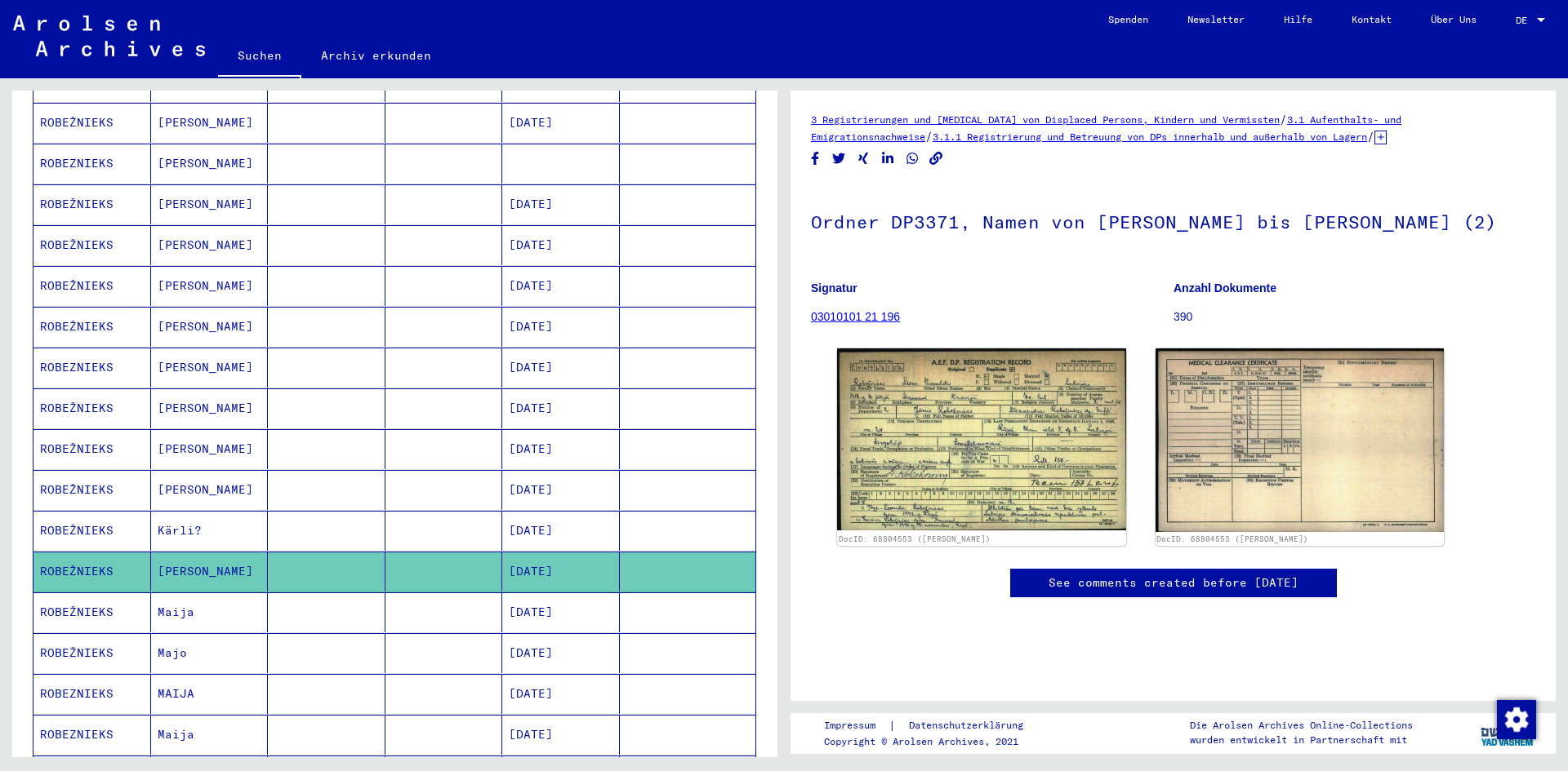
click at [74, 597] on mat-cell "ROBEŽNIEKS" at bounding box center [92, 612] width 117 height 40
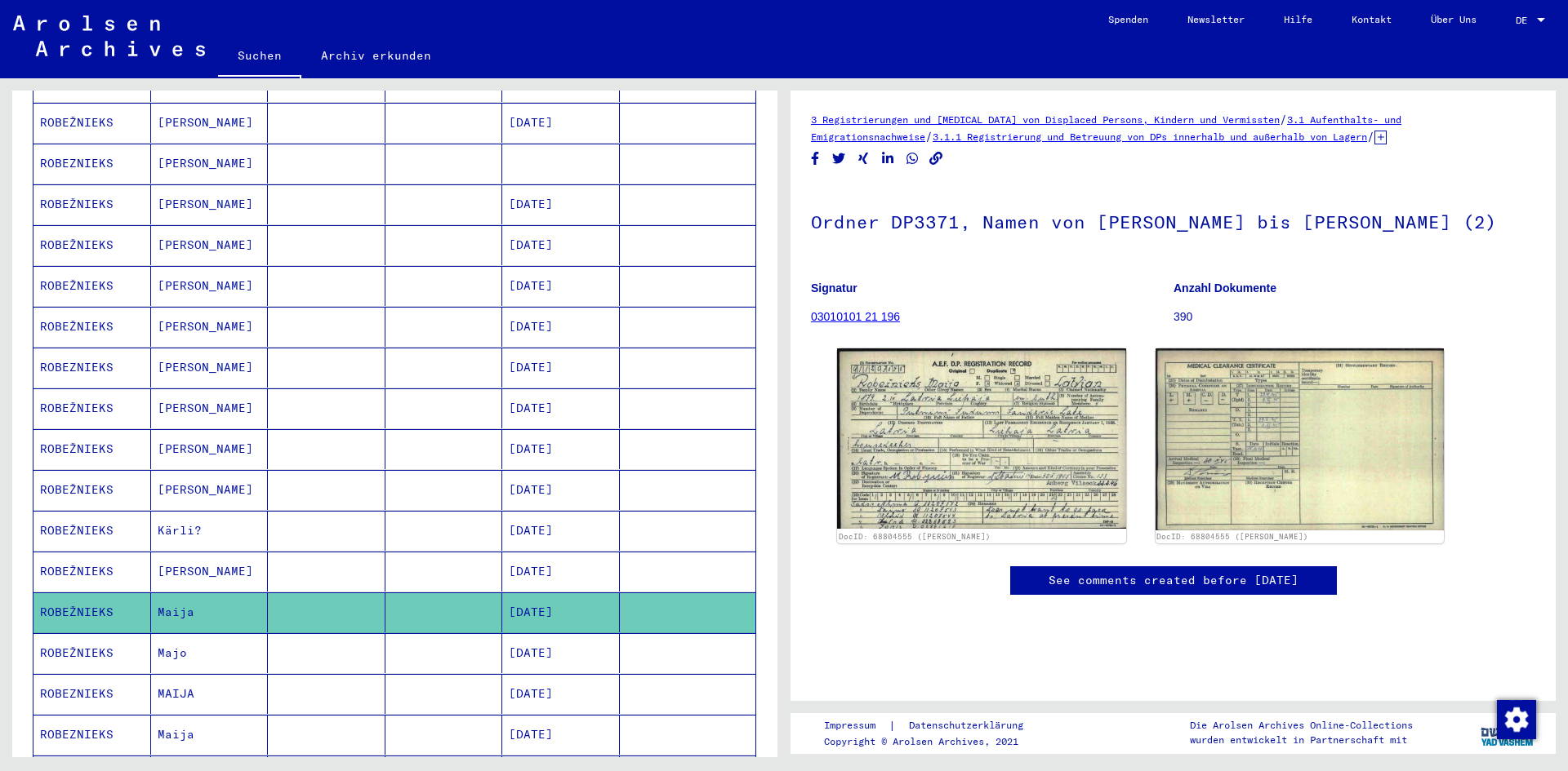
click at [971, 442] on img at bounding box center [981, 438] width 289 height 180
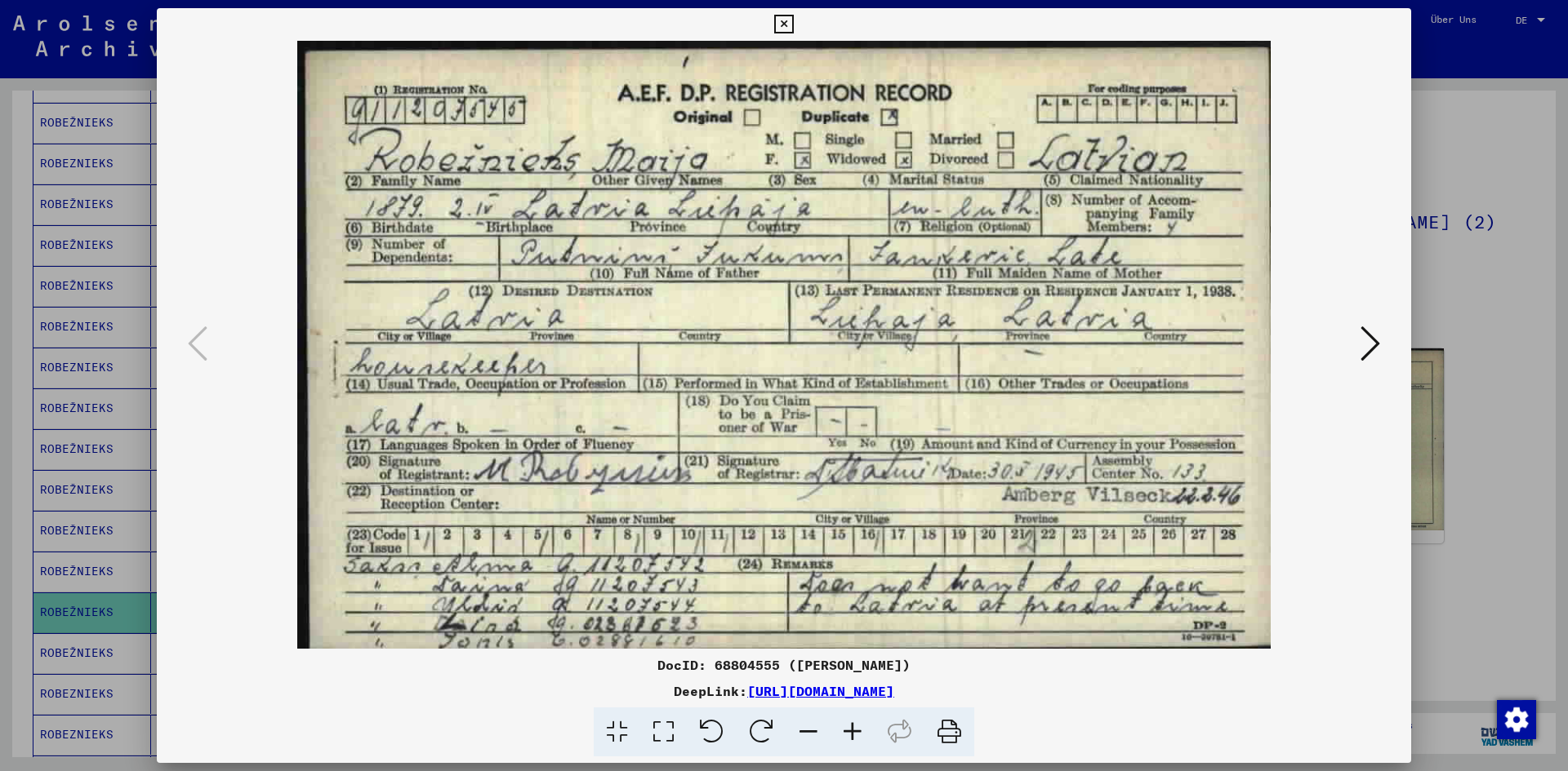
click at [1482, 275] on div at bounding box center [784, 385] width 1568 height 771
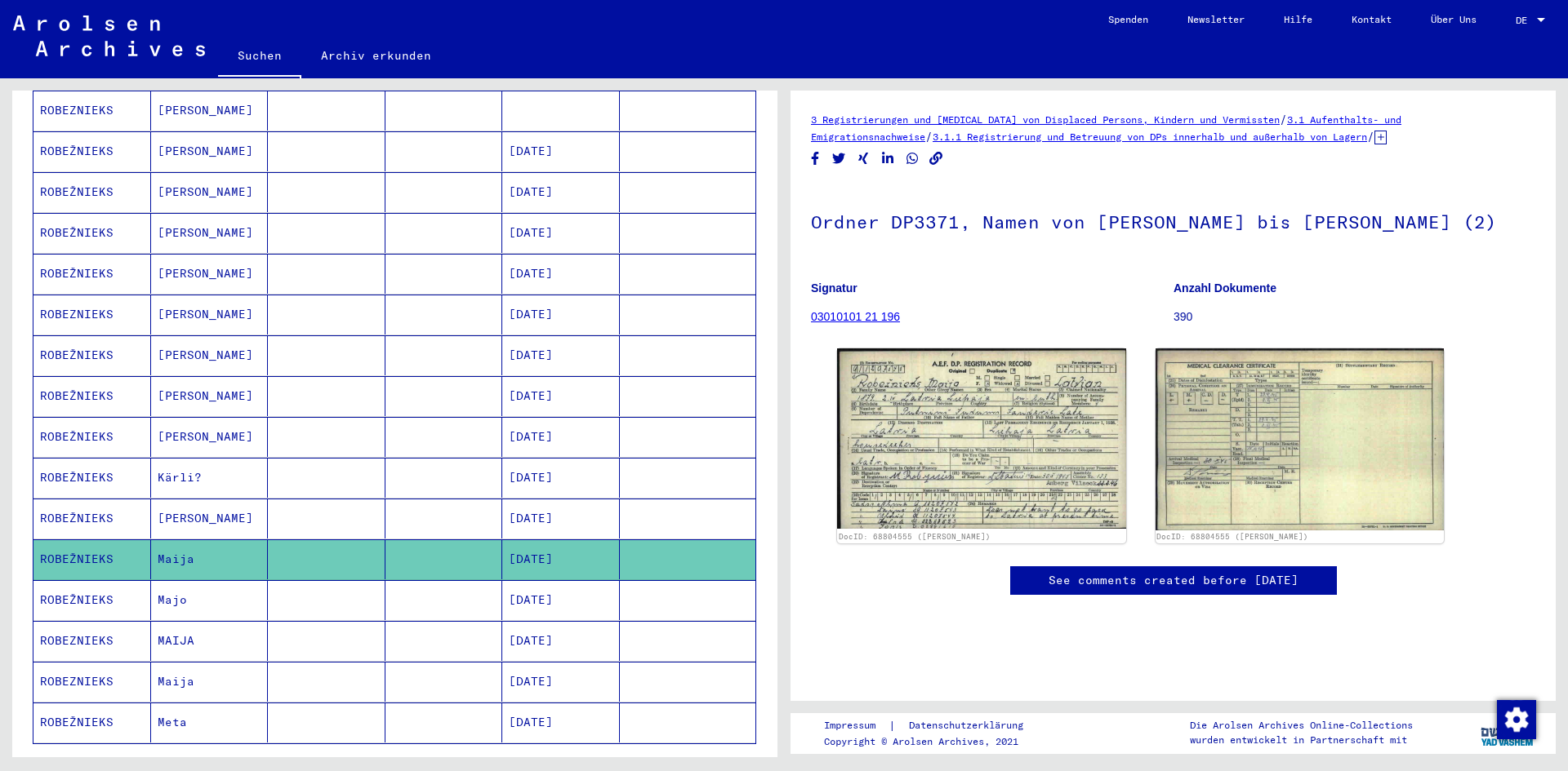
scroll to position [653, 0]
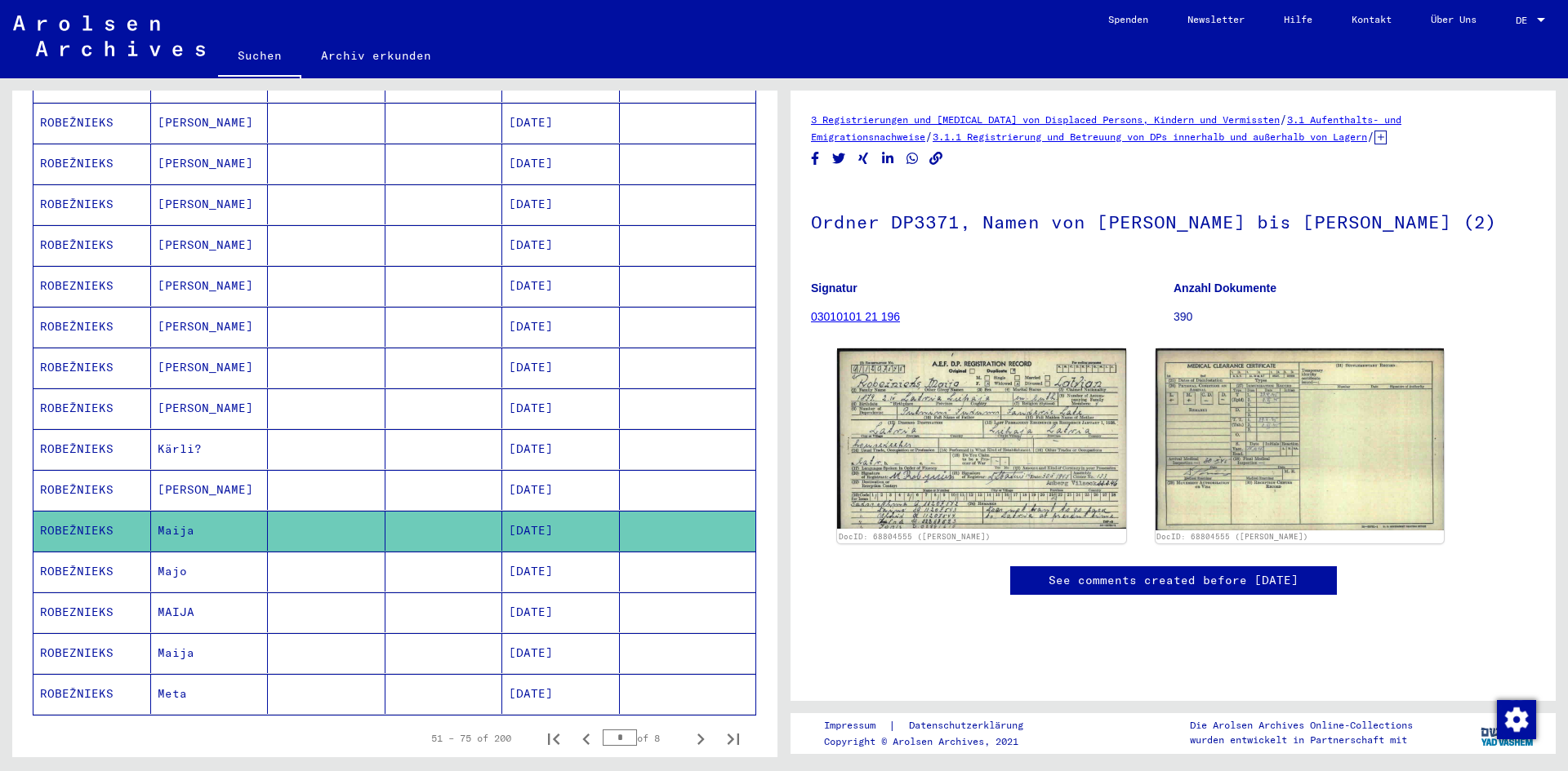
click at [57, 680] on icon at bounding box center [67, 706] width 40 height 65
click at [99, 675] on mat-cell "ROBEŽNIEKS" at bounding box center [92, 694] width 117 height 40
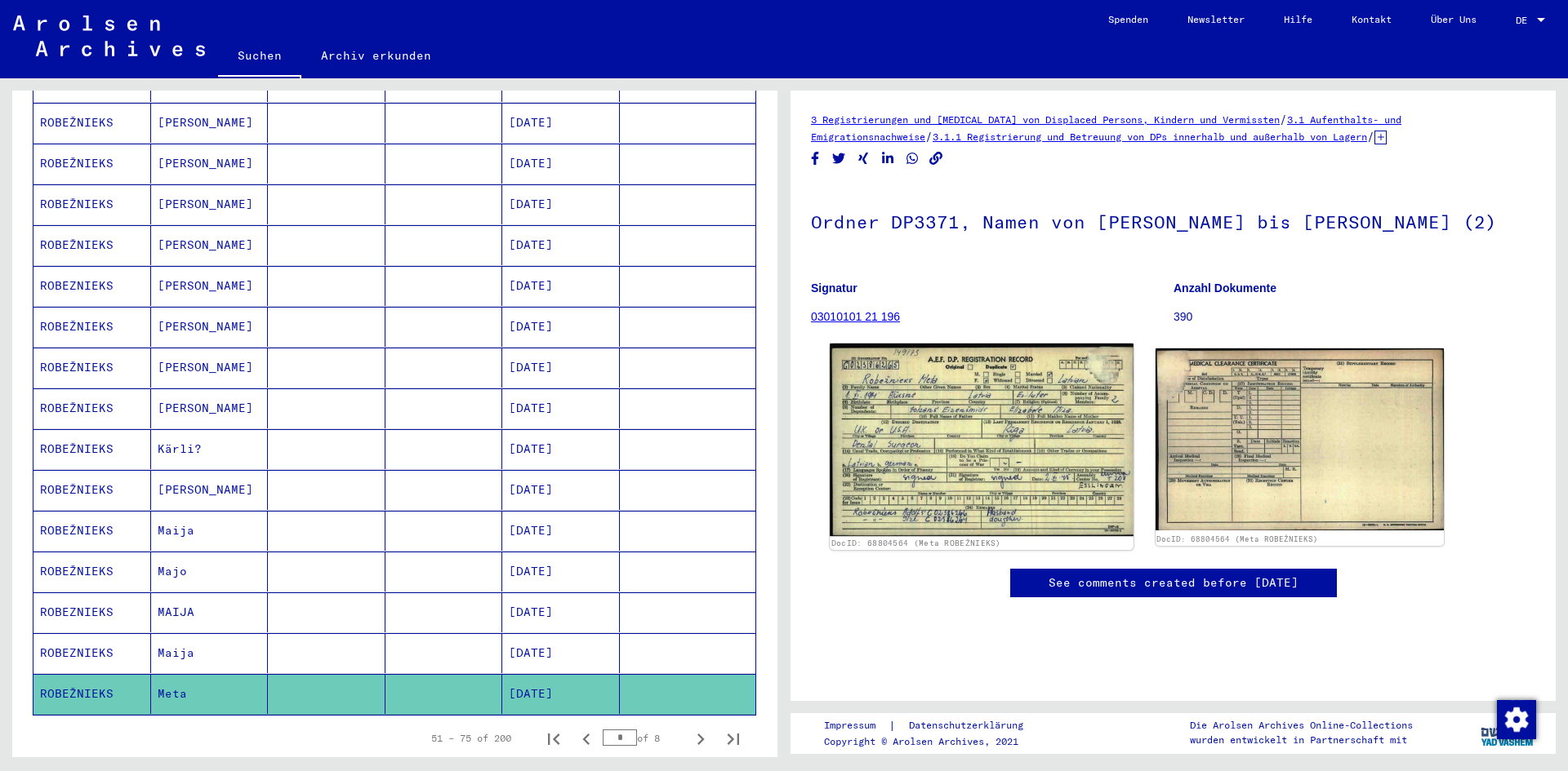
click at [989, 386] on img at bounding box center [981, 440] width 303 height 193
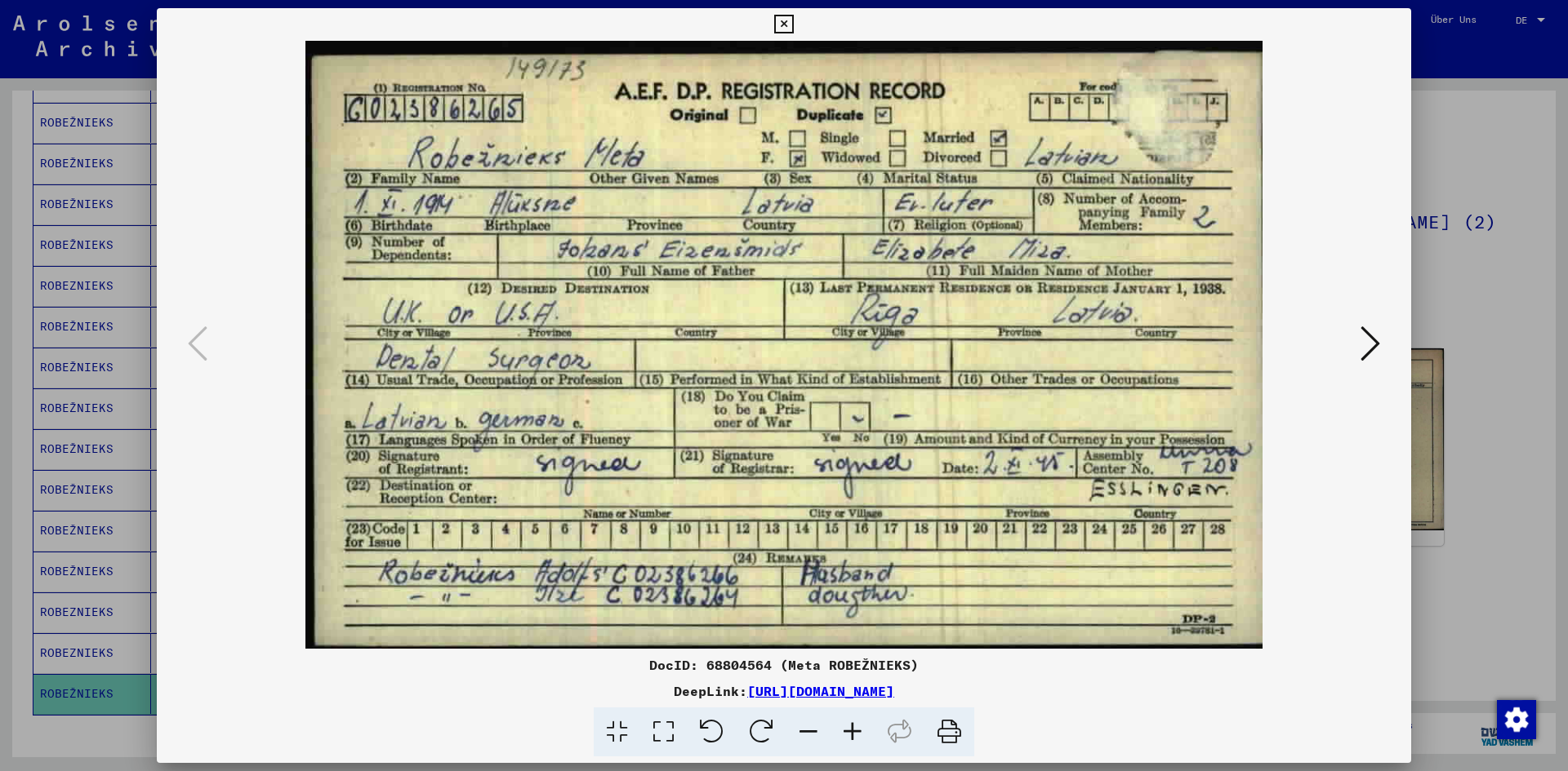
click at [1454, 280] on div at bounding box center [784, 385] width 1568 height 771
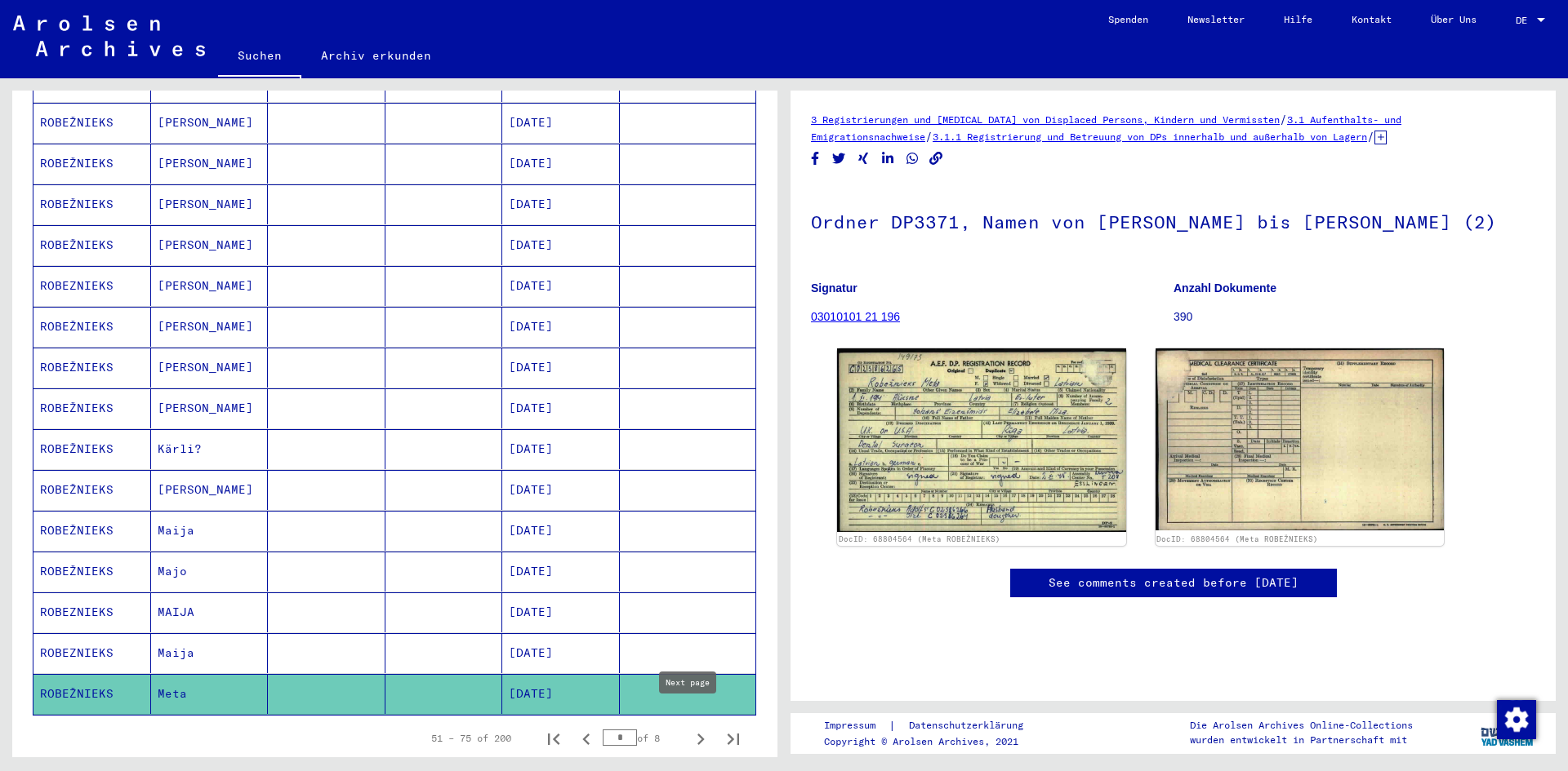
click at [697, 734] on icon "Next page" at bounding box center [700, 739] width 7 height 12
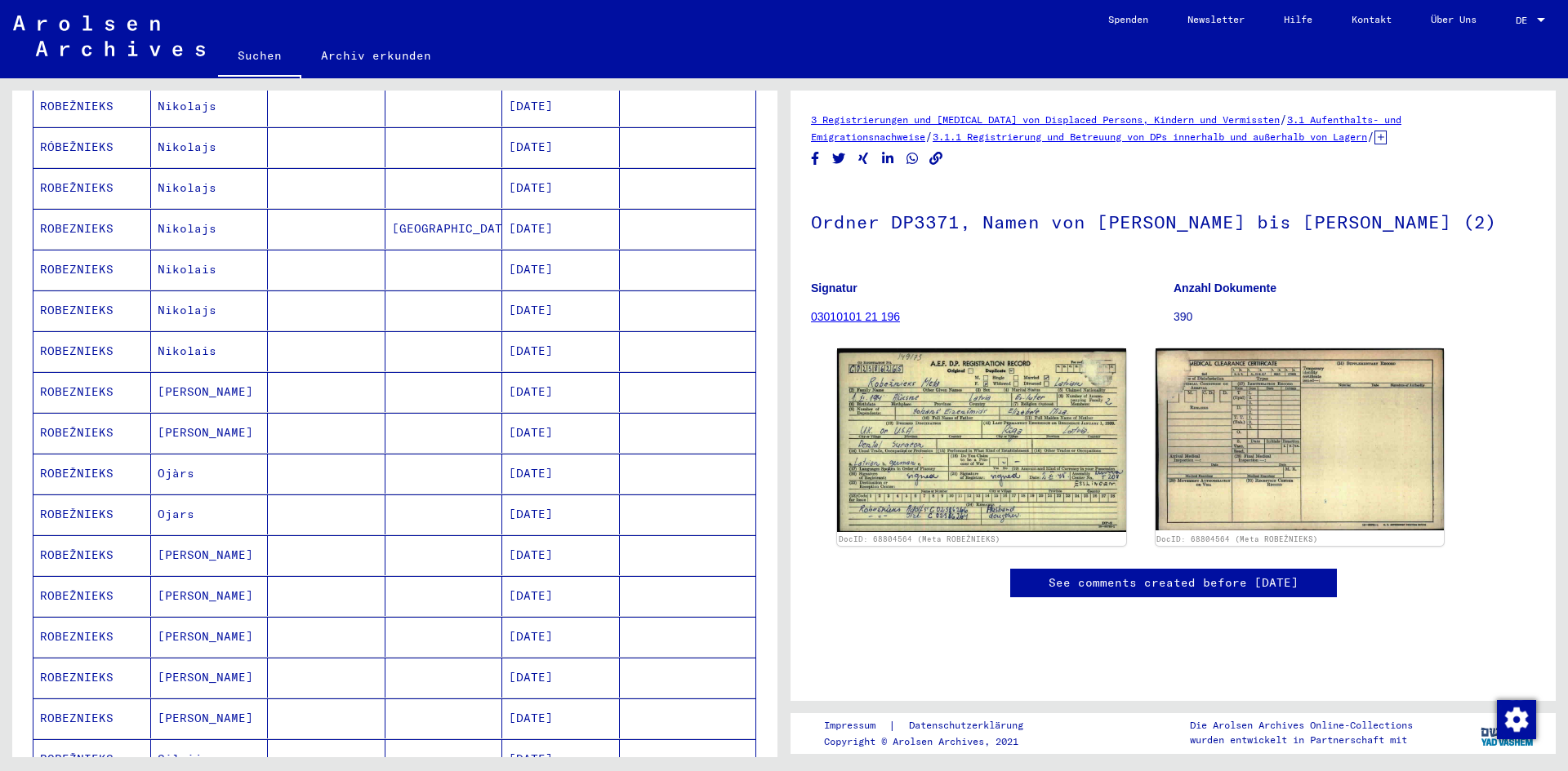
scroll to position [327, 0]
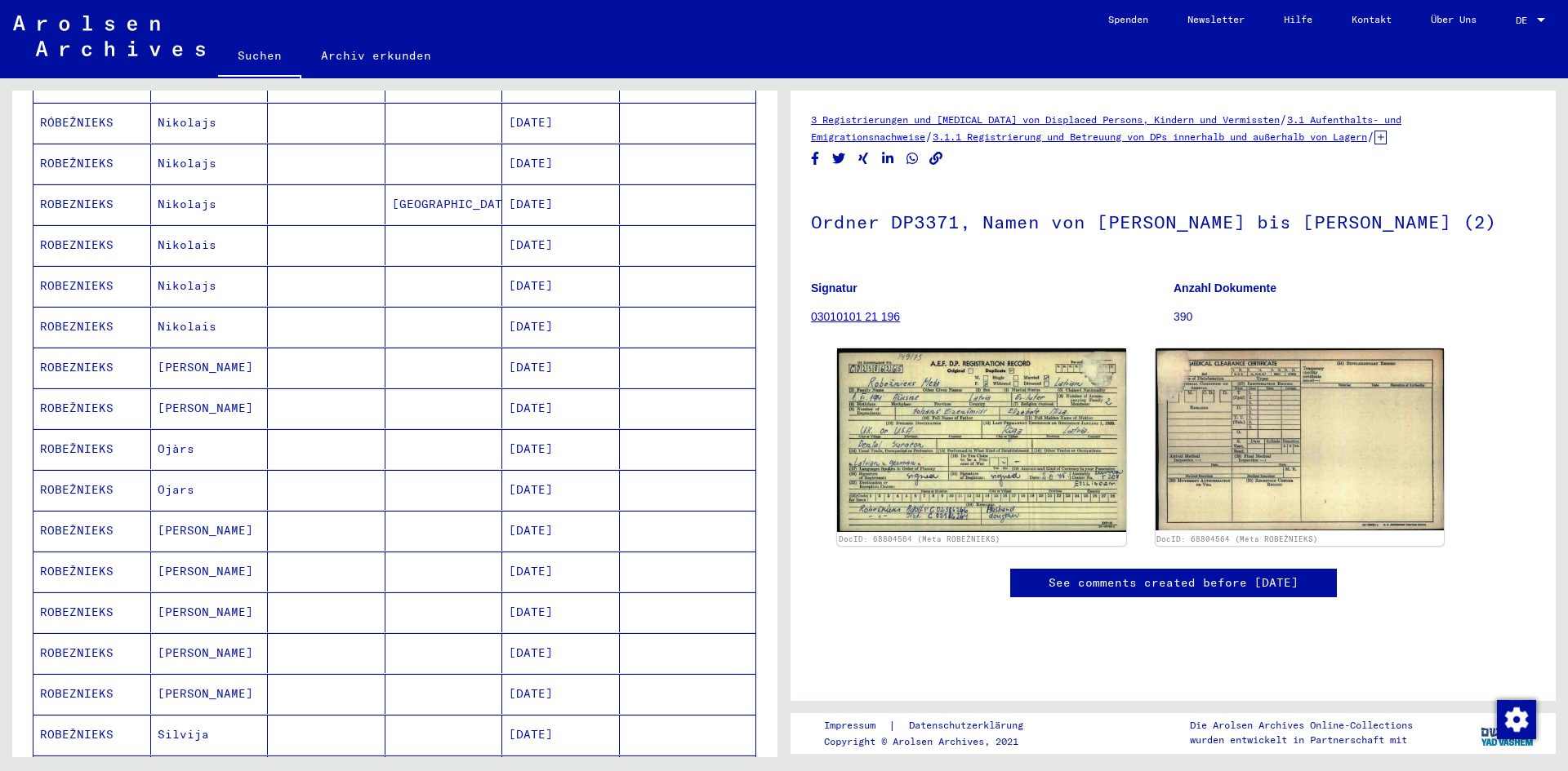
click at [69, 391] on mat-cell "ROBEŽNIEKS" at bounding box center [92, 409] width 117 height 40
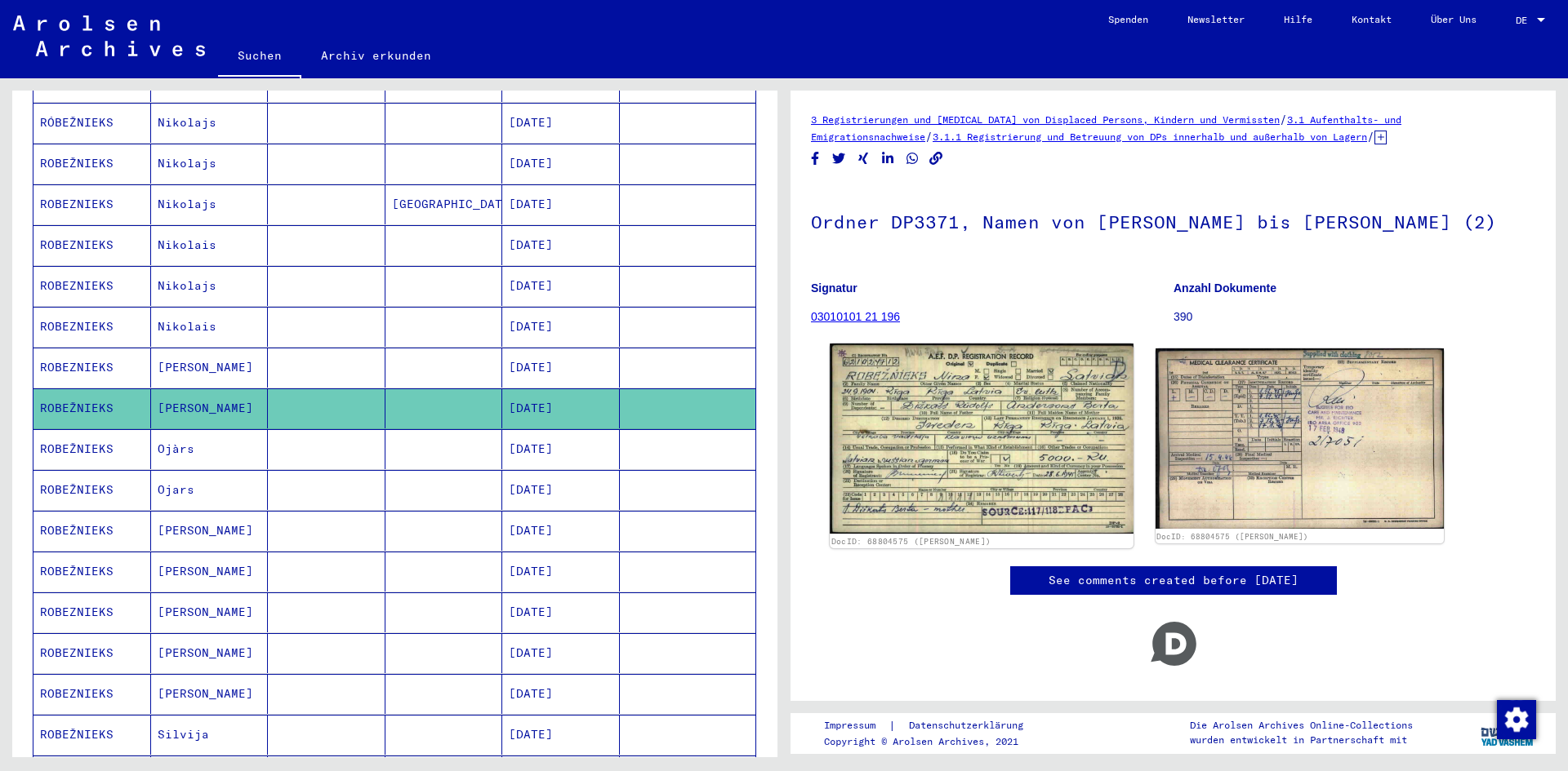
click at [930, 434] on img at bounding box center [981, 439] width 303 height 191
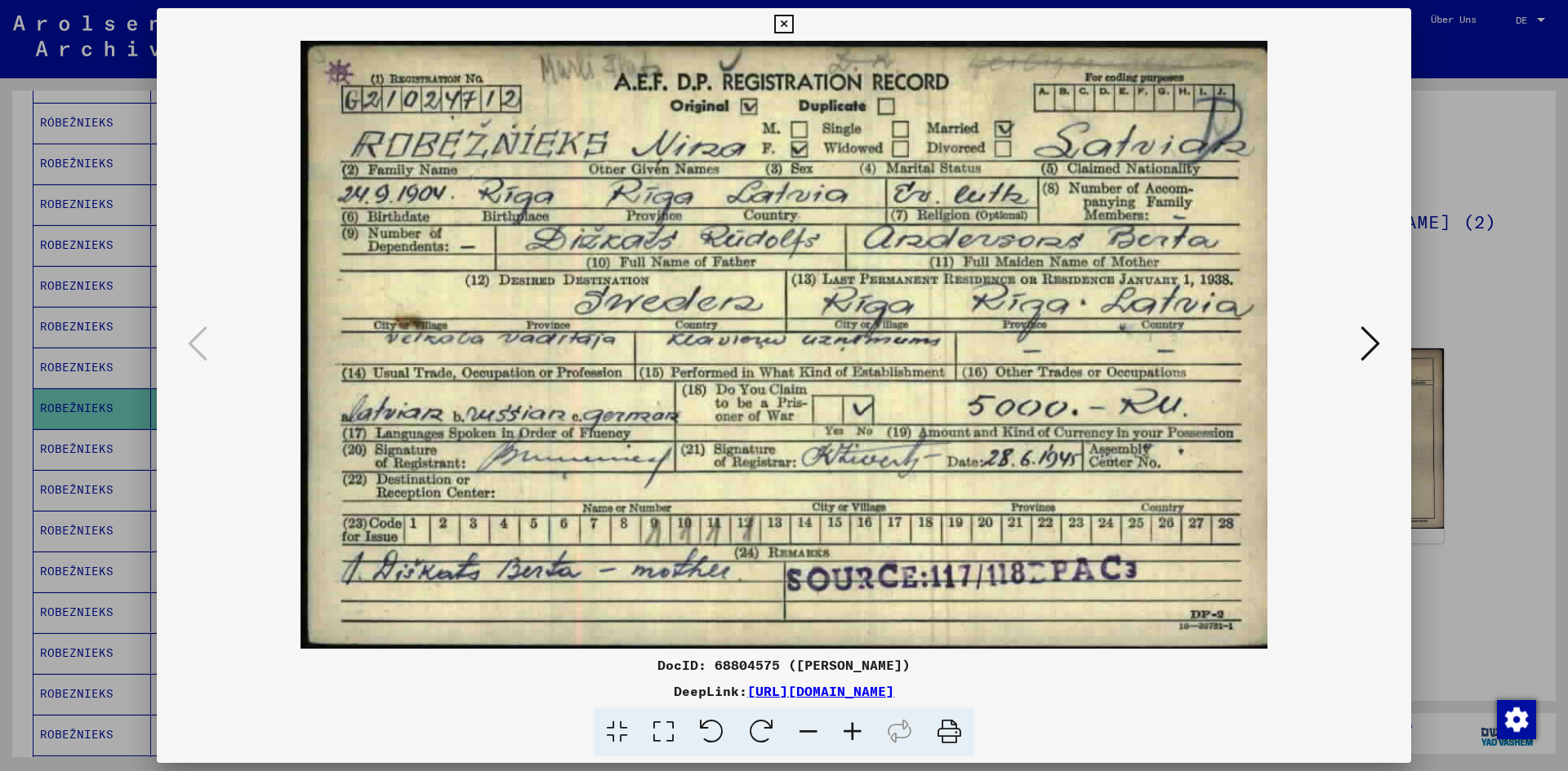
click at [1354, 353] on img at bounding box center [784, 345] width 1143 height 609
click at [1374, 345] on icon at bounding box center [1370, 344] width 20 height 39
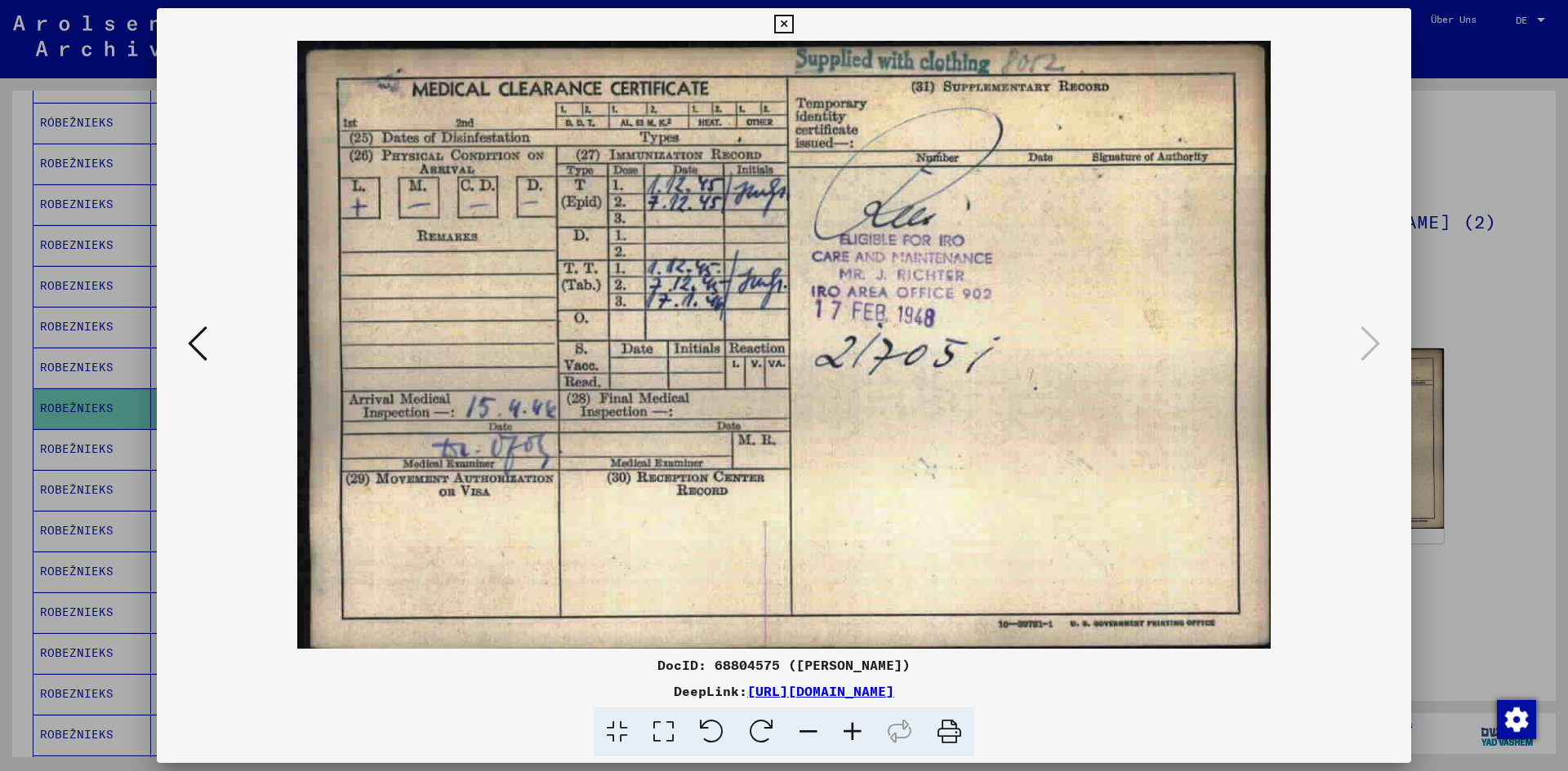
click at [1461, 309] on div at bounding box center [784, 385] width 1568 height 771
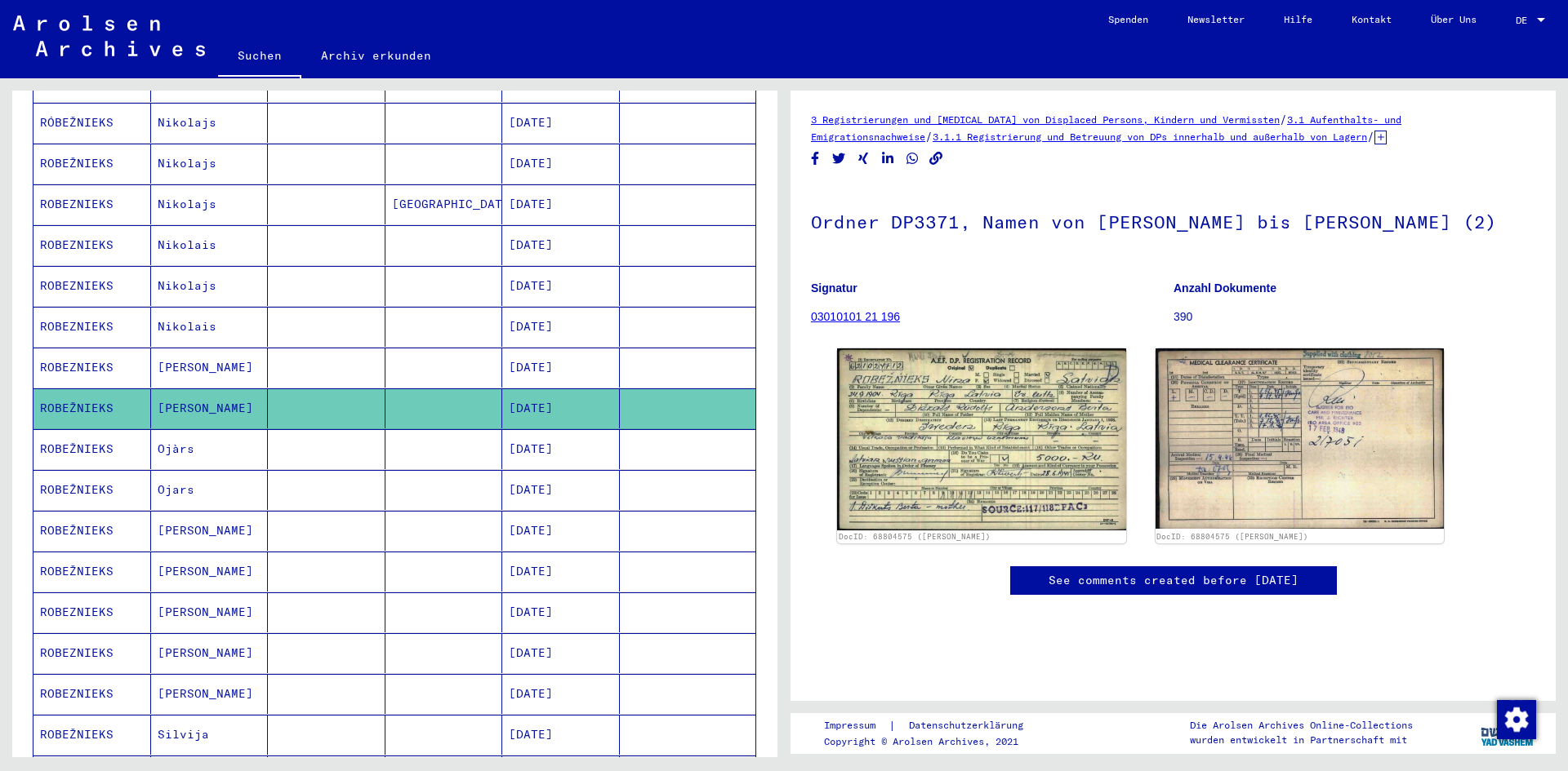
click at [70, 434] on mat-cell "ROBEŽNIEKS" at bounding box center [92, 449] width 117 height 40
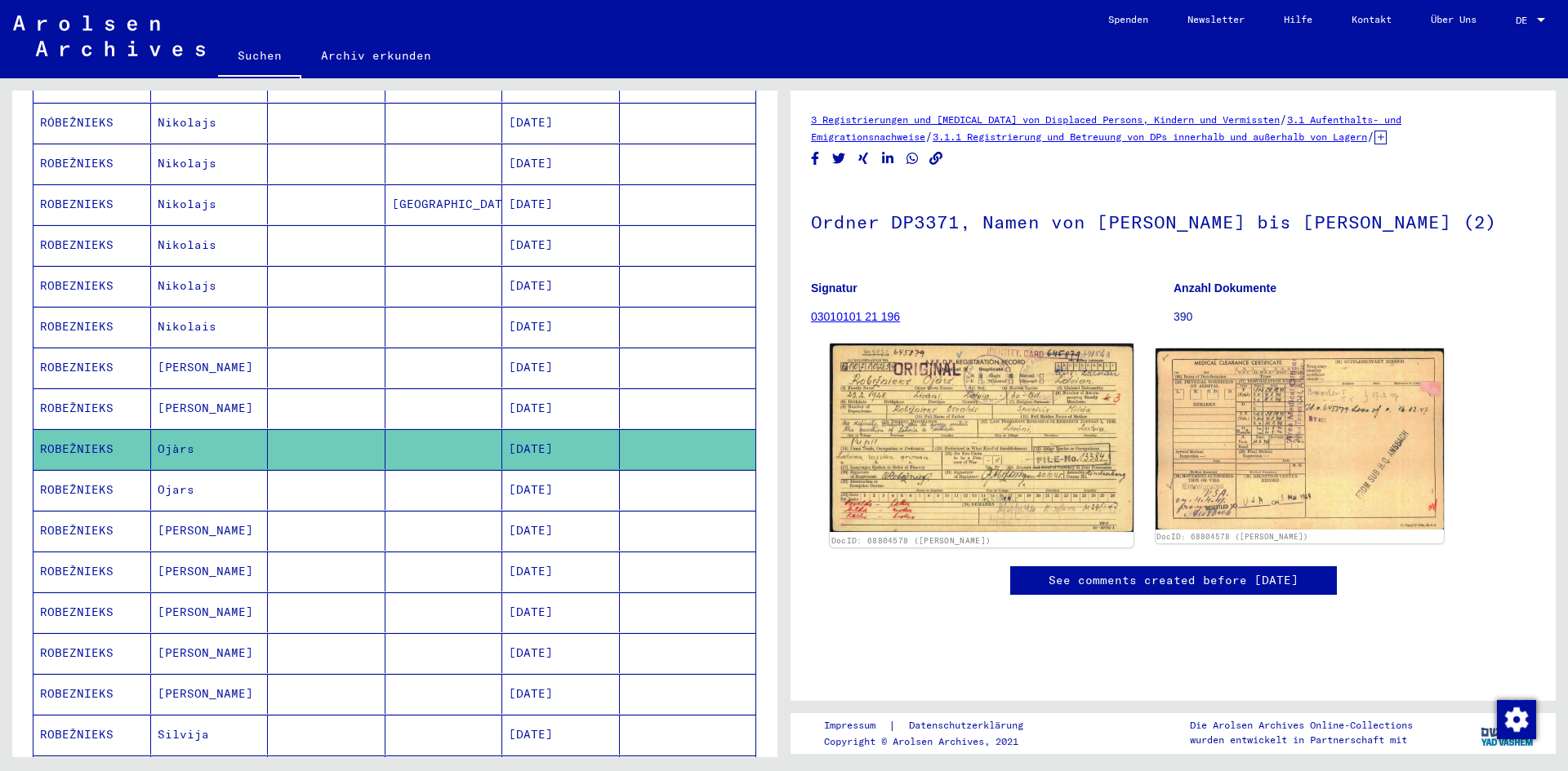
click at [918, 432] on img at bounding box center [981, 438] width 303 height 189
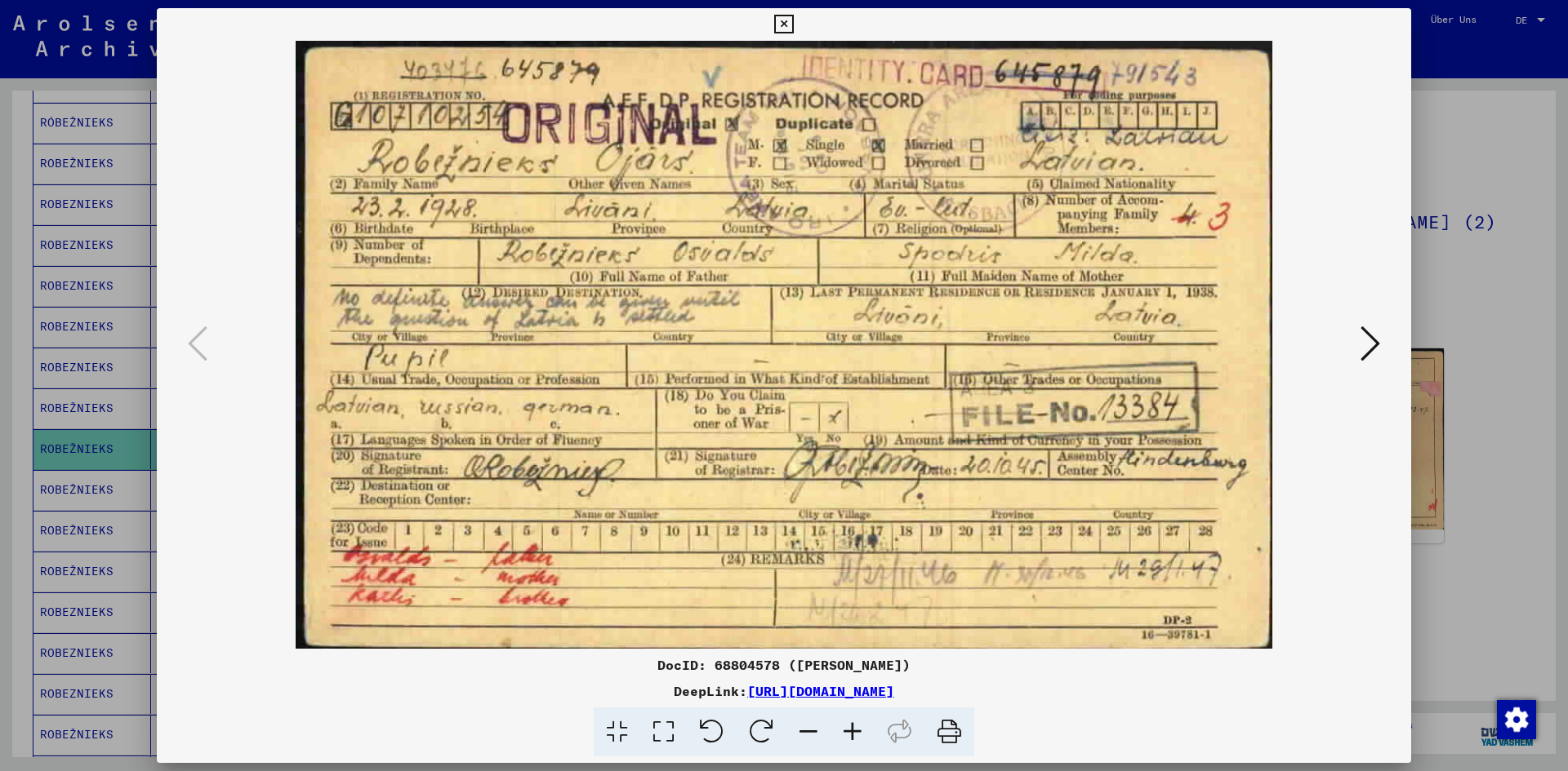
click at [1472, 308] on div at bounding box center [784, 385] width 1568 height 771
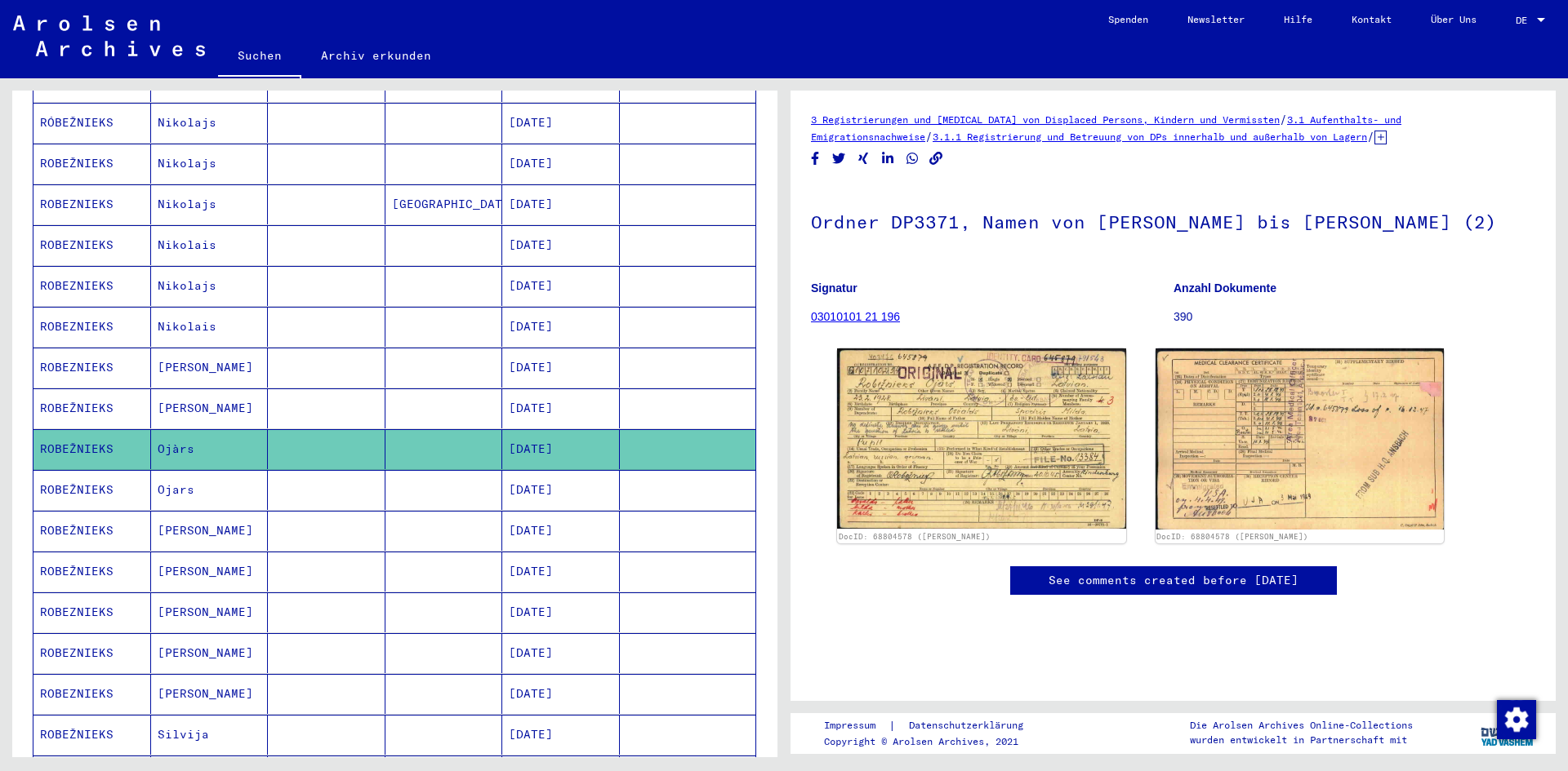
scroll to position [409, 0]
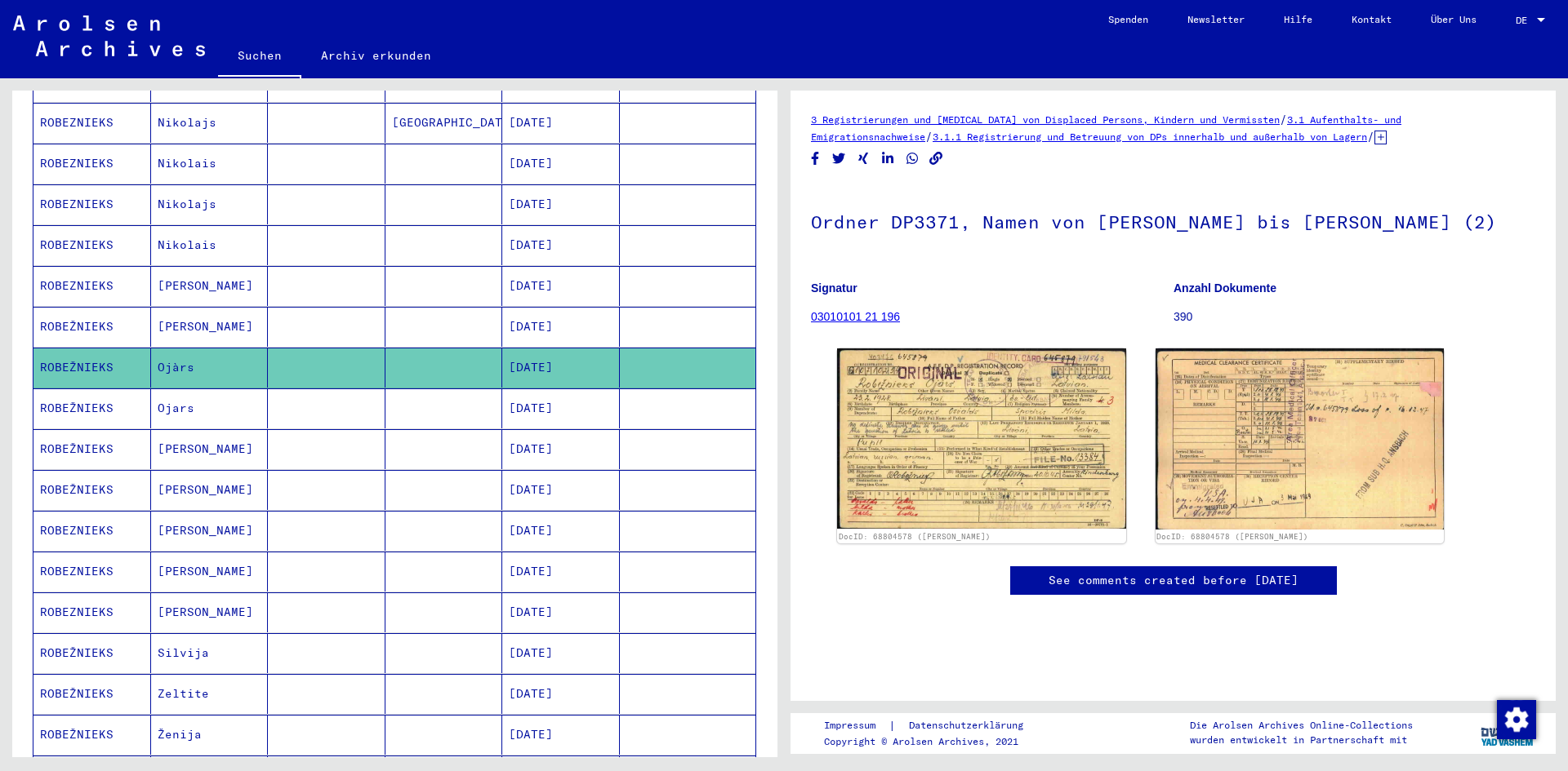
click at [72, 593] on mat-cell "ROBEZNIEKS" at bounding box center [92, 612] width 117 height 40
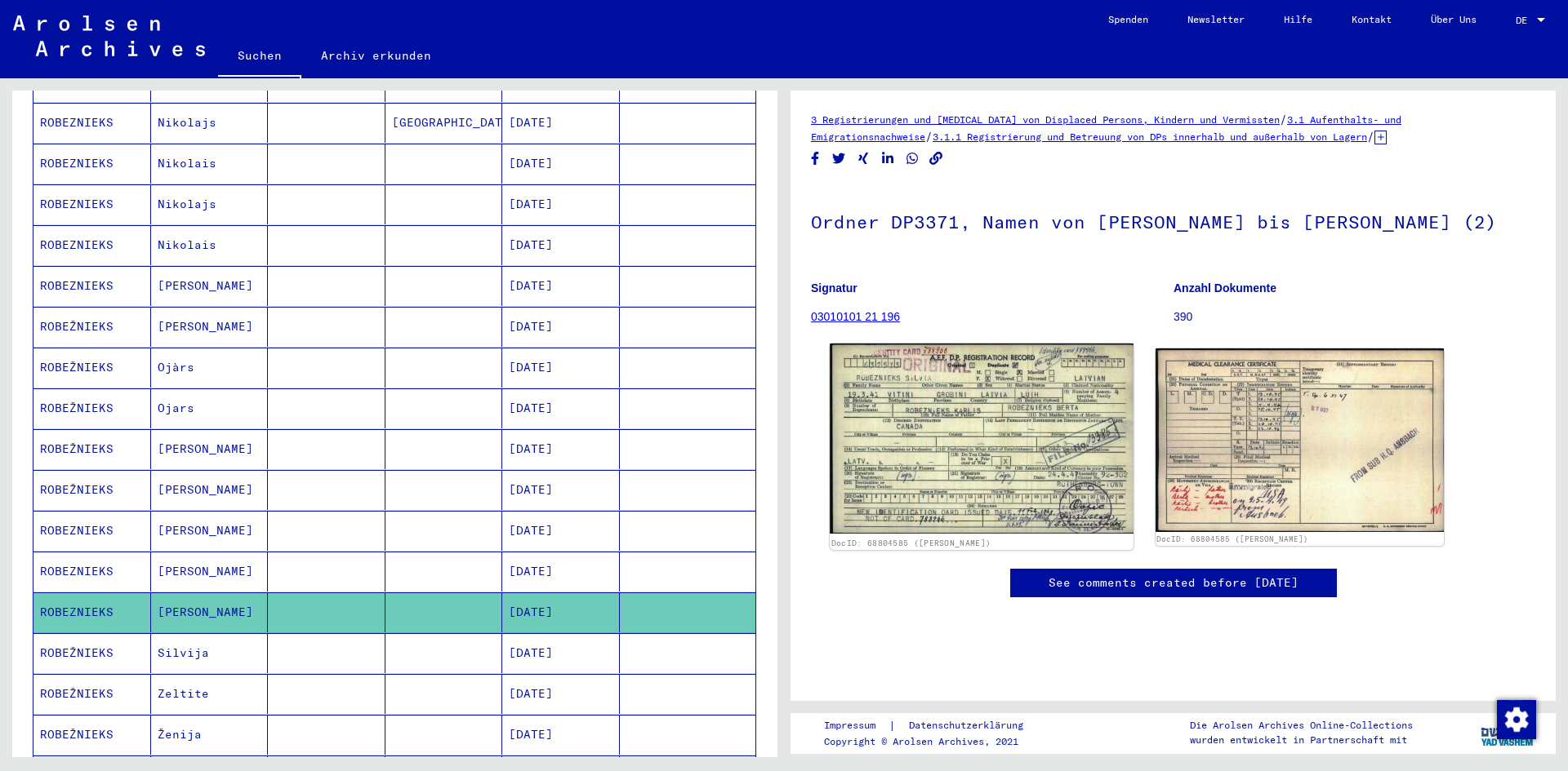
click at [989, 397] on img at bounding box center [981, 439] width 303 height 191
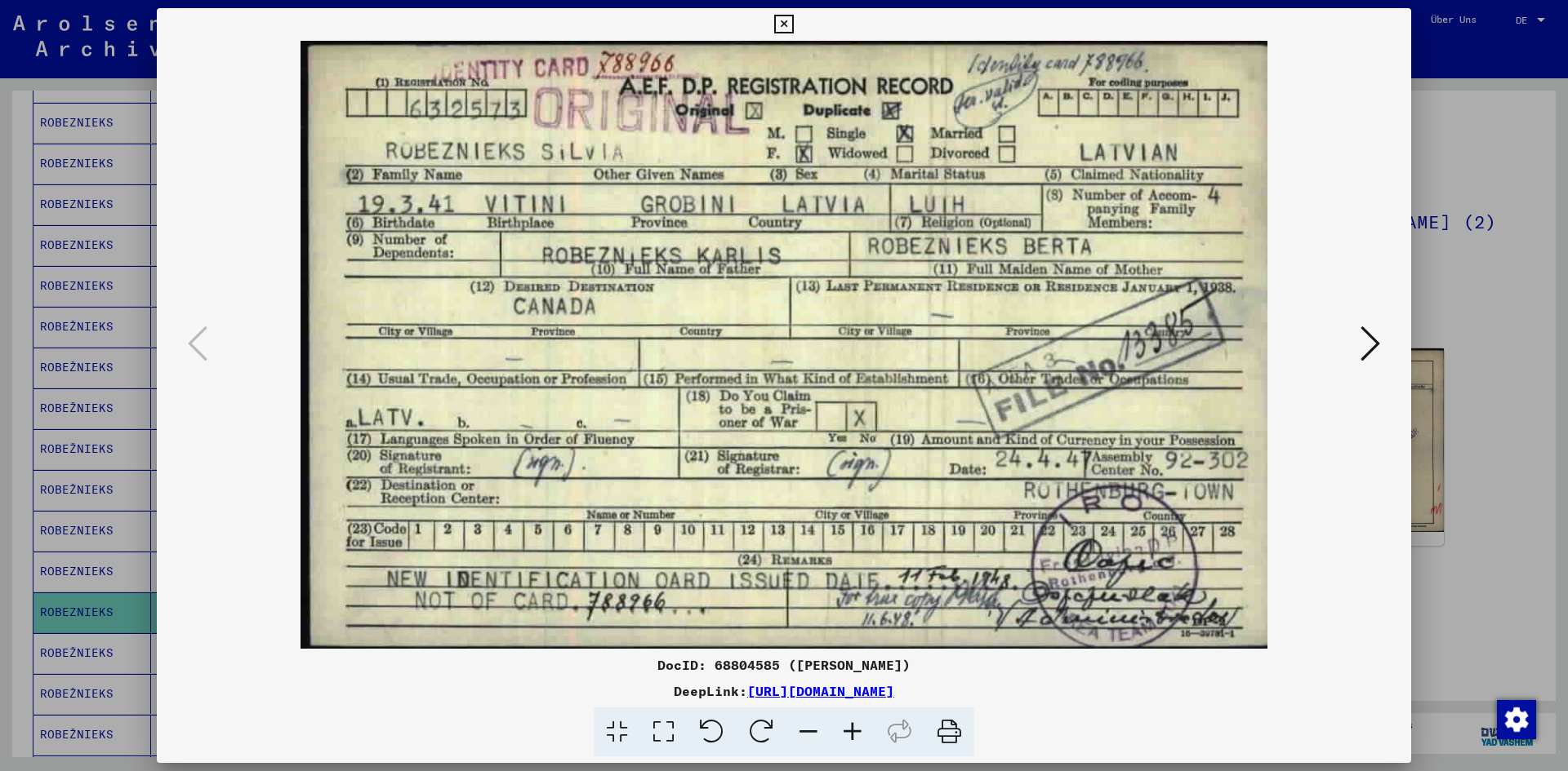
click at [1493, 315] on div at bounding box center [784, 385] width 1568 height 771
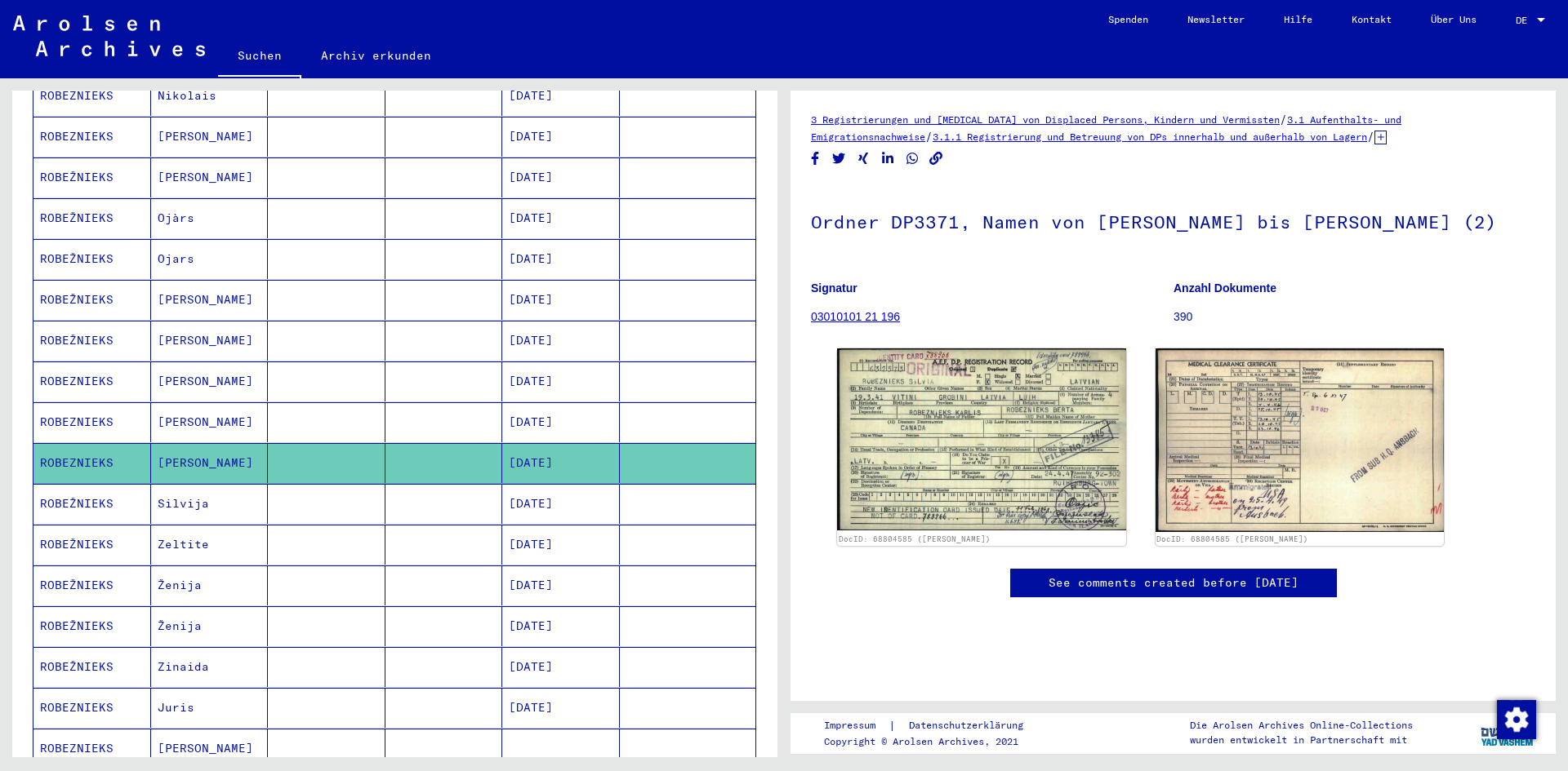
scroll to position [571, 0]
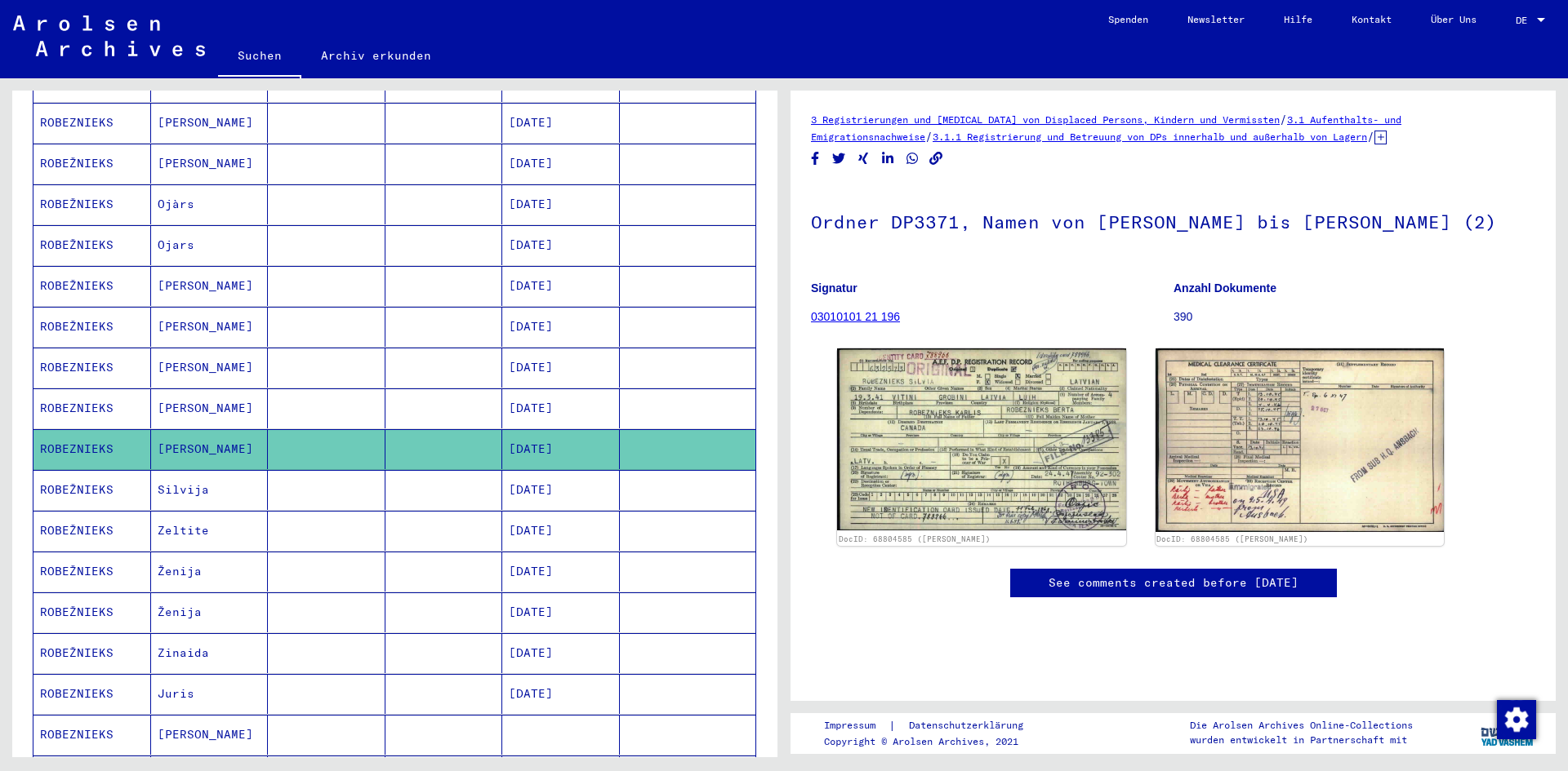
click at [89, 518] on mat-cell "ROBEŽNIEKS" at bounding box center [92, 531] width 117 height 40
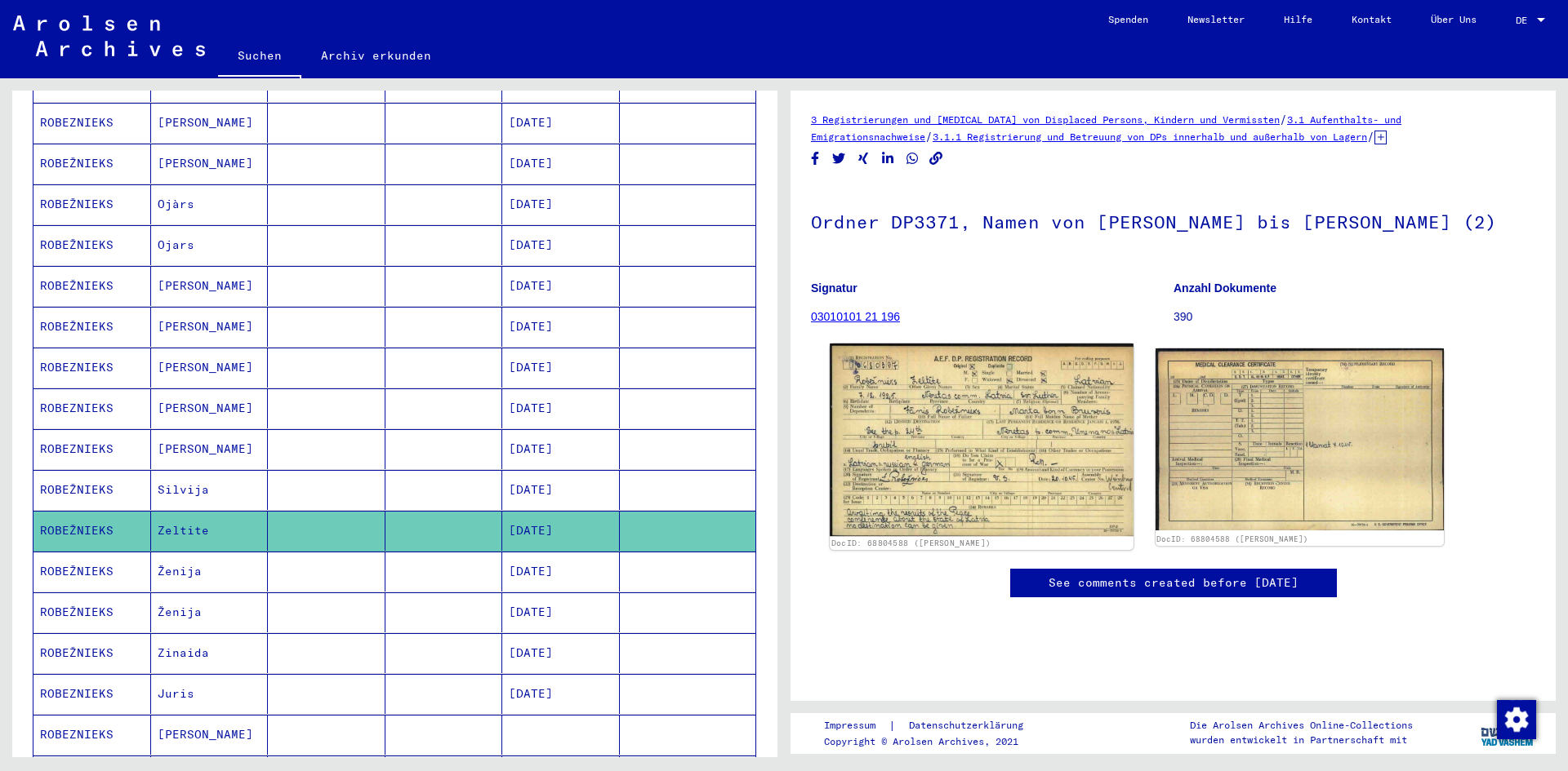
click at [939, 399] on img at bounding box center [981, 440] width 303 height 193
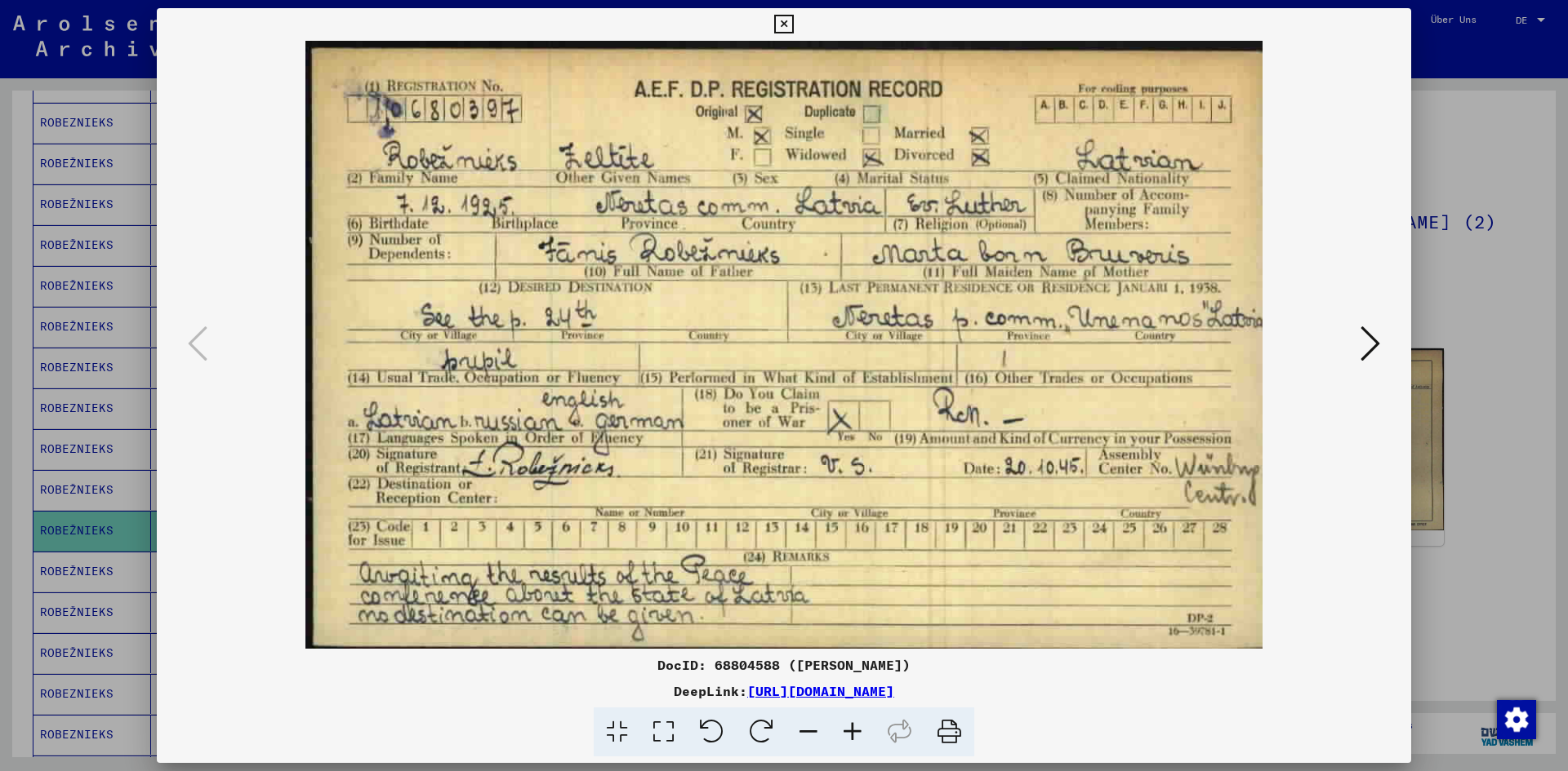
click at [1483, 297] on div at bounding box center [784, 385] width 1568 height 771
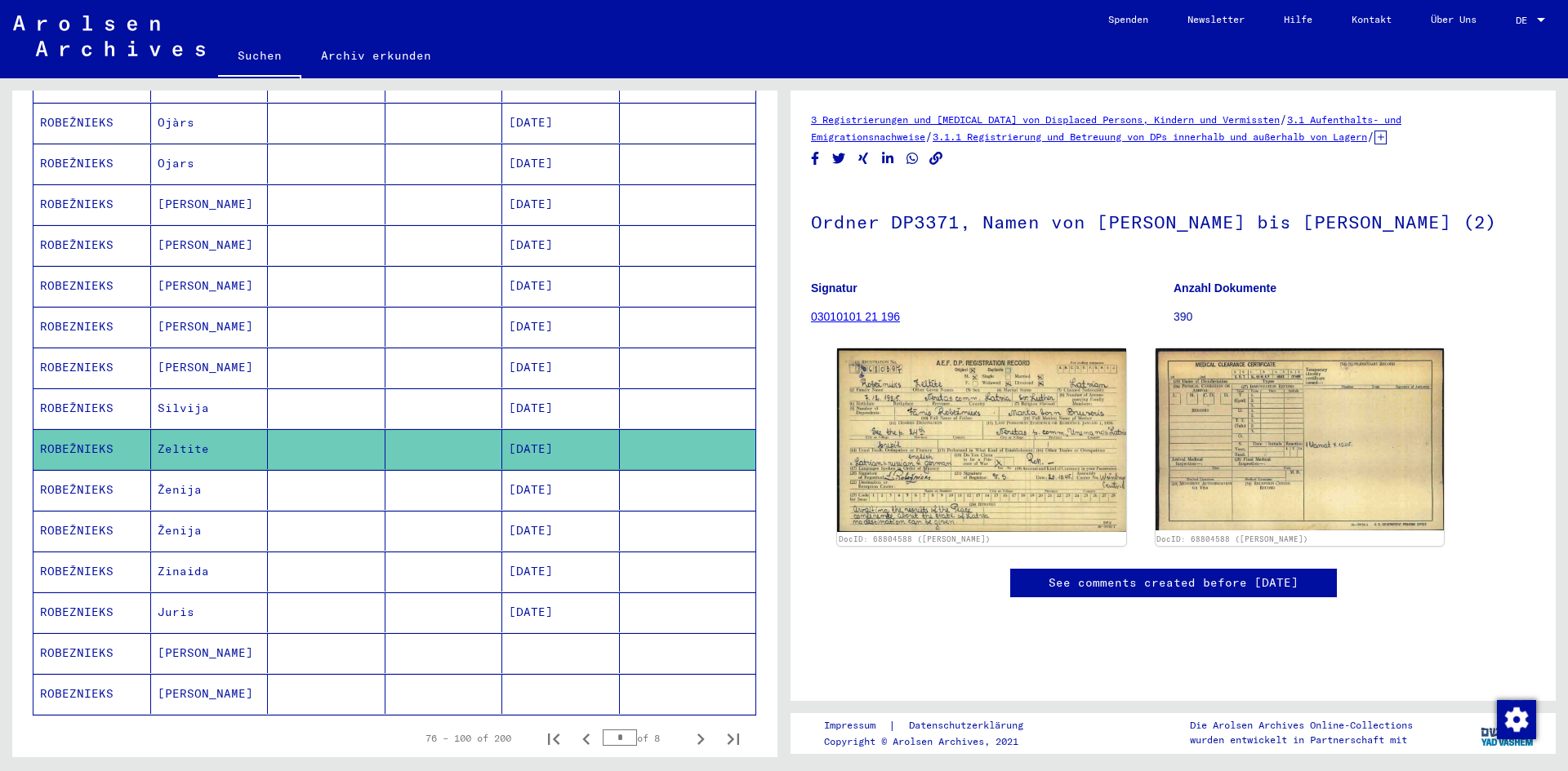
scroll to position [735, 0]
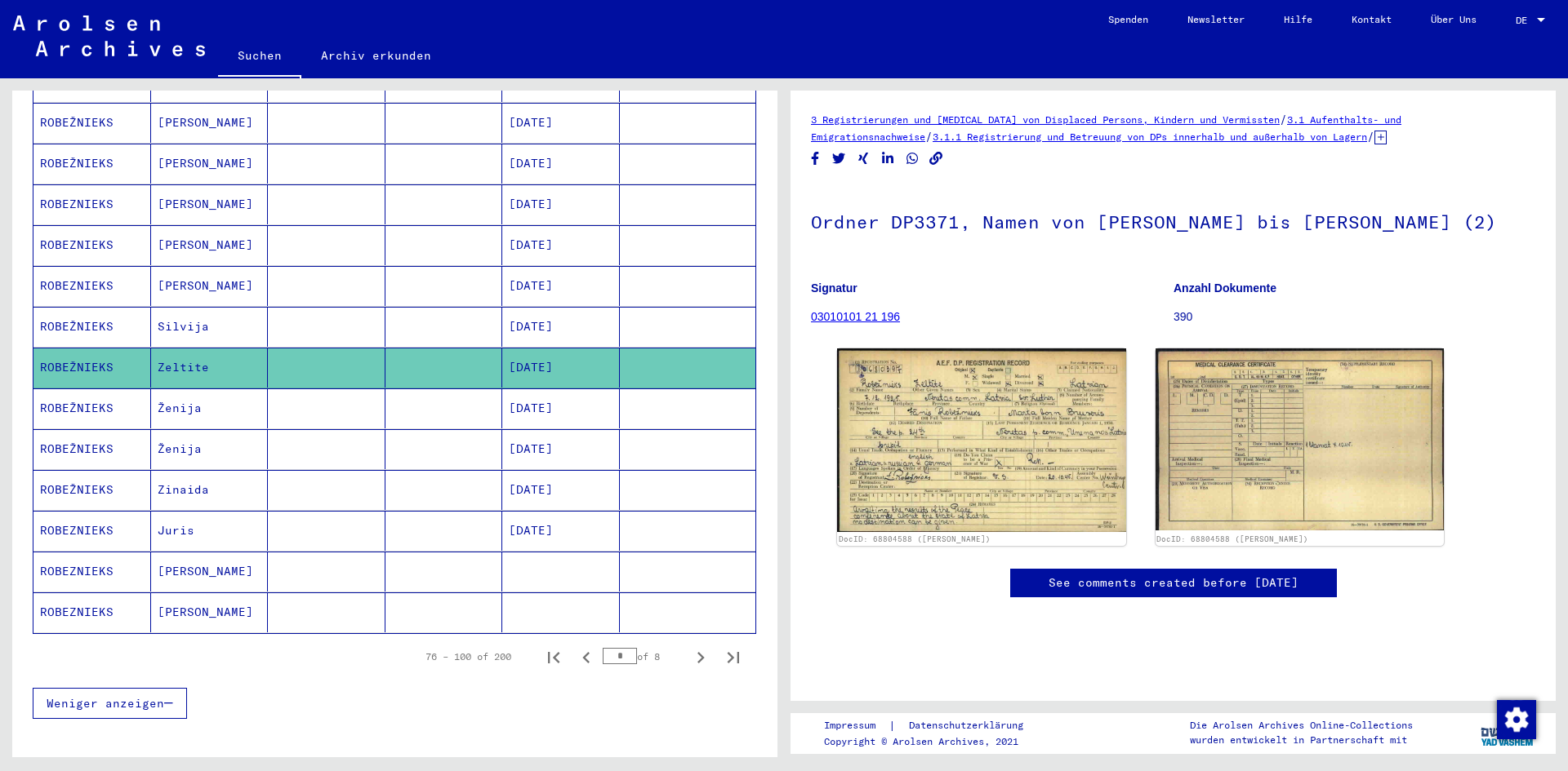
click at [67, 475] on mat-cell "ROBEŽNIEKS" at bounding box center [92, 490] width 117 height 40
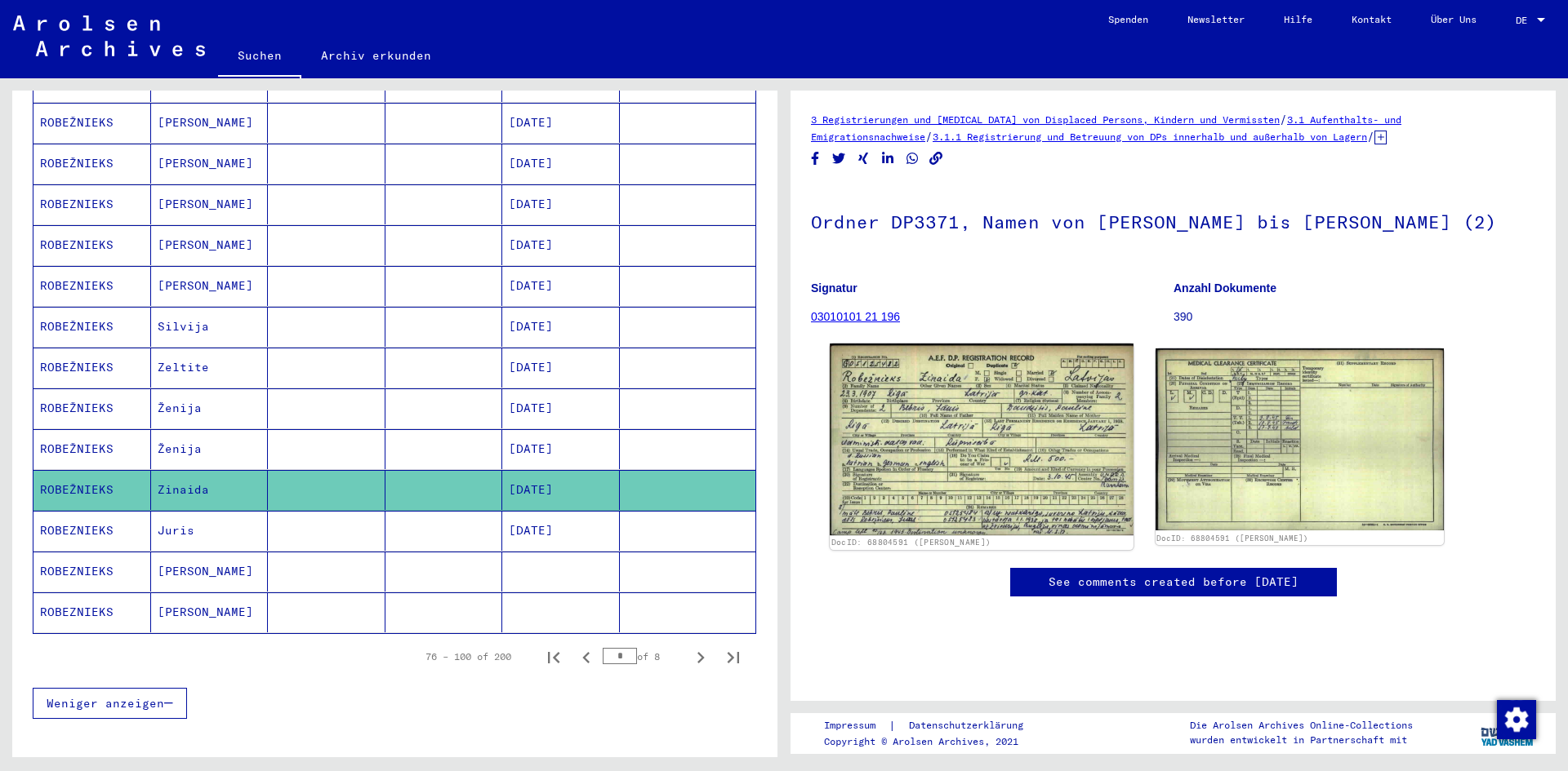
click at [939, 411] on img at bounding box center [981, 439] width 303 height 192
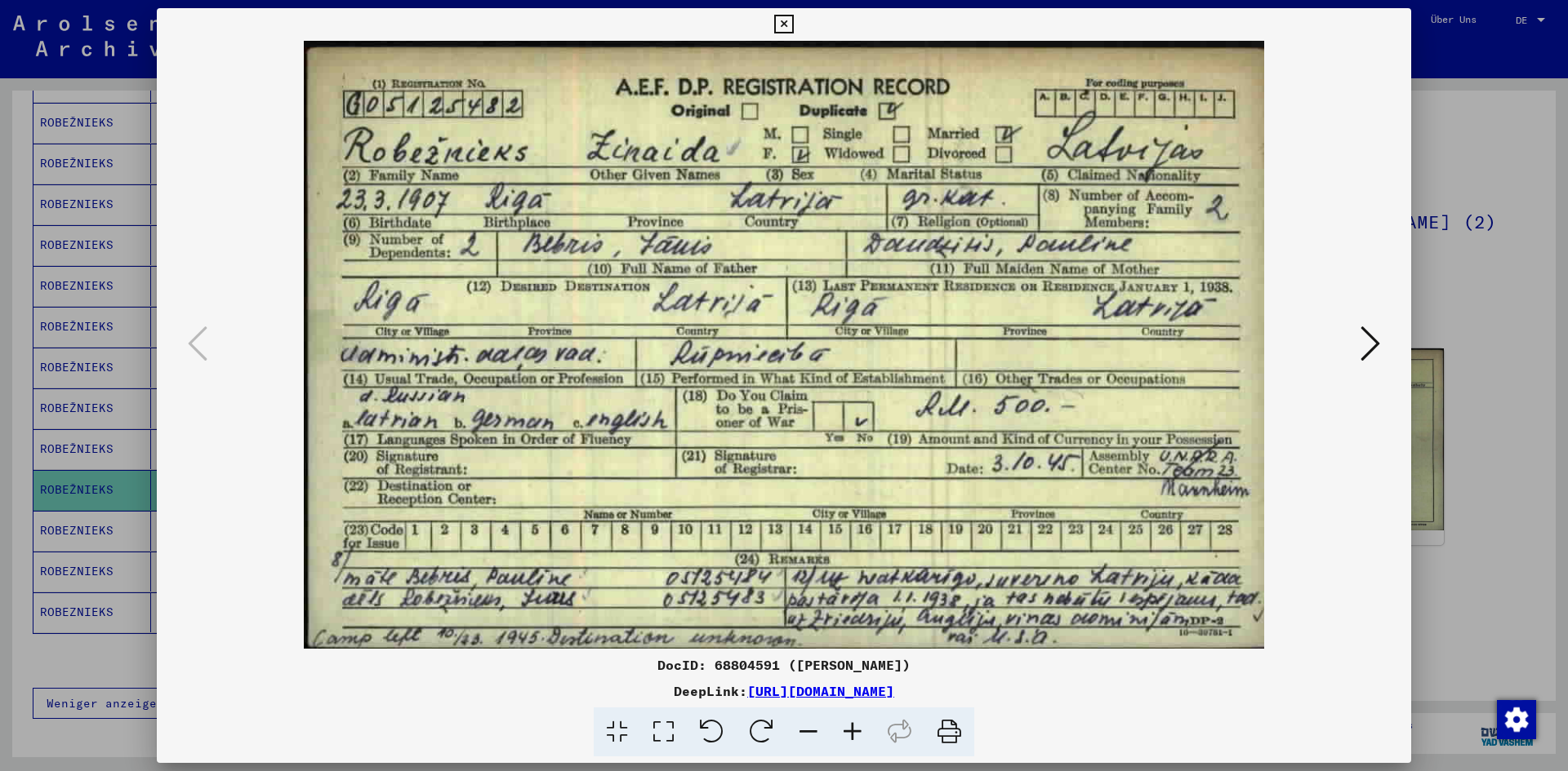
click at [1488, 328] on div at bounding box center [784, 385] width 1568 height 771
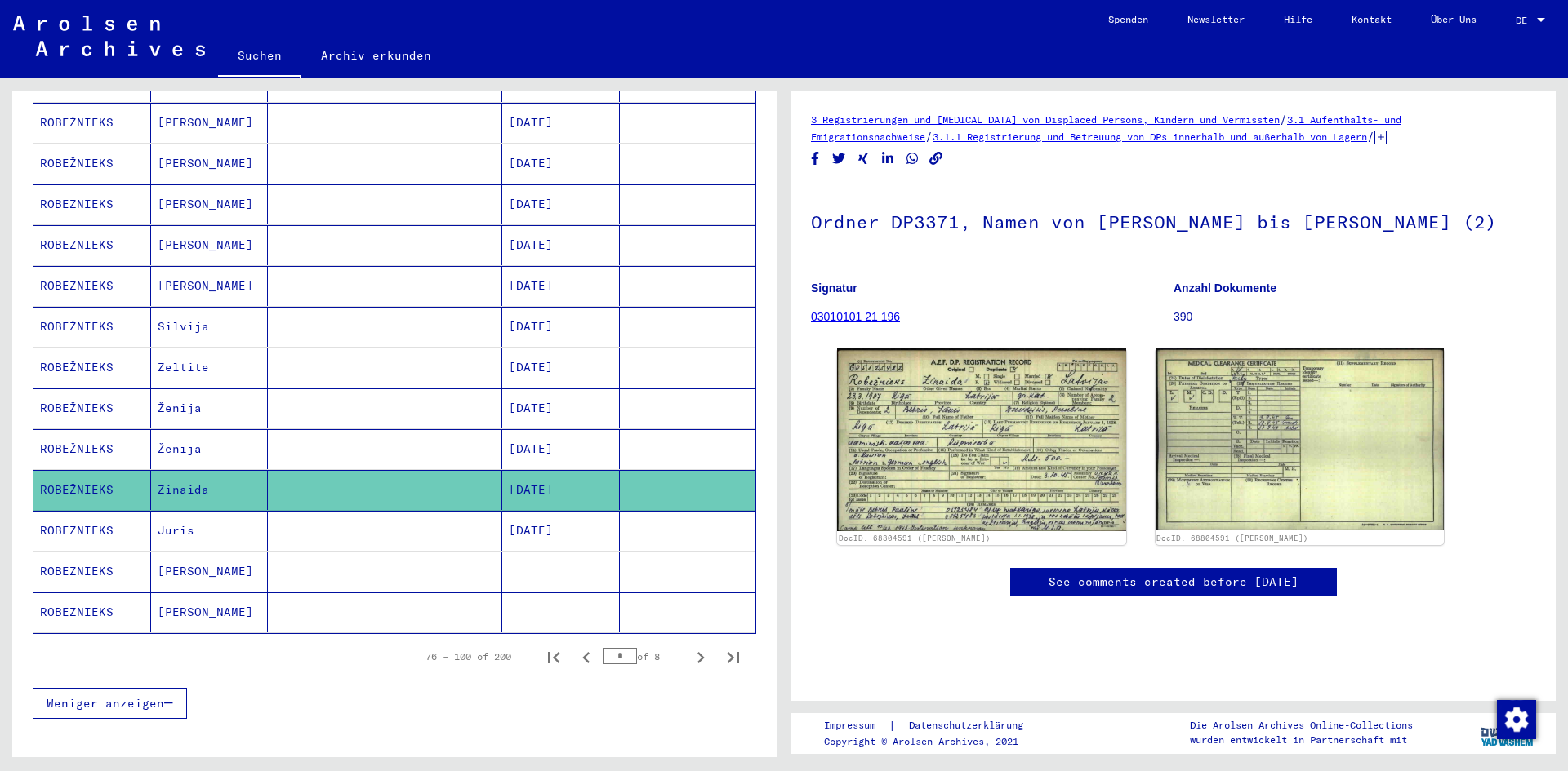
click at [98, 511] on mat-cell "ROBEZNIEKS" at bounding box center [92, 531] width 117 height 40
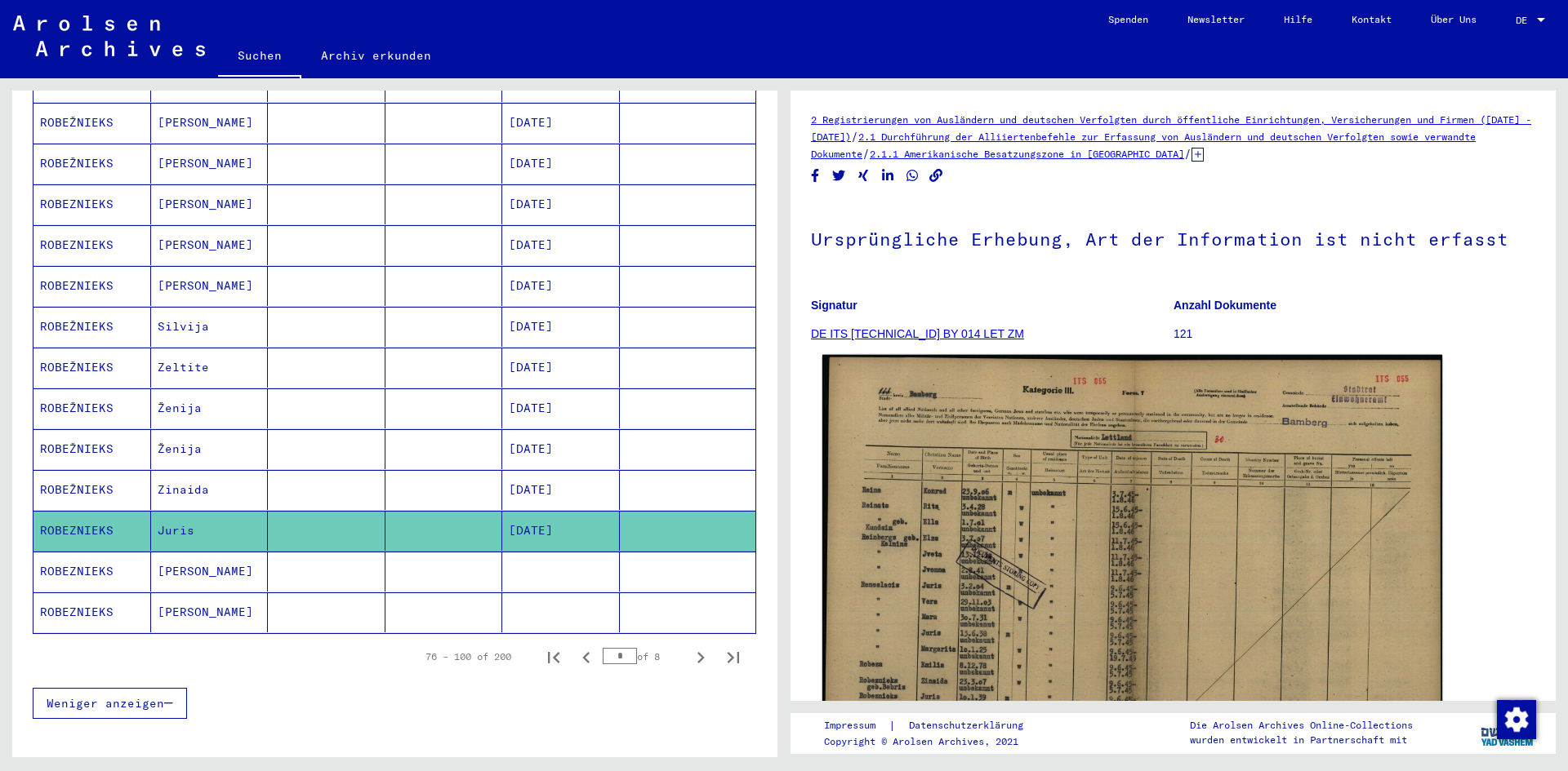
click at [986, 463] on img at bounding box center [1132, 576] width 620 height 442
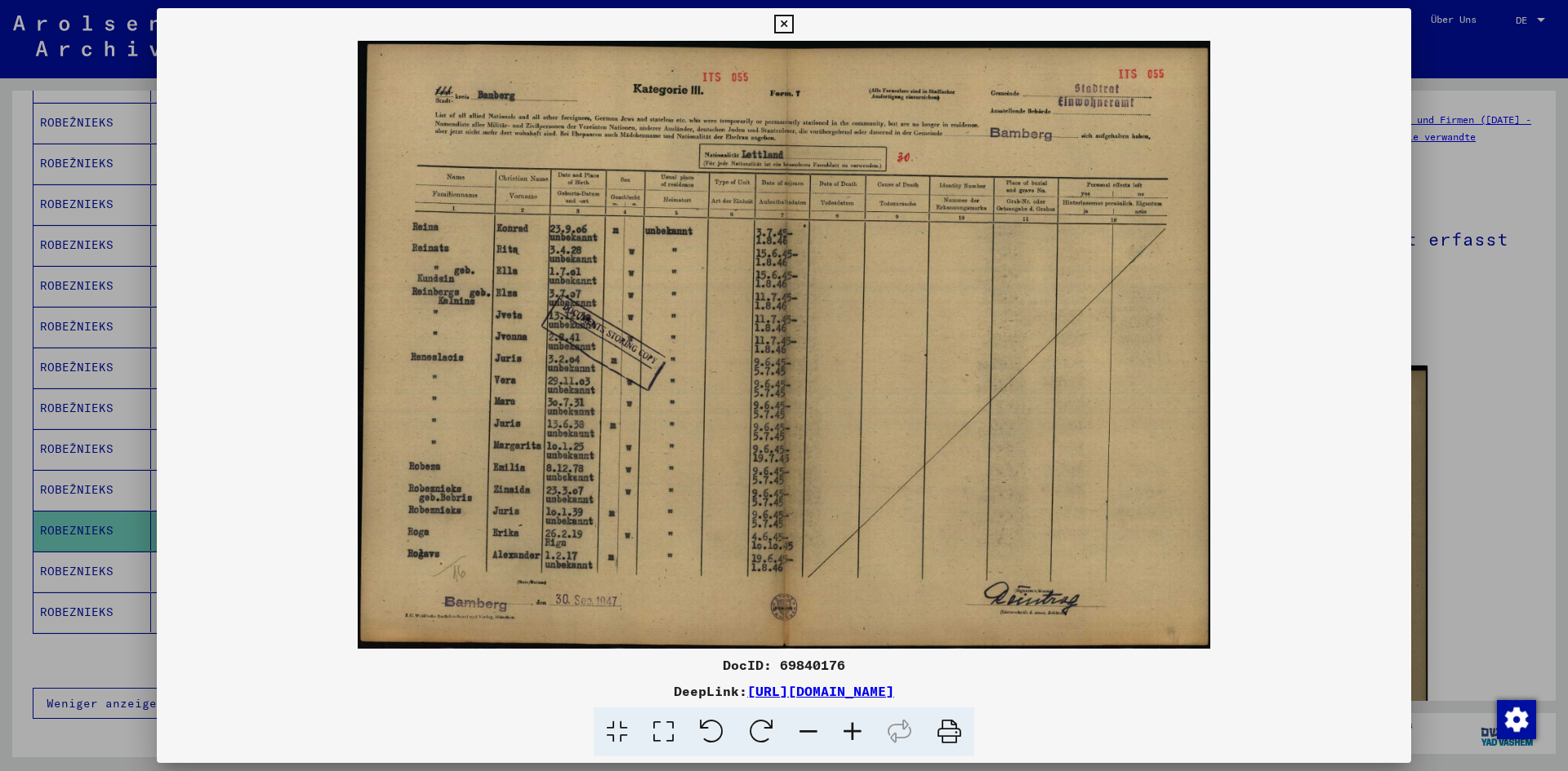
click at [1406, 335] on img at bounding box center [783, 345] width 1254 height 609
click at [1453, 332] on div at bounding box center [784, 385] width 1568 height 771
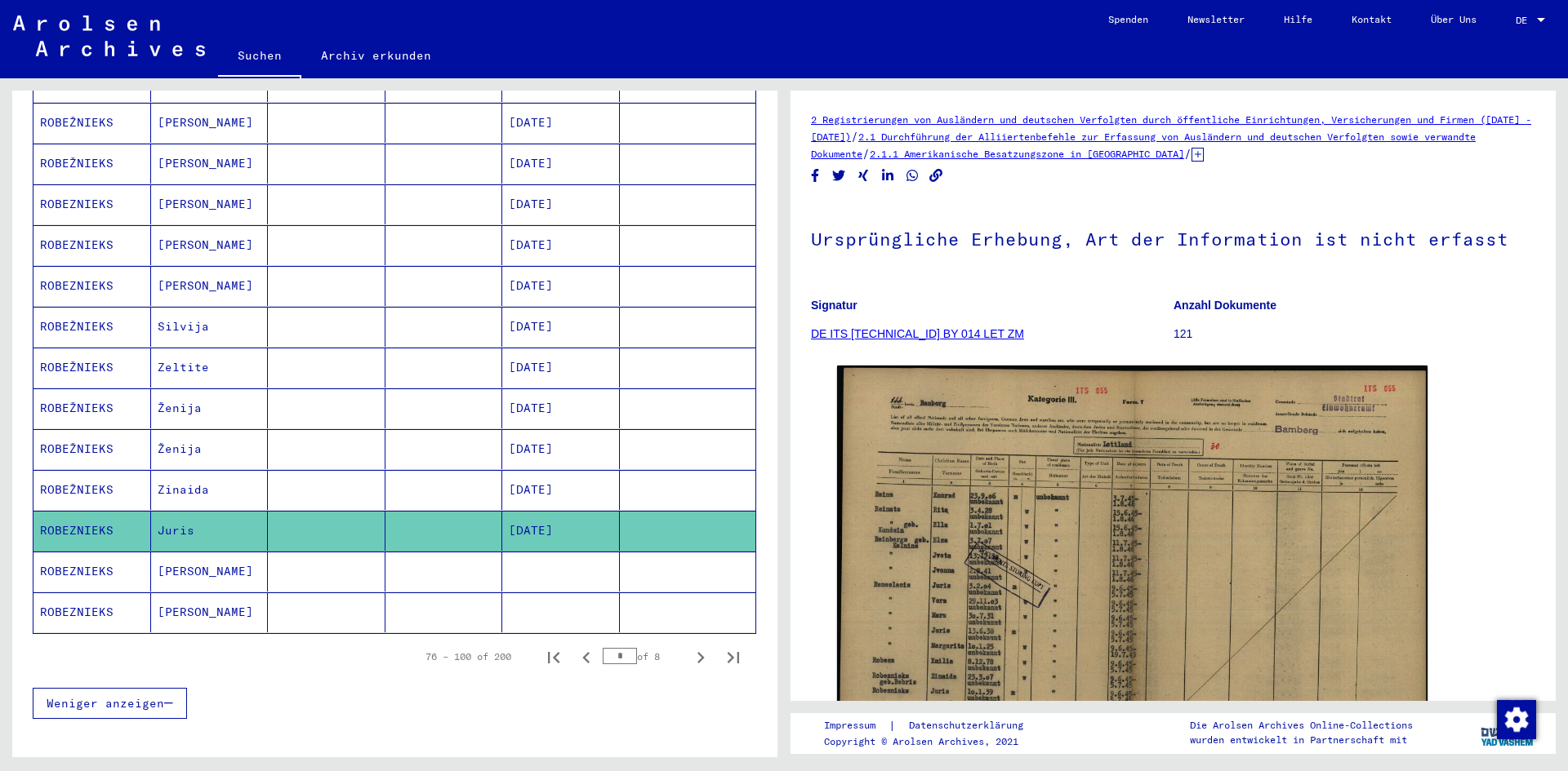
click at [80, 593] on mat-cell "ROBEZNIEKS" at bounding box center [92, 612] width 117 height 40
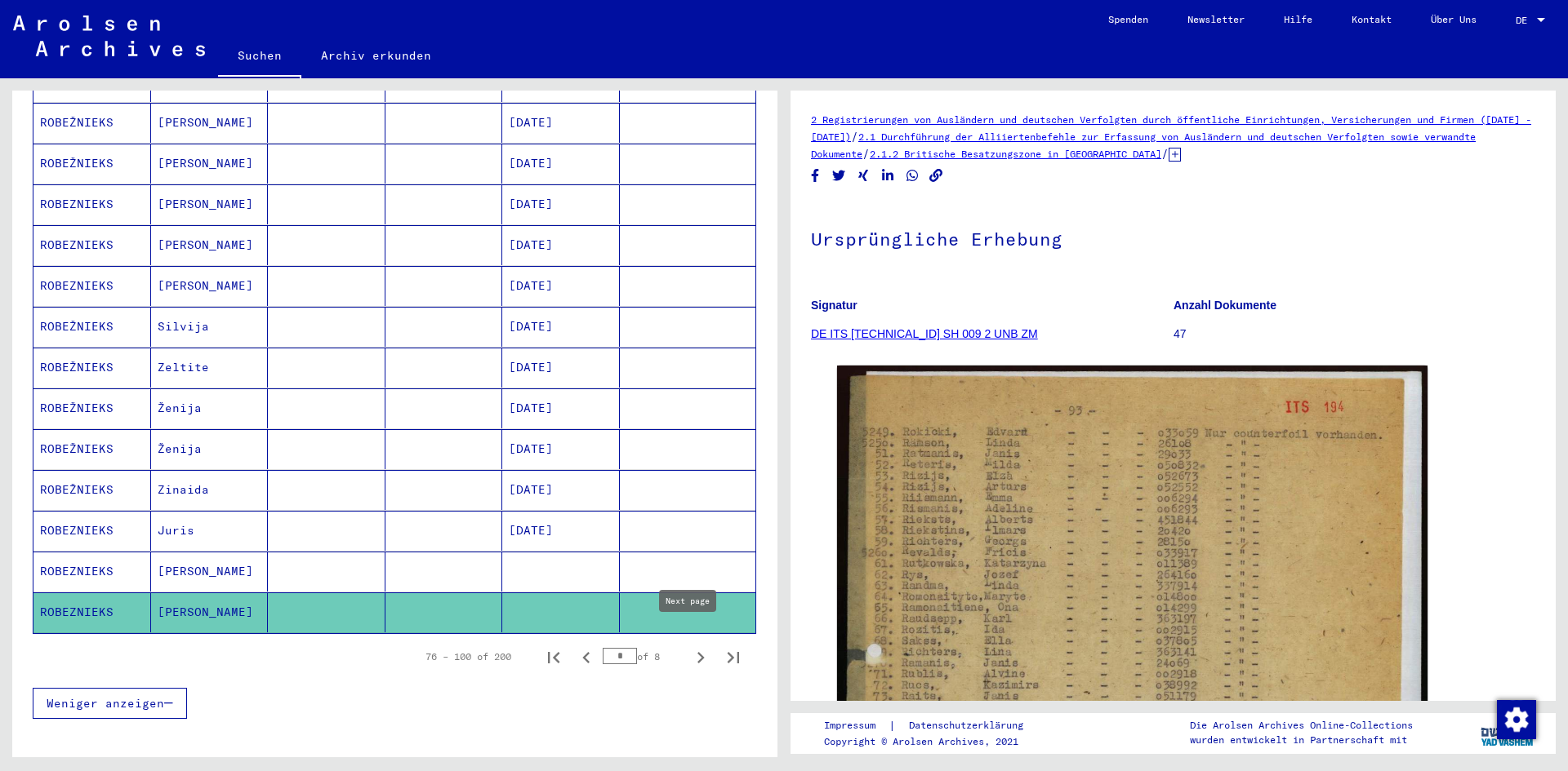
click at [692, 647] on icon "Next page" at bounding box center [700, 658] width 23 height 23
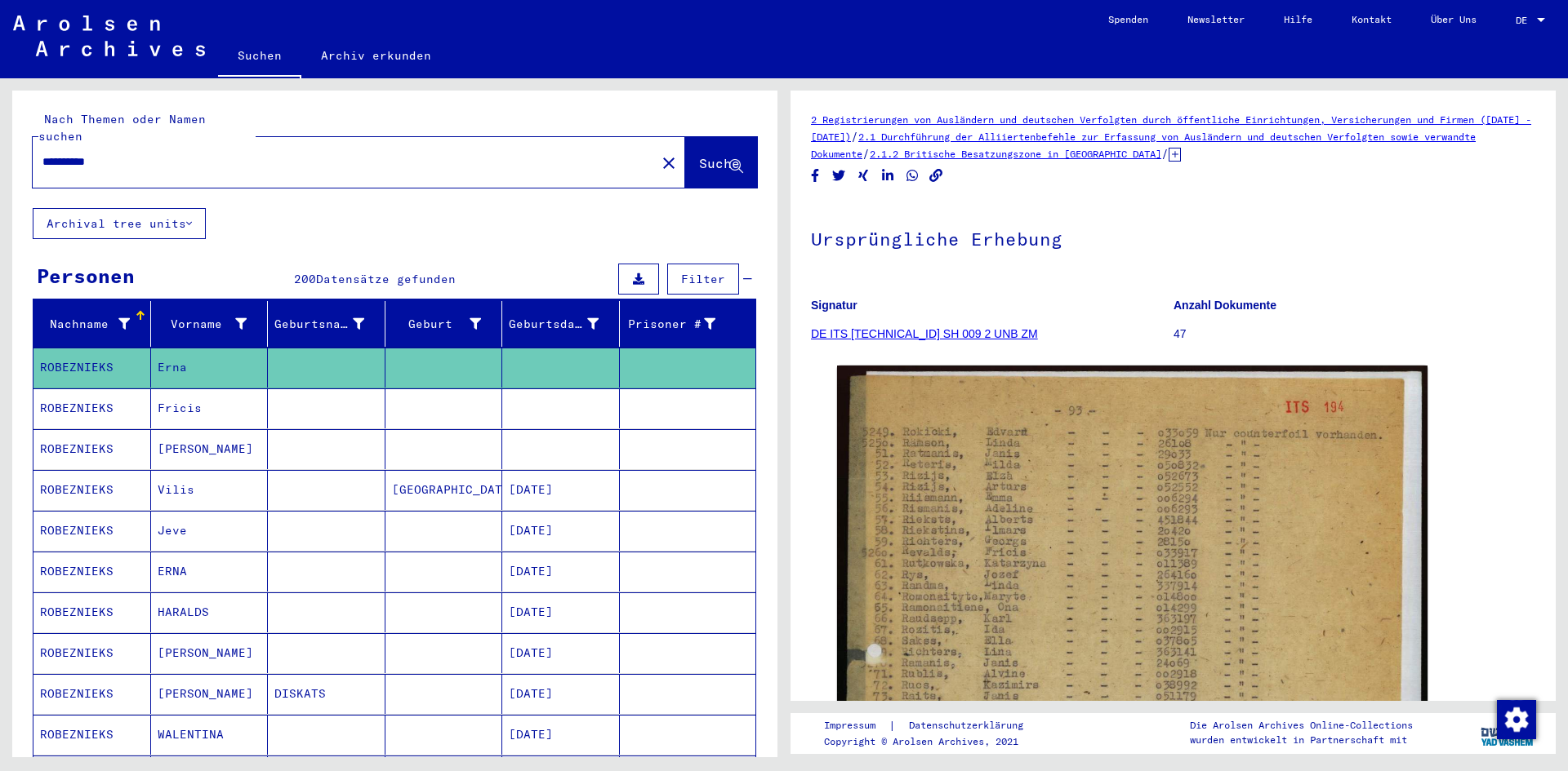
click at [73, 429] on mat-cell "ROBEZNIEKS" at bounding box center [92, 449] width 117 height 40
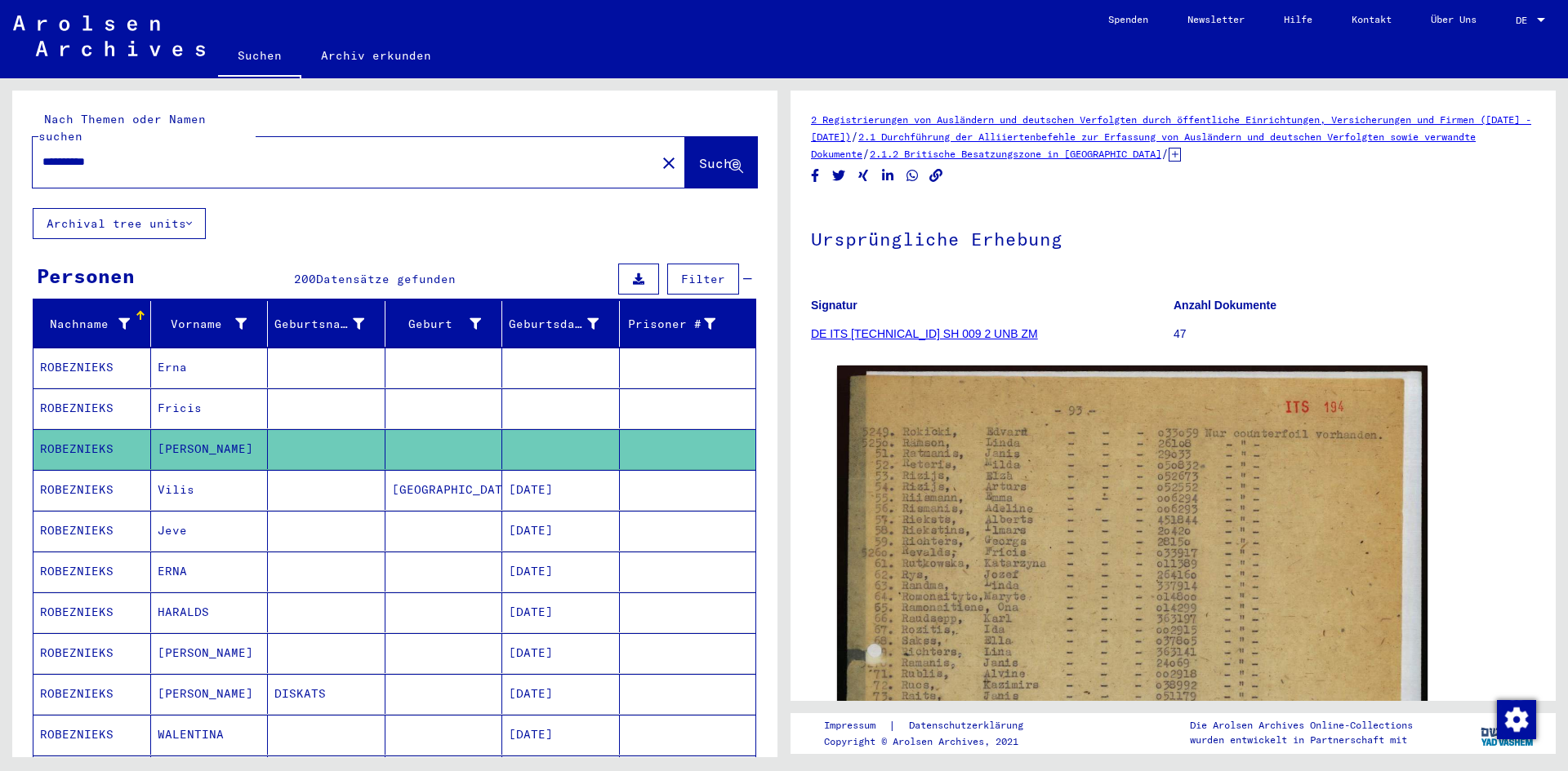
click at [68, 429] on mat-cell "ROBEZNIEKS" at bounding box center [92, 449] width 117 height 40
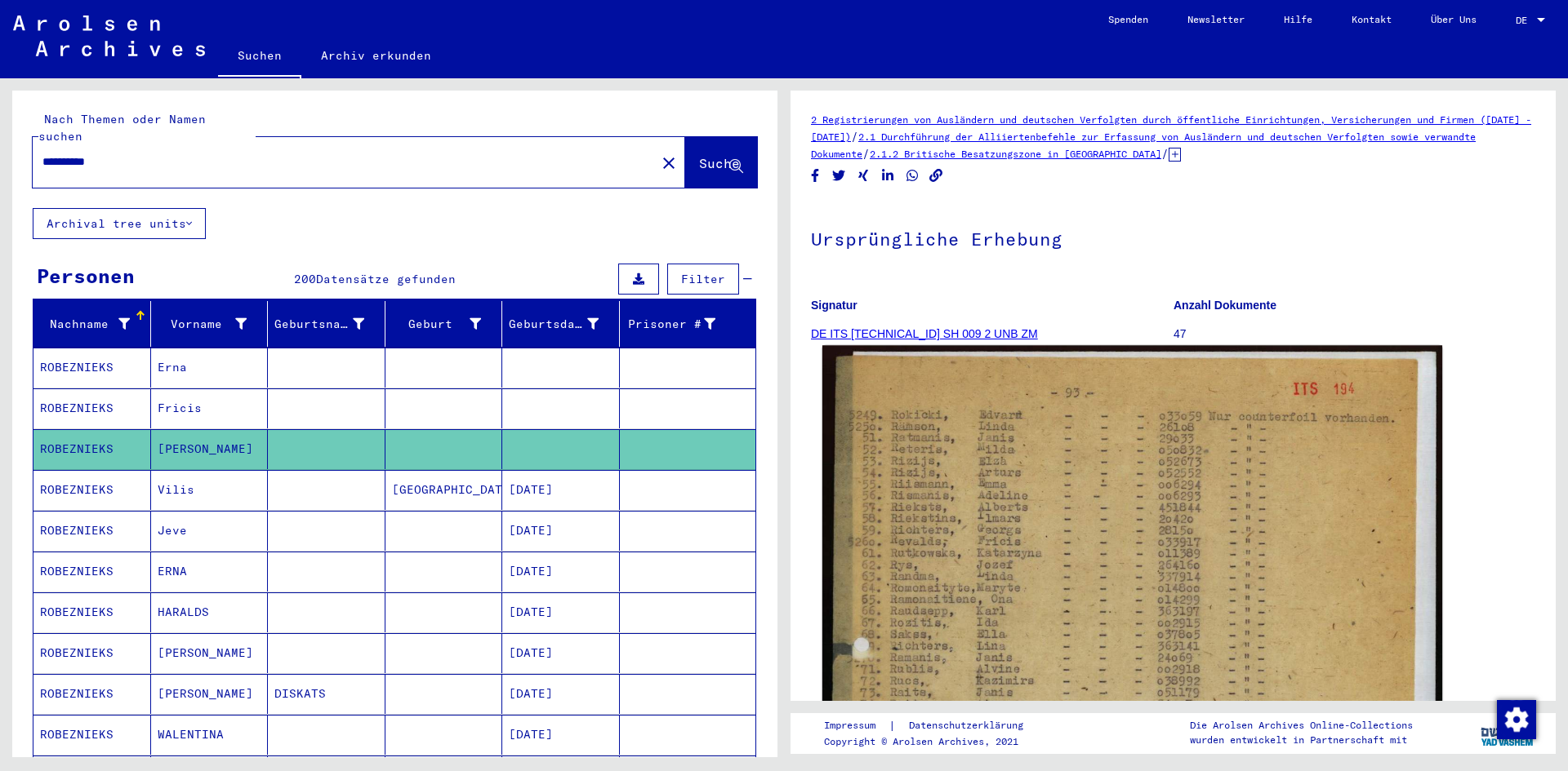
click at [1011, 546] on img at bounding box center [1132, 762] width 620 height 834
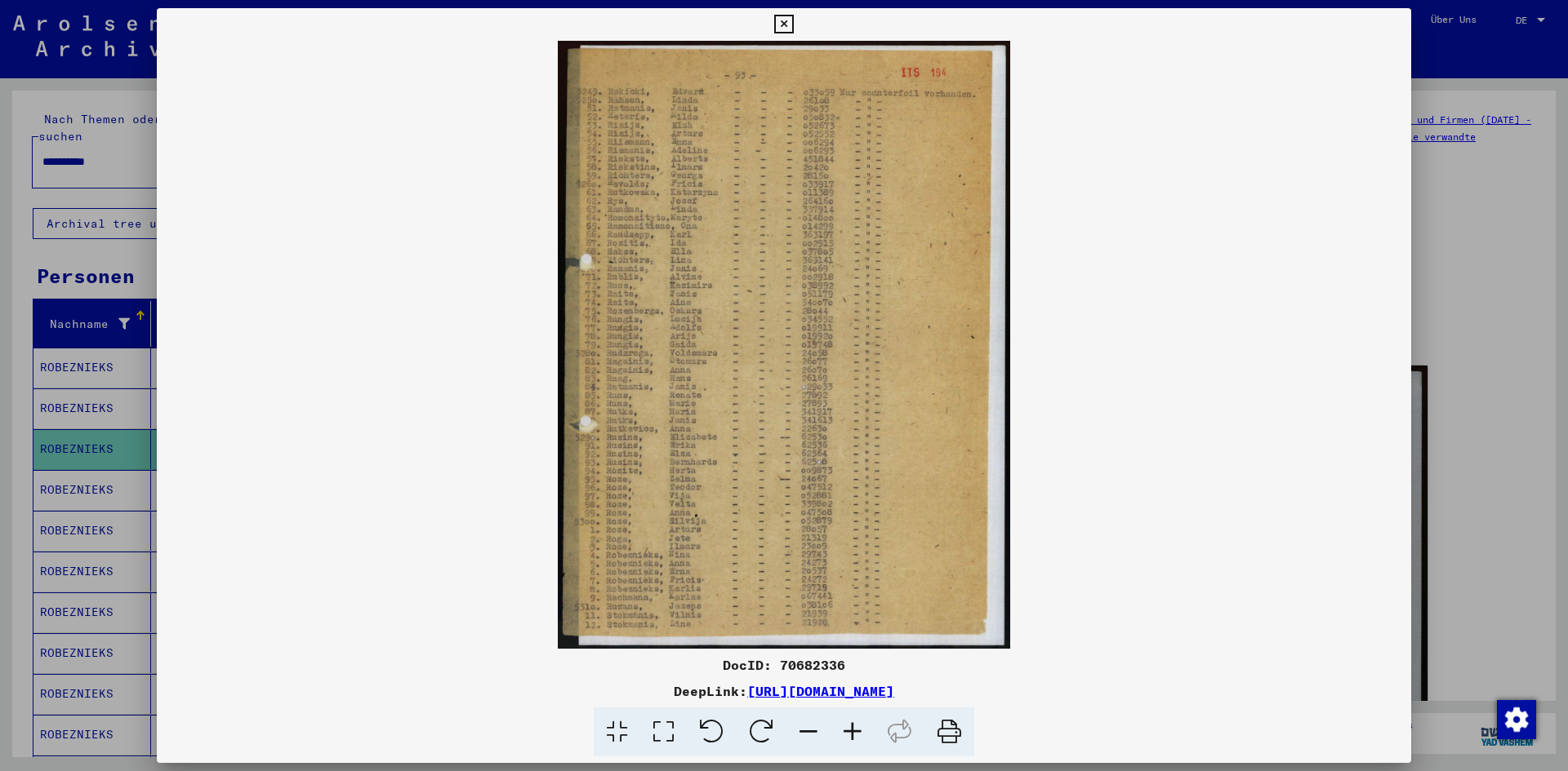
click at [1501, 414] on div at bounding box center [784, 385] width 1568 height 771
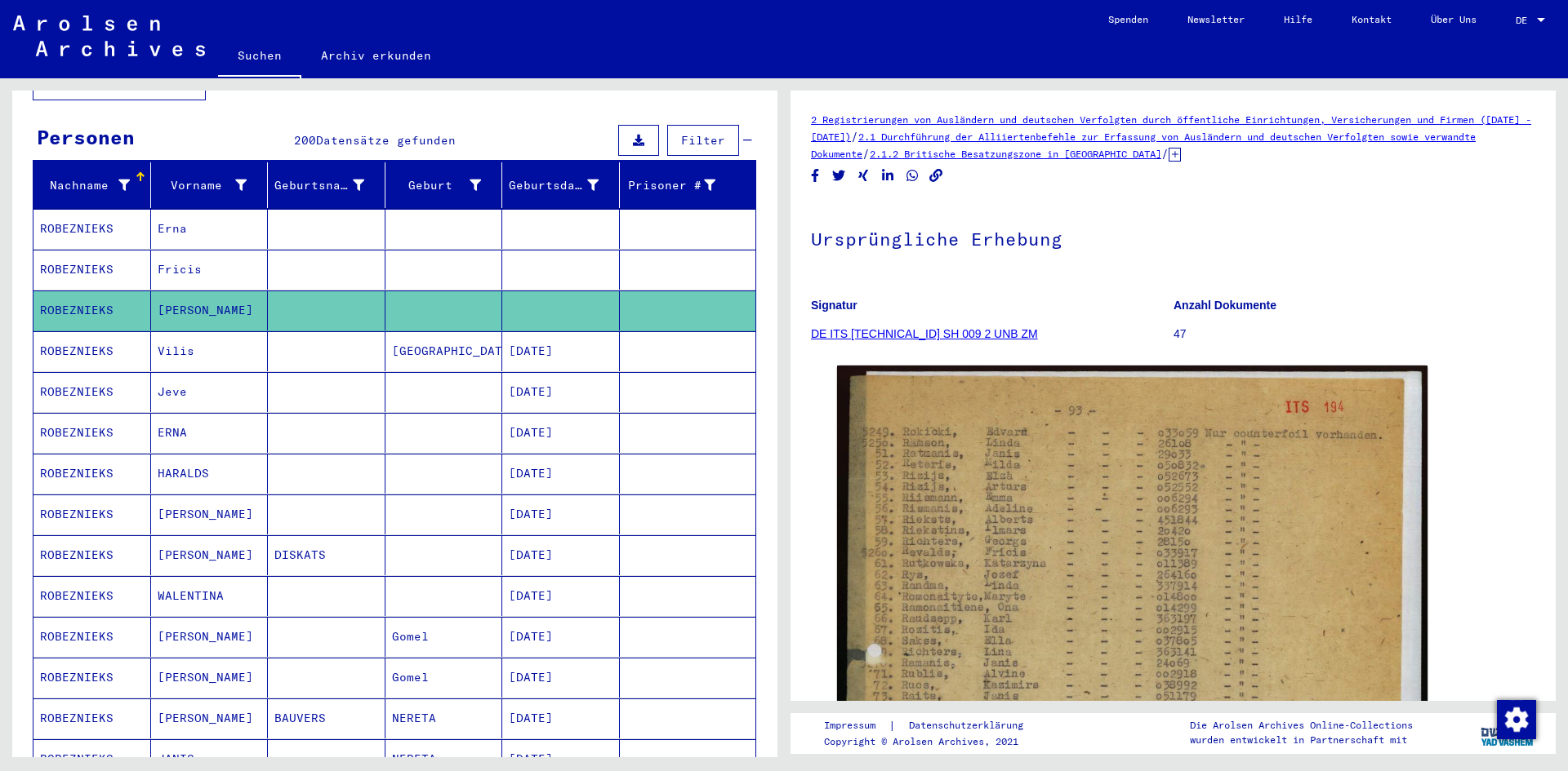
scroll to position [163, 0]
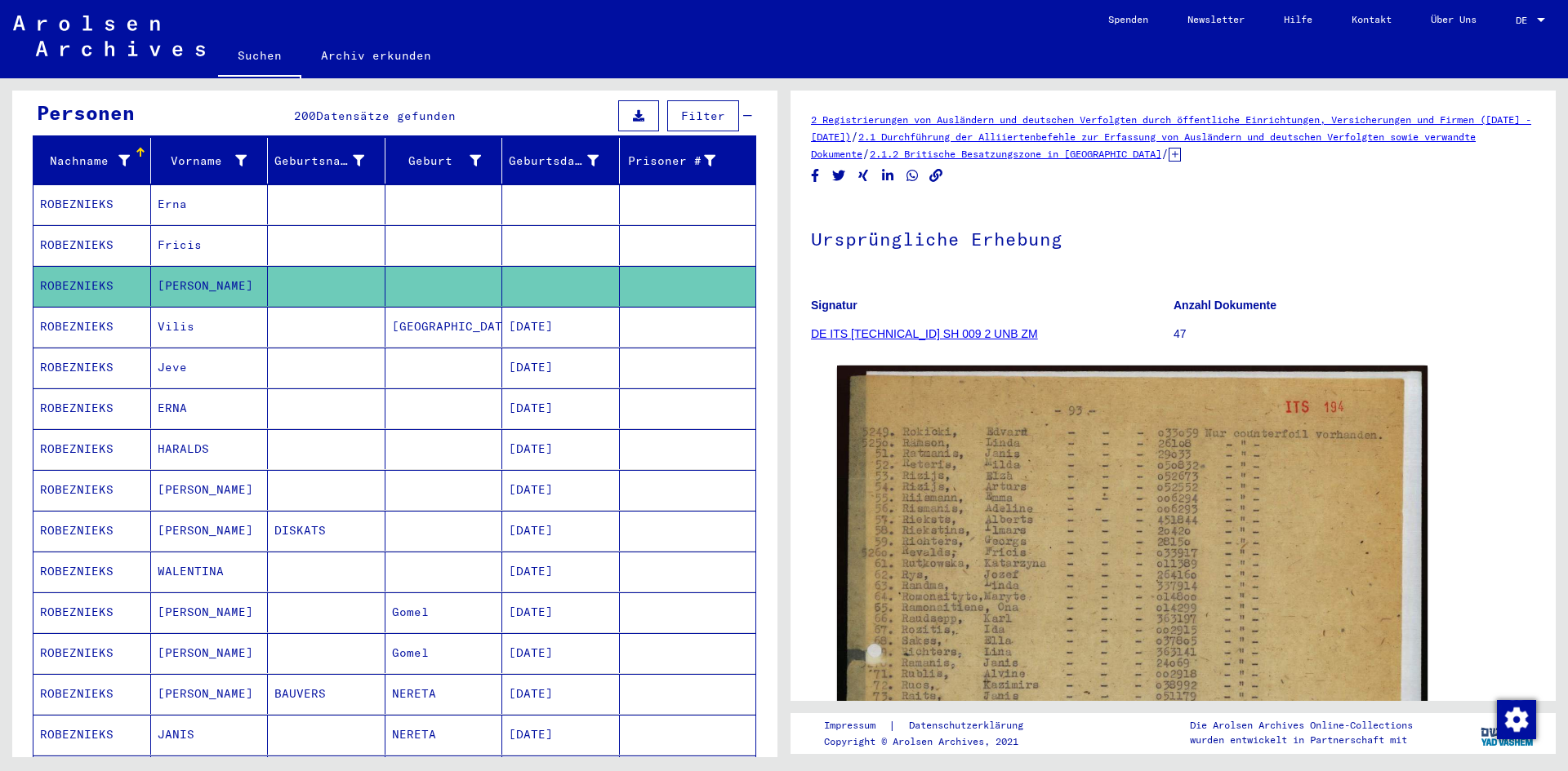
click at [60, 473] on mat-cell "ROBEZNIEKS" at bounding box center [92, 490] width 117 height 40
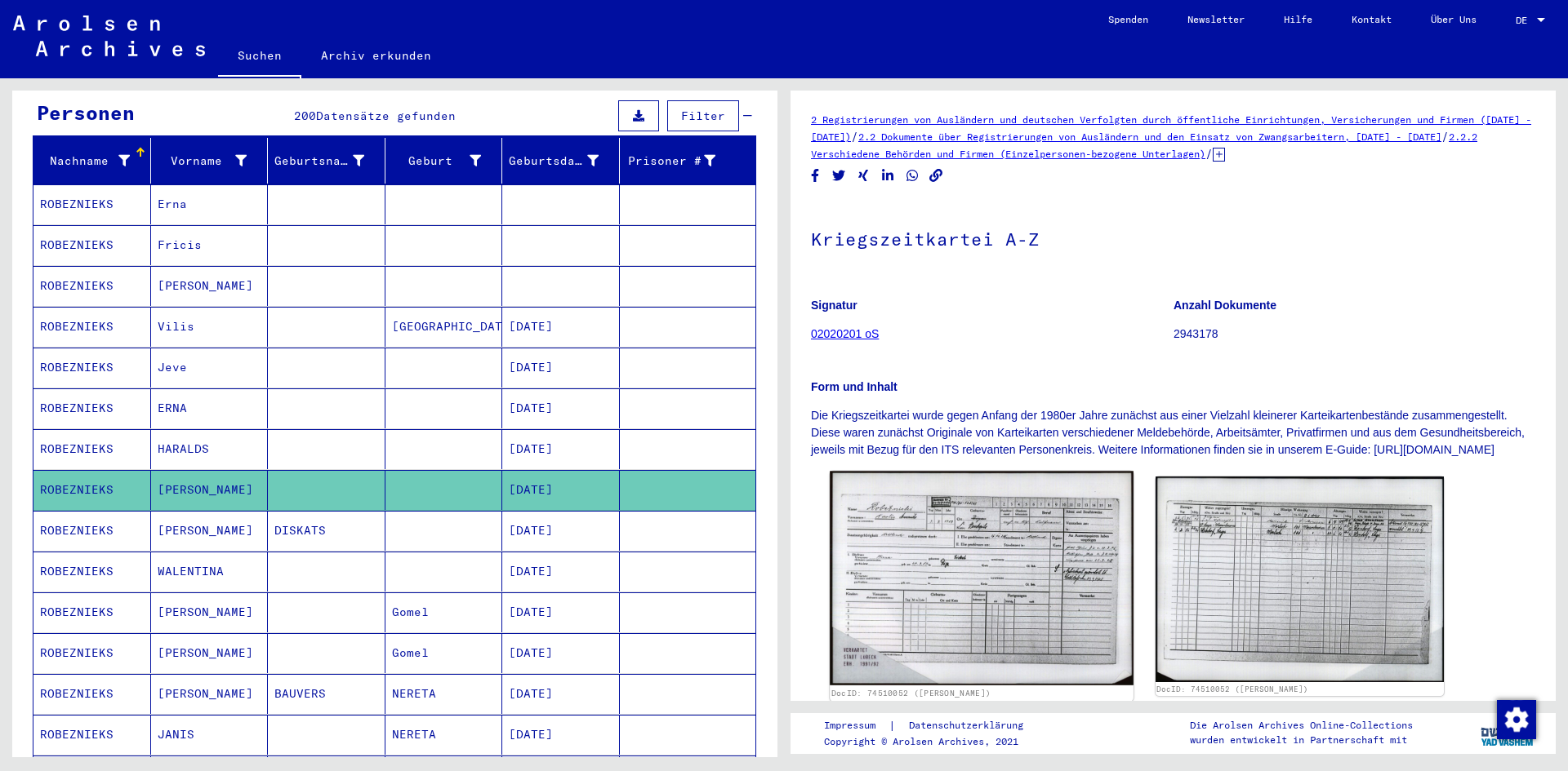
click at [947, 555] on img at bounding box center [981, 579] width 303 height 215
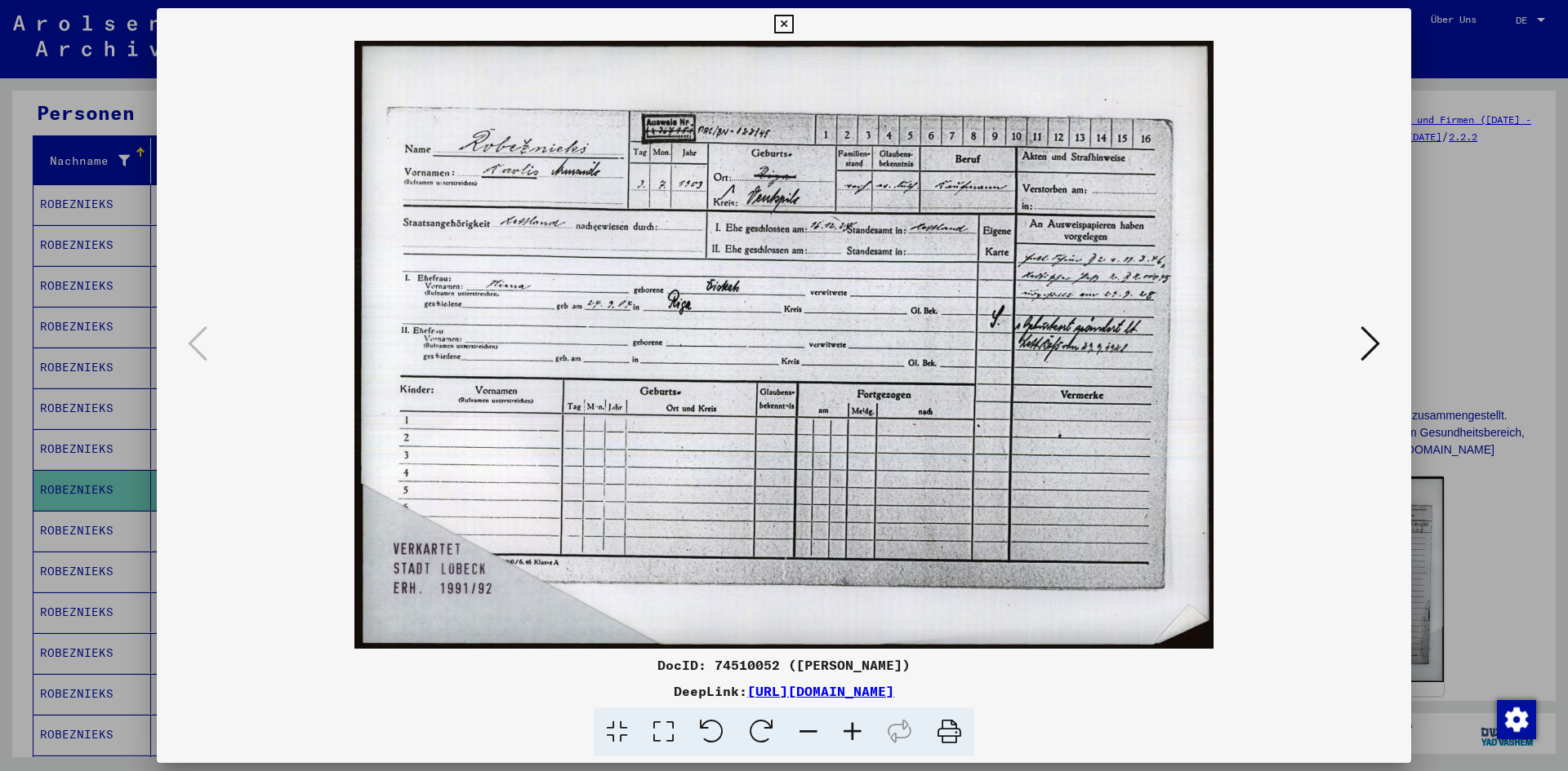
click at [1355, 344] on button at bounding box center [1370, 345] width 30 height 46
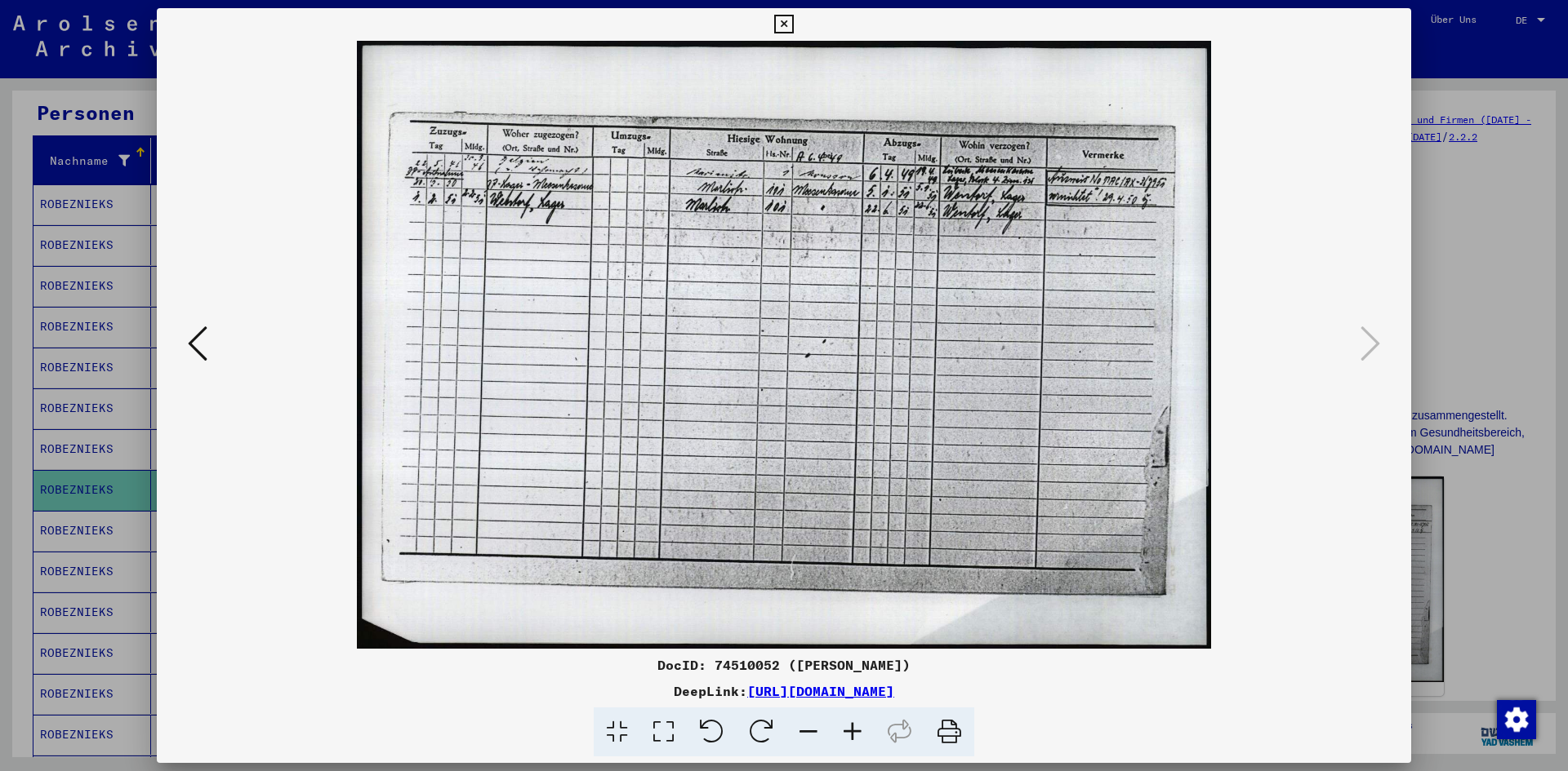
click at [223, 339] on img at bounding box center [784, 345] width 1143 height 609
click at [195, 349] on icon at bounding box center [198, 344] width 20 height 39
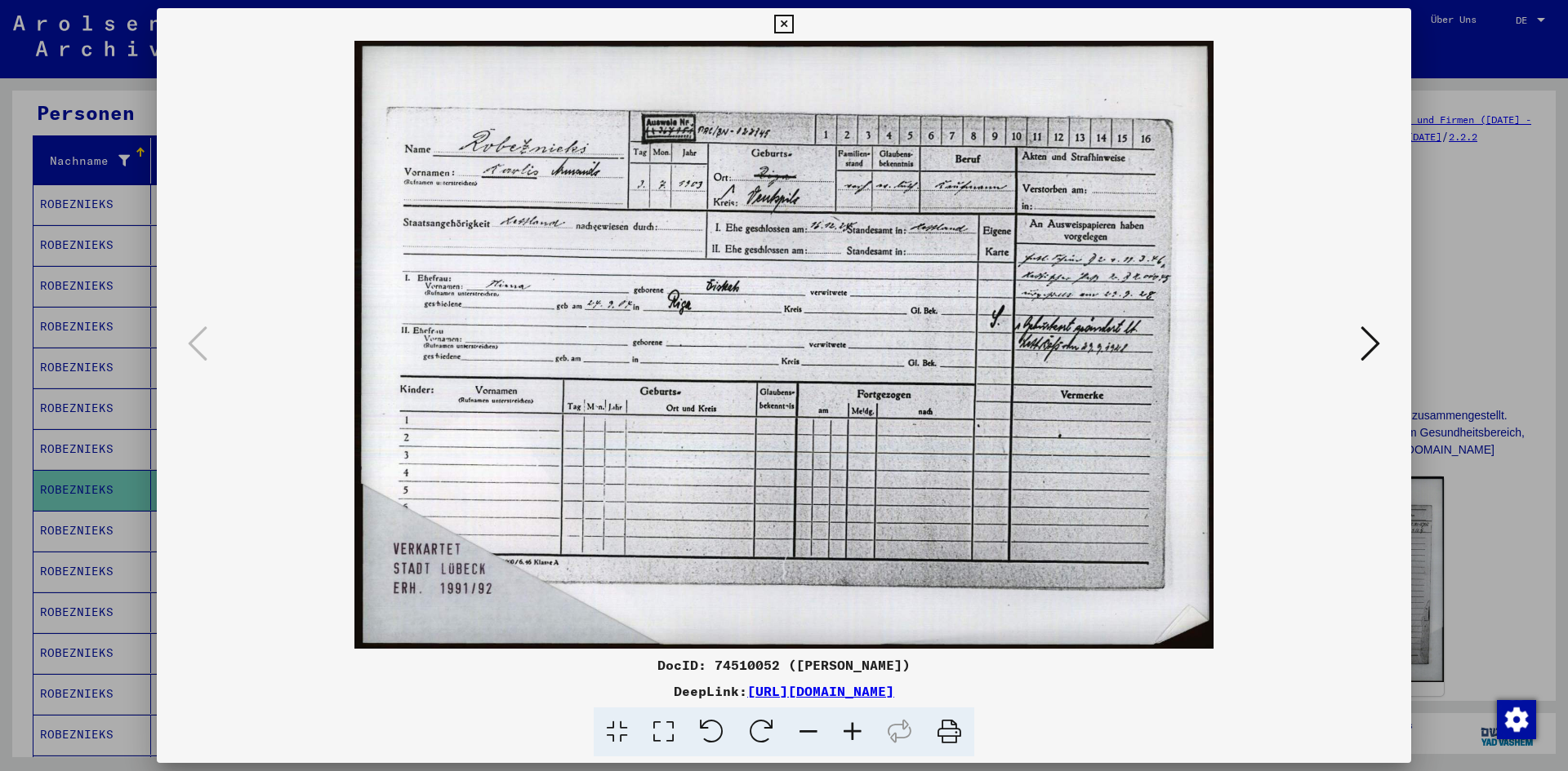
click at [1459, 267] on div at bounding box center [784, 385] width 1568 height 771
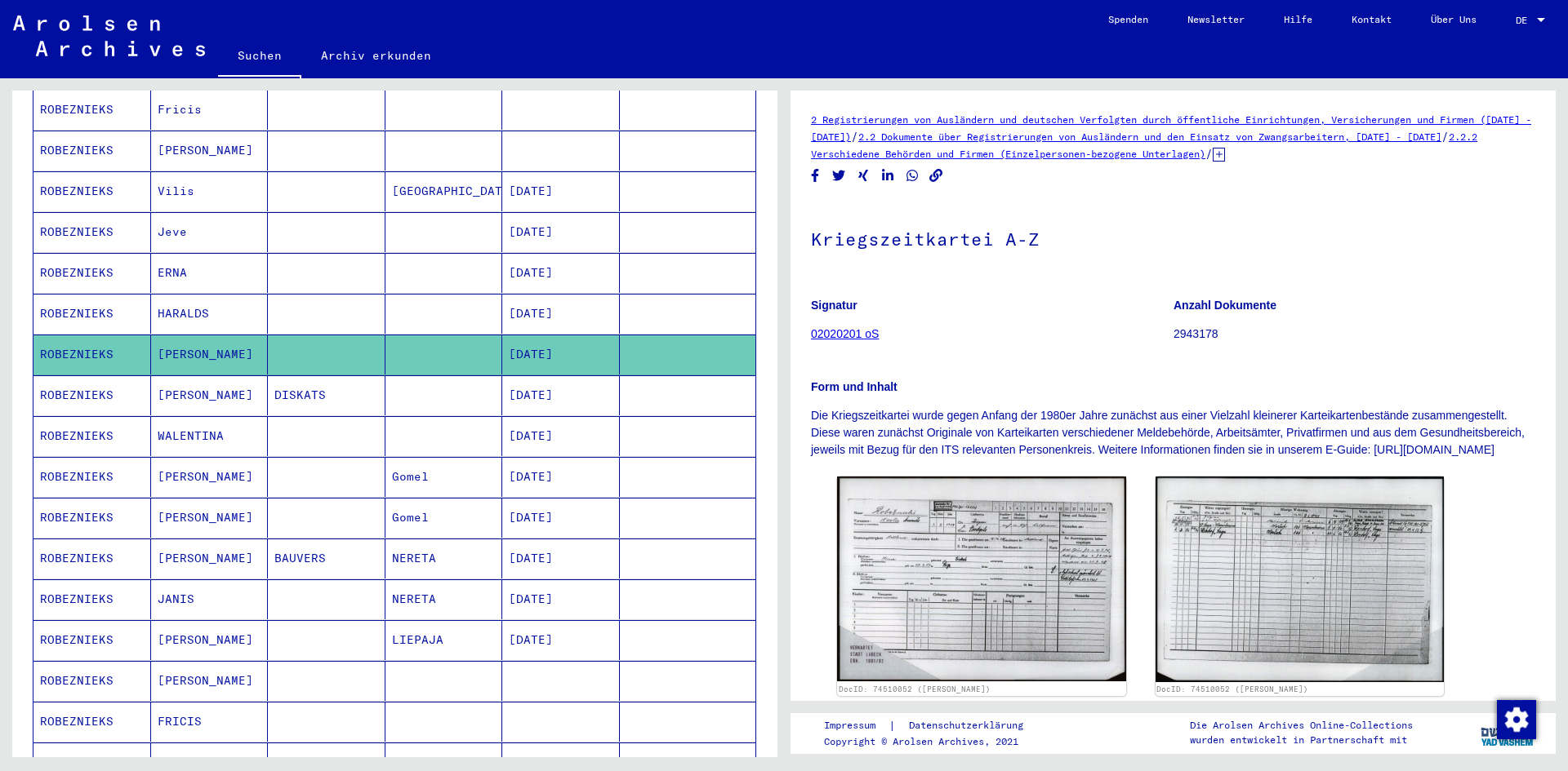
scroll to position [327, 0]
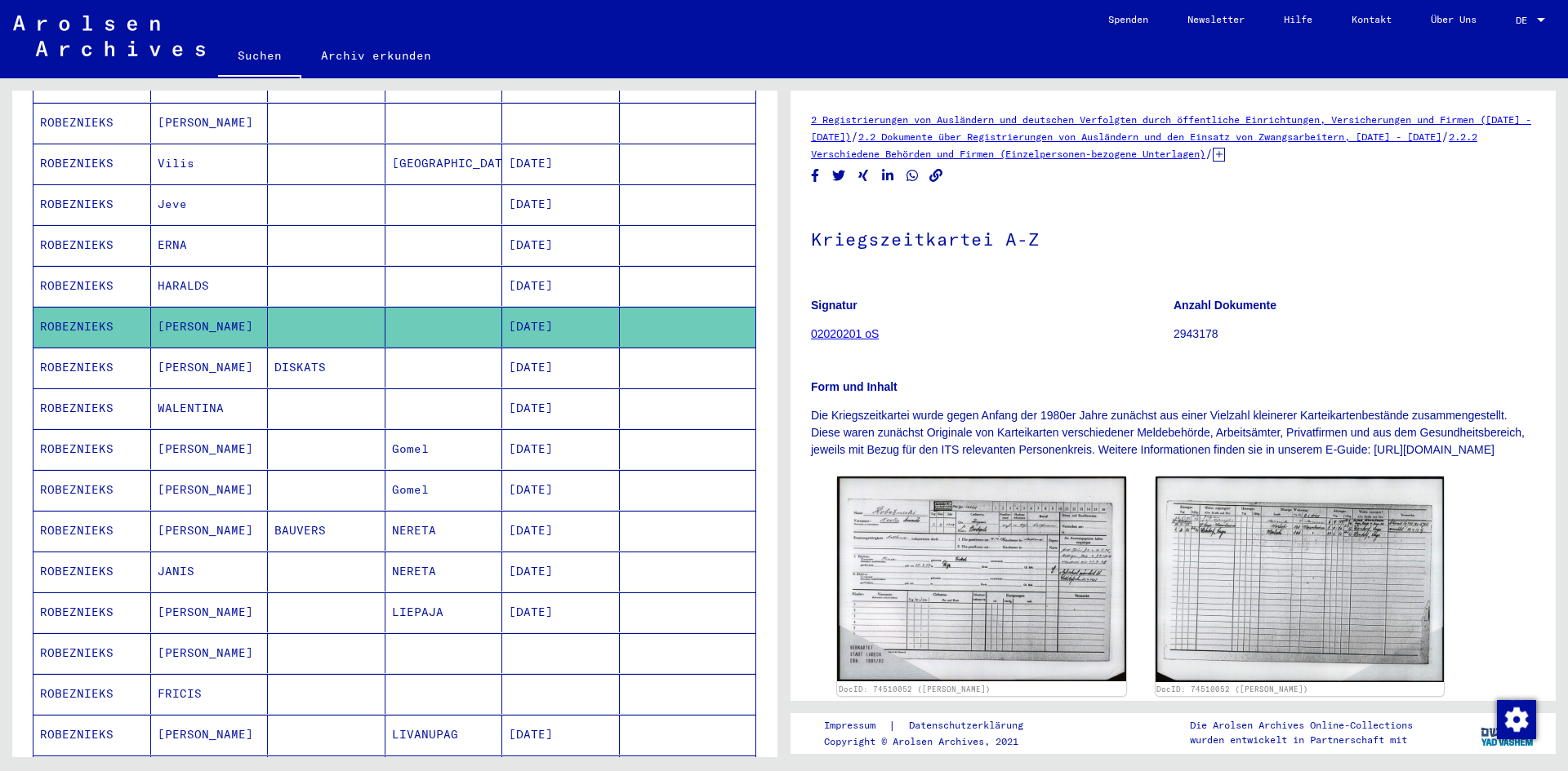
click at [79, 551] on mat-cell "ROBEZNIEKS" at bounding box center [92, 571] width 117 height 40
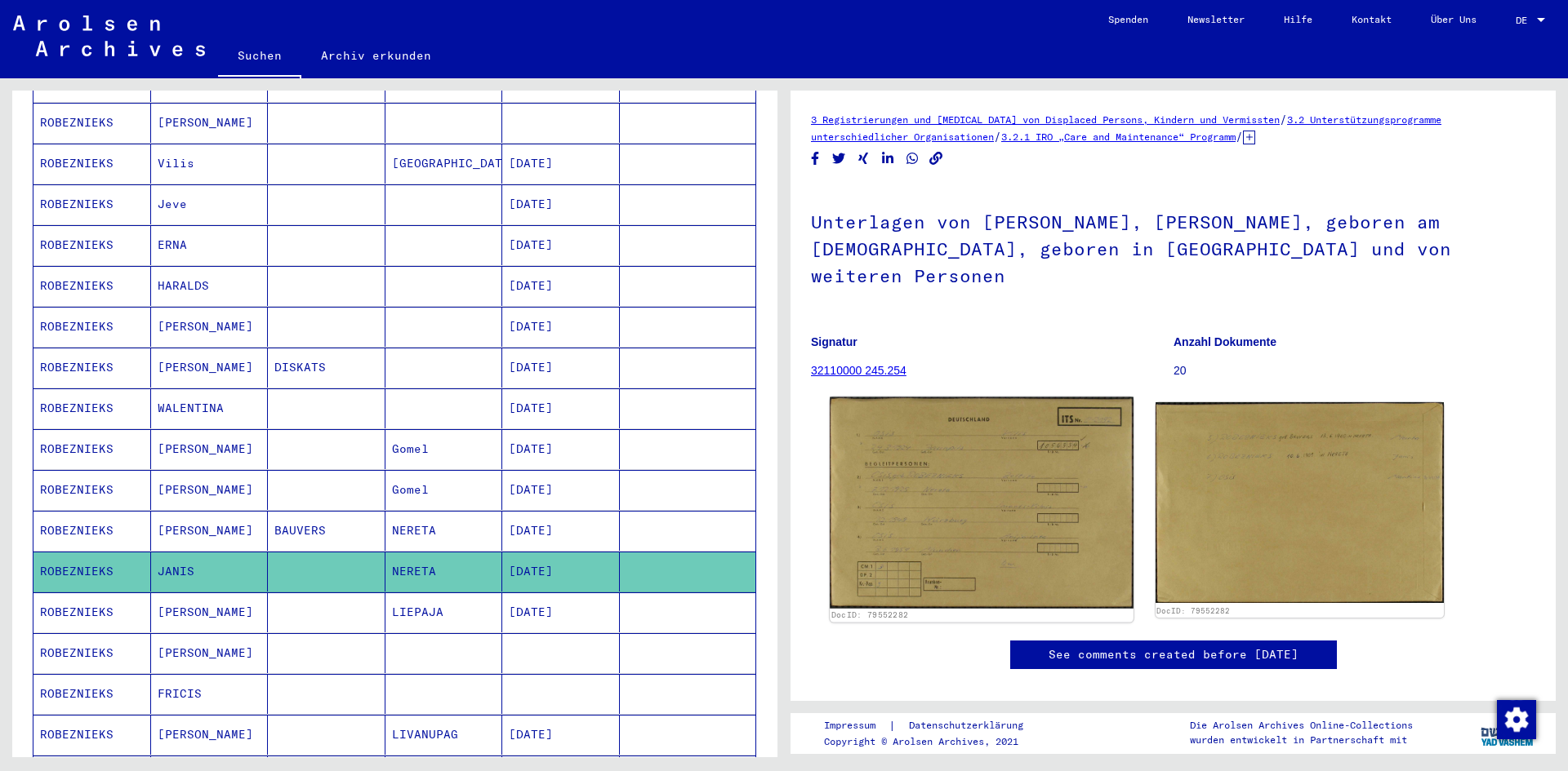
click at [906, 453] on img at bounding box center [981, 503] width 303 height 212
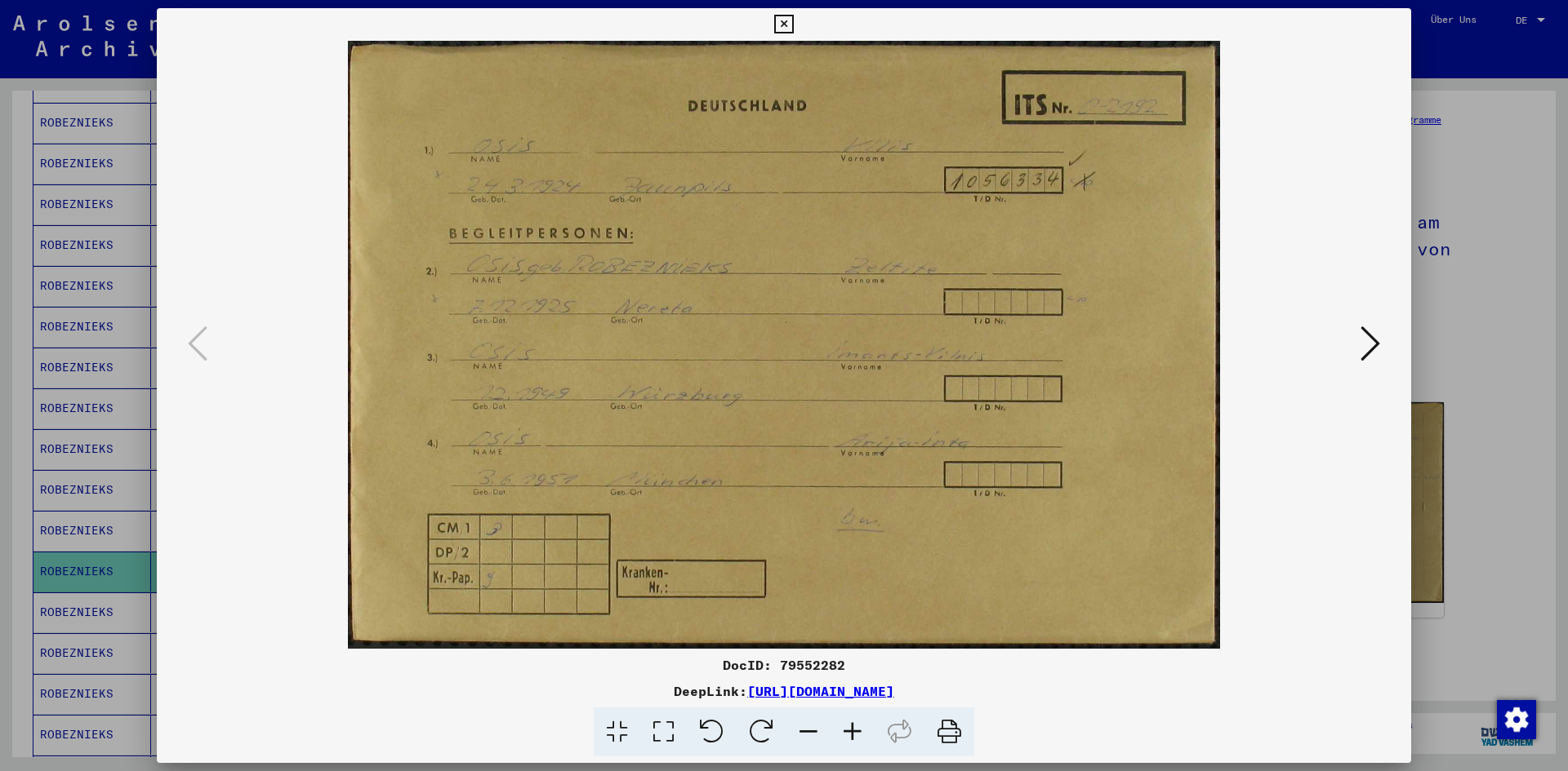
click at [1373, 352] on icon at bounding box center [1370, 344] width 20 height 39
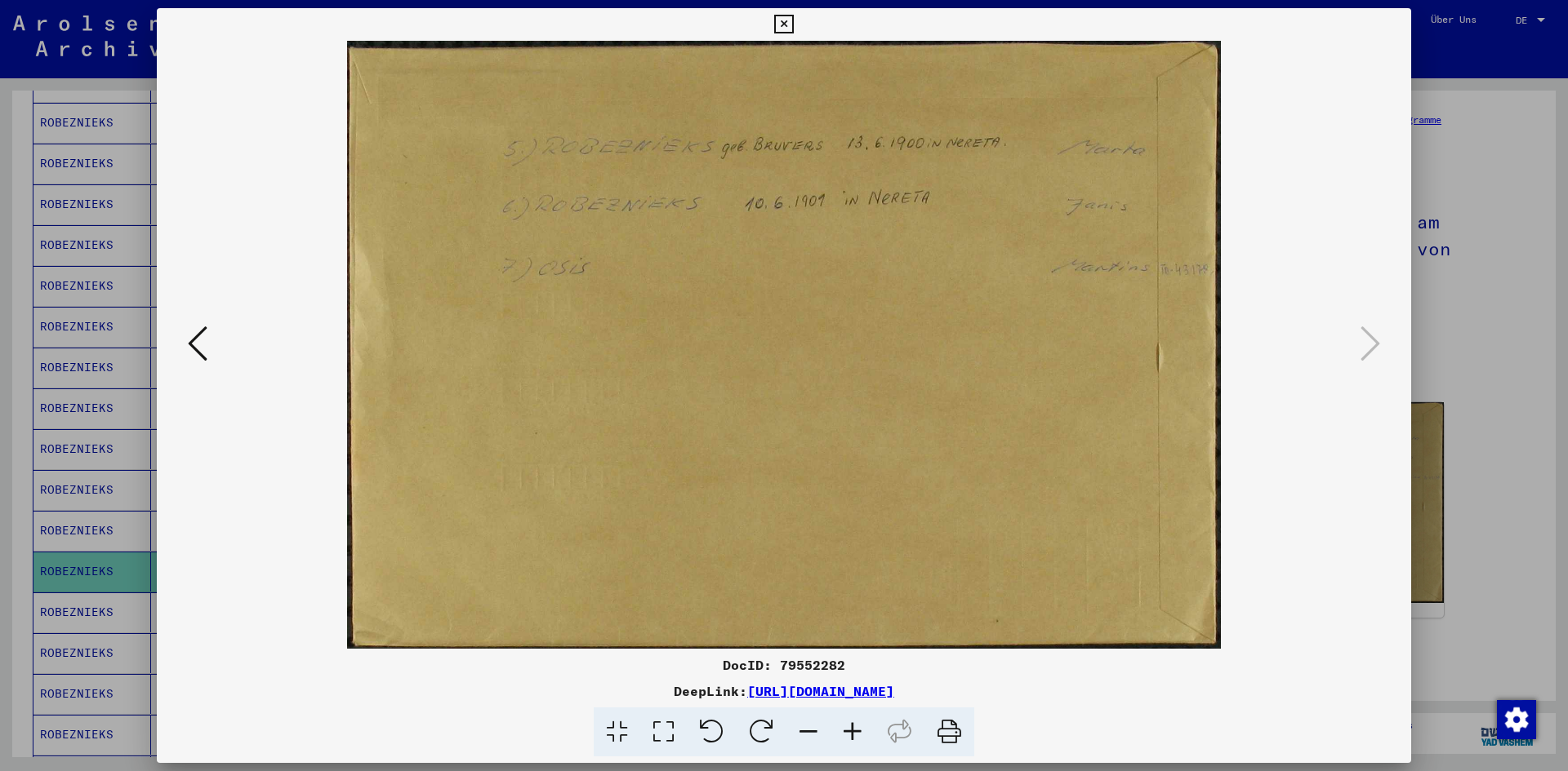
click at [1503, 334] on div at bounding box center [784, 385] width 1568 height 771
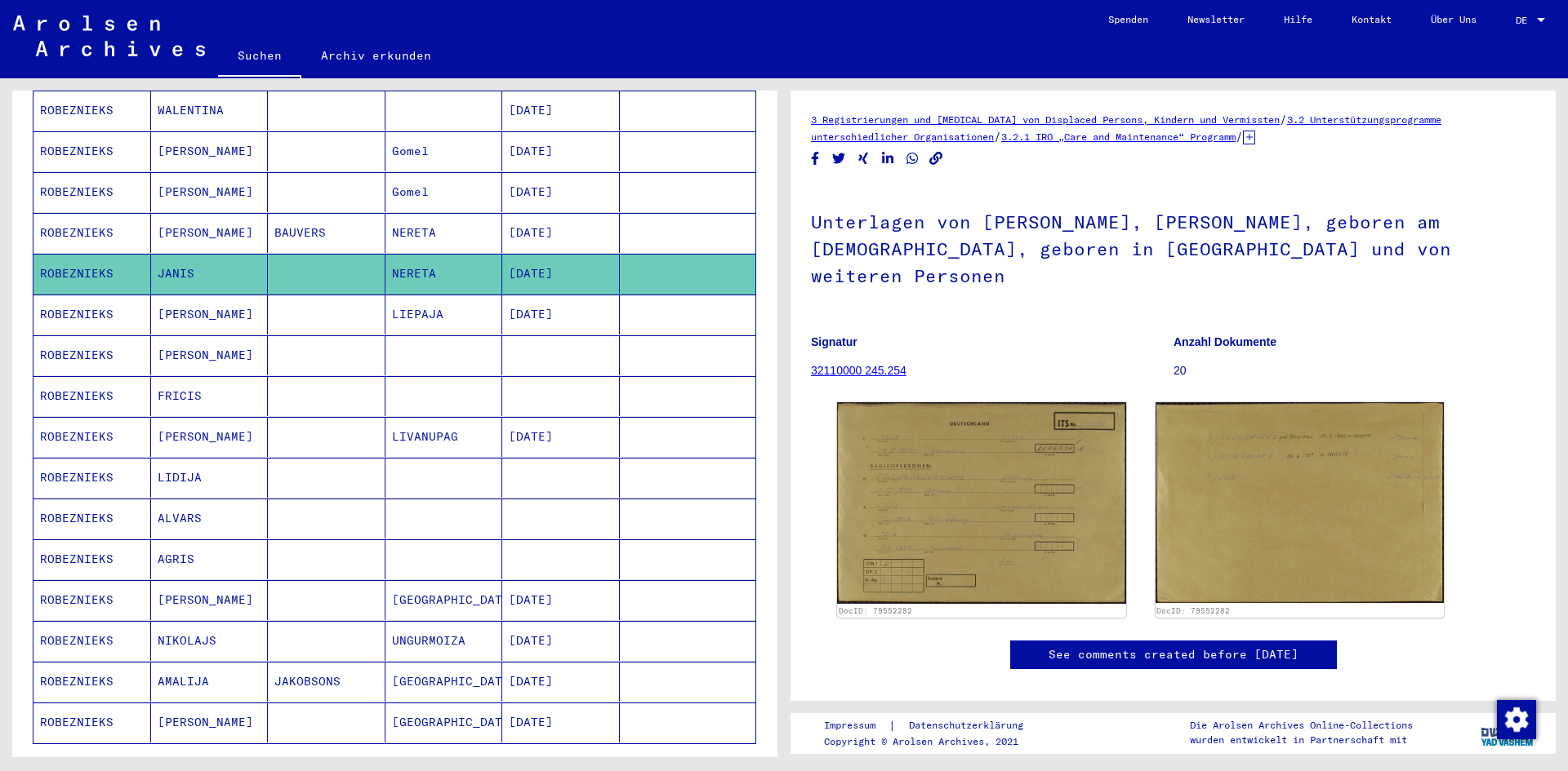
scroll to position [653, 0]
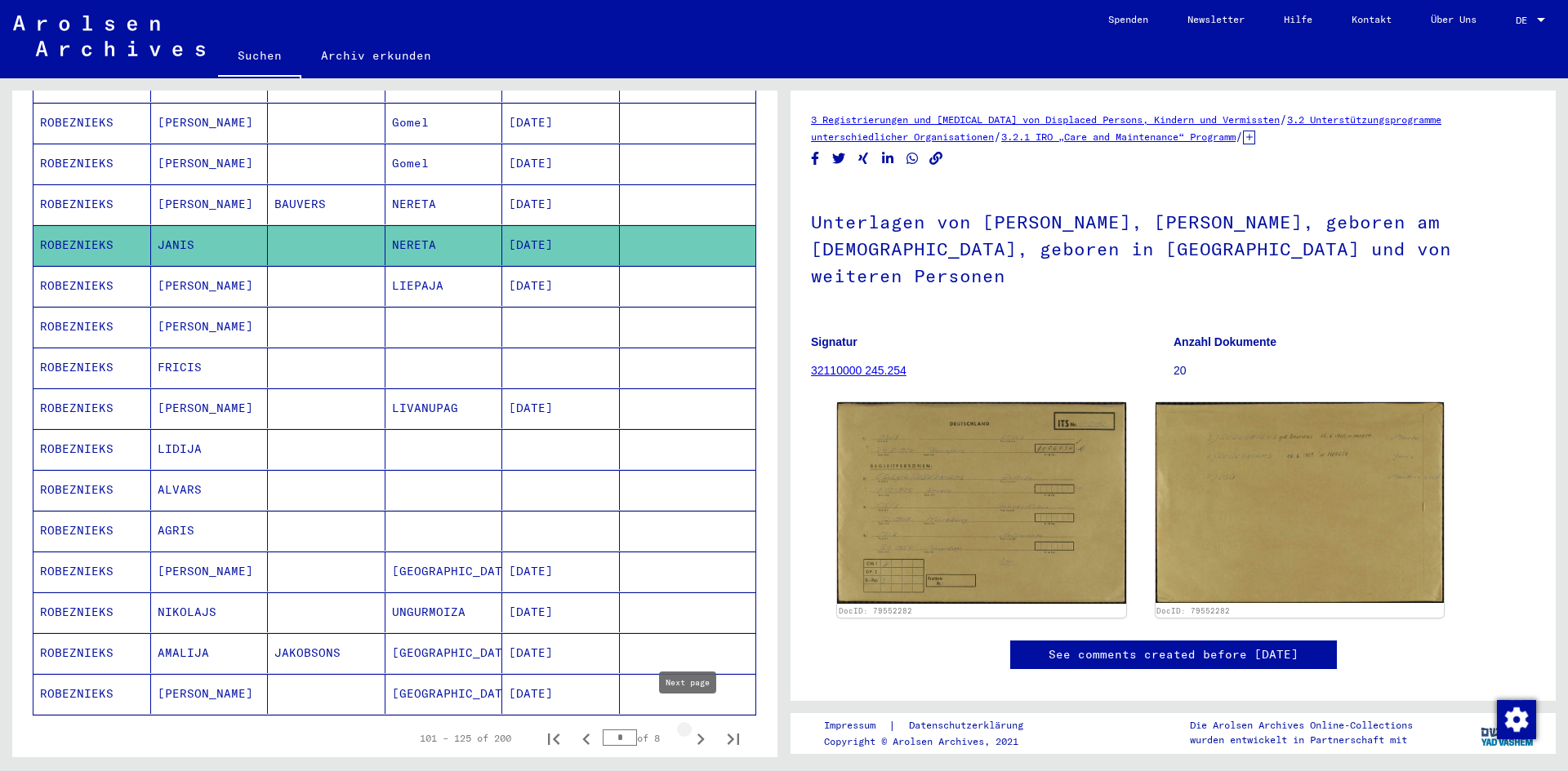
click at [694, 729] on icon "Next page" at bounding box center [700, 739] width 23 height 23
type input "*"
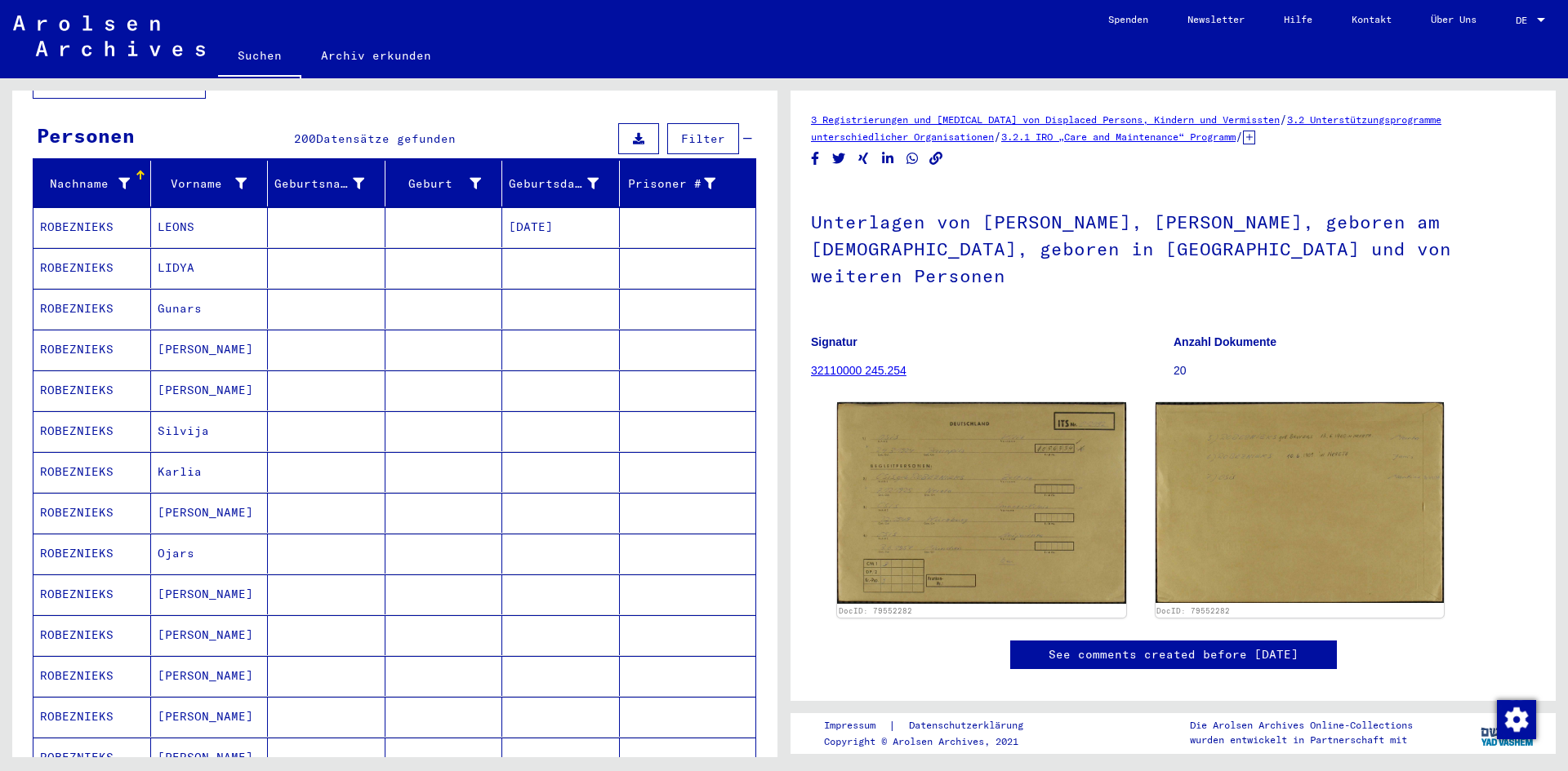
scroll to position [0, 0]
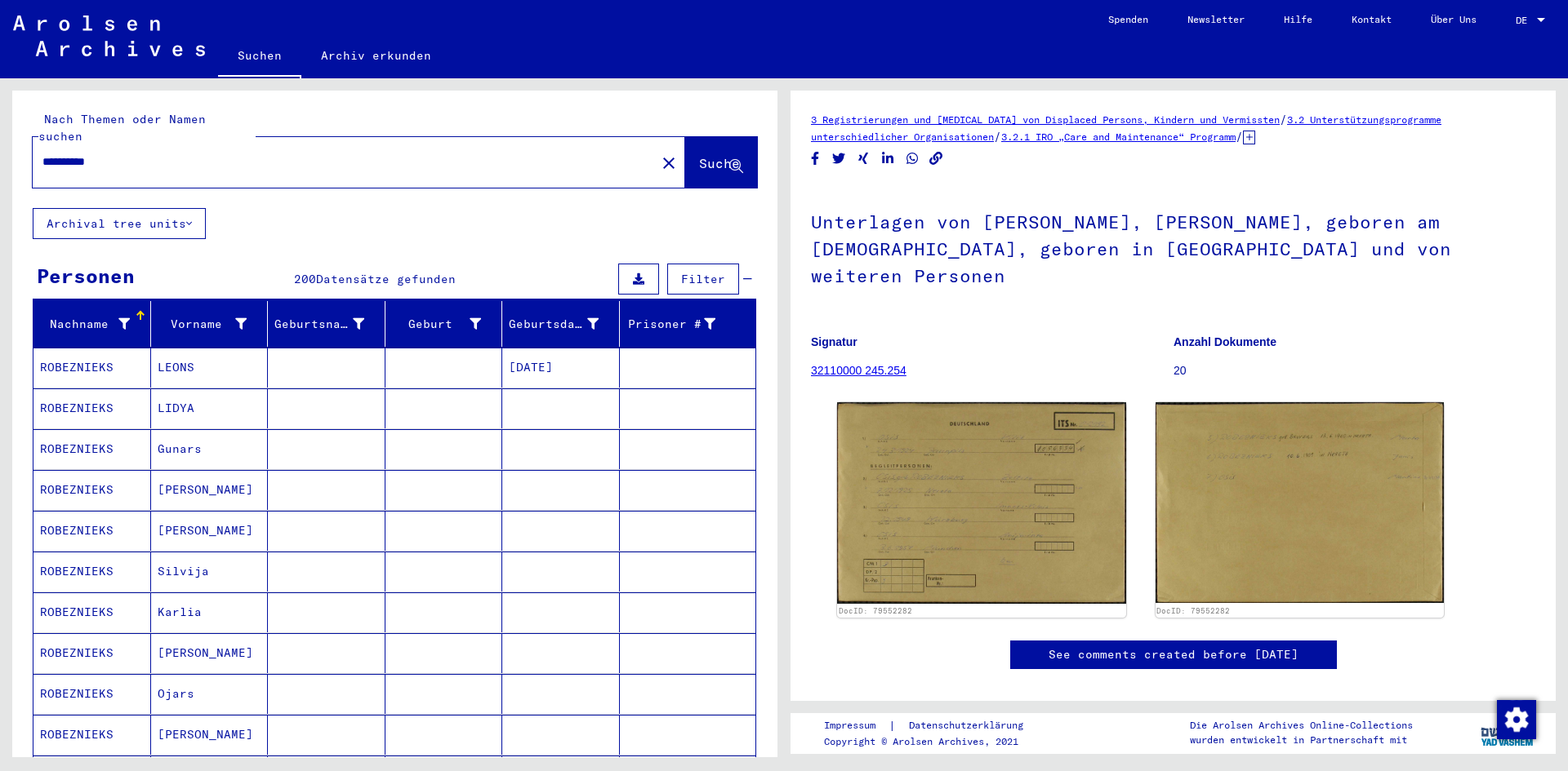
click at [79, 471] on mat-cell "ROBEZNIEKS" at bounding box center [92, 490] width 117 height 40
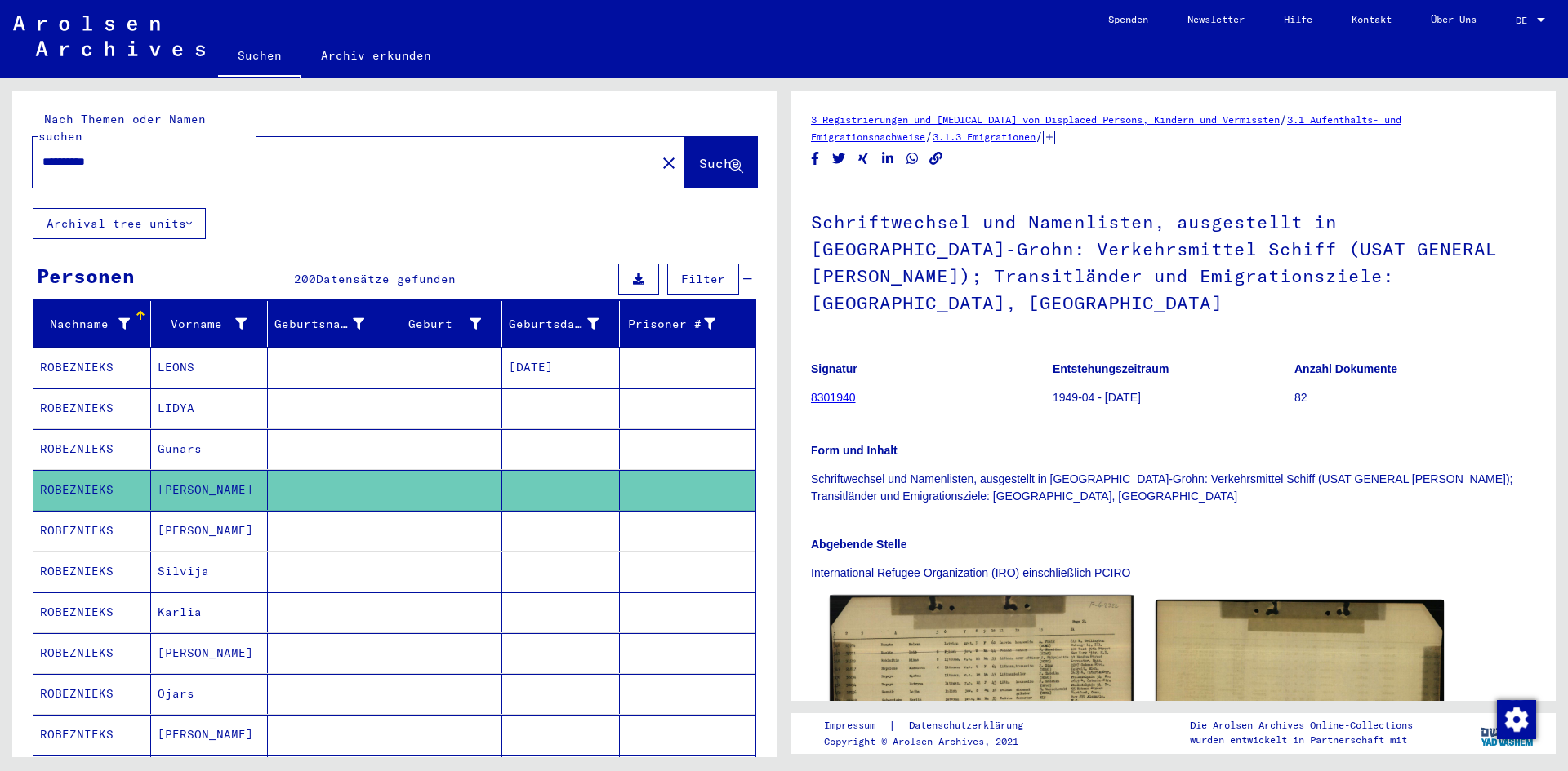
click at [882, 635] on img at bounding box center [981, 684] width 303 height 178
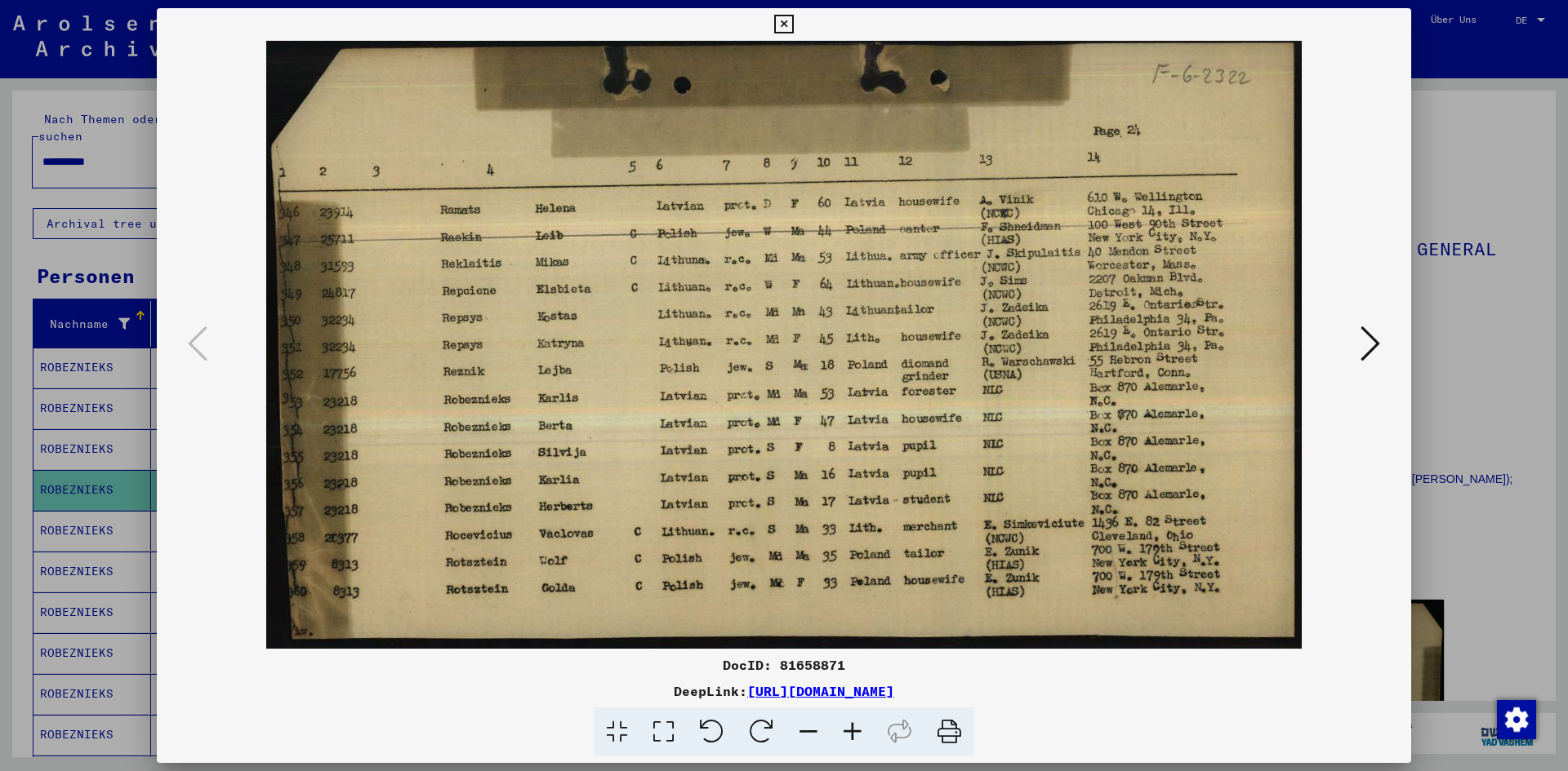
click at [1445, 383] on div at bounding box center [784, 385] width 1568 height 771
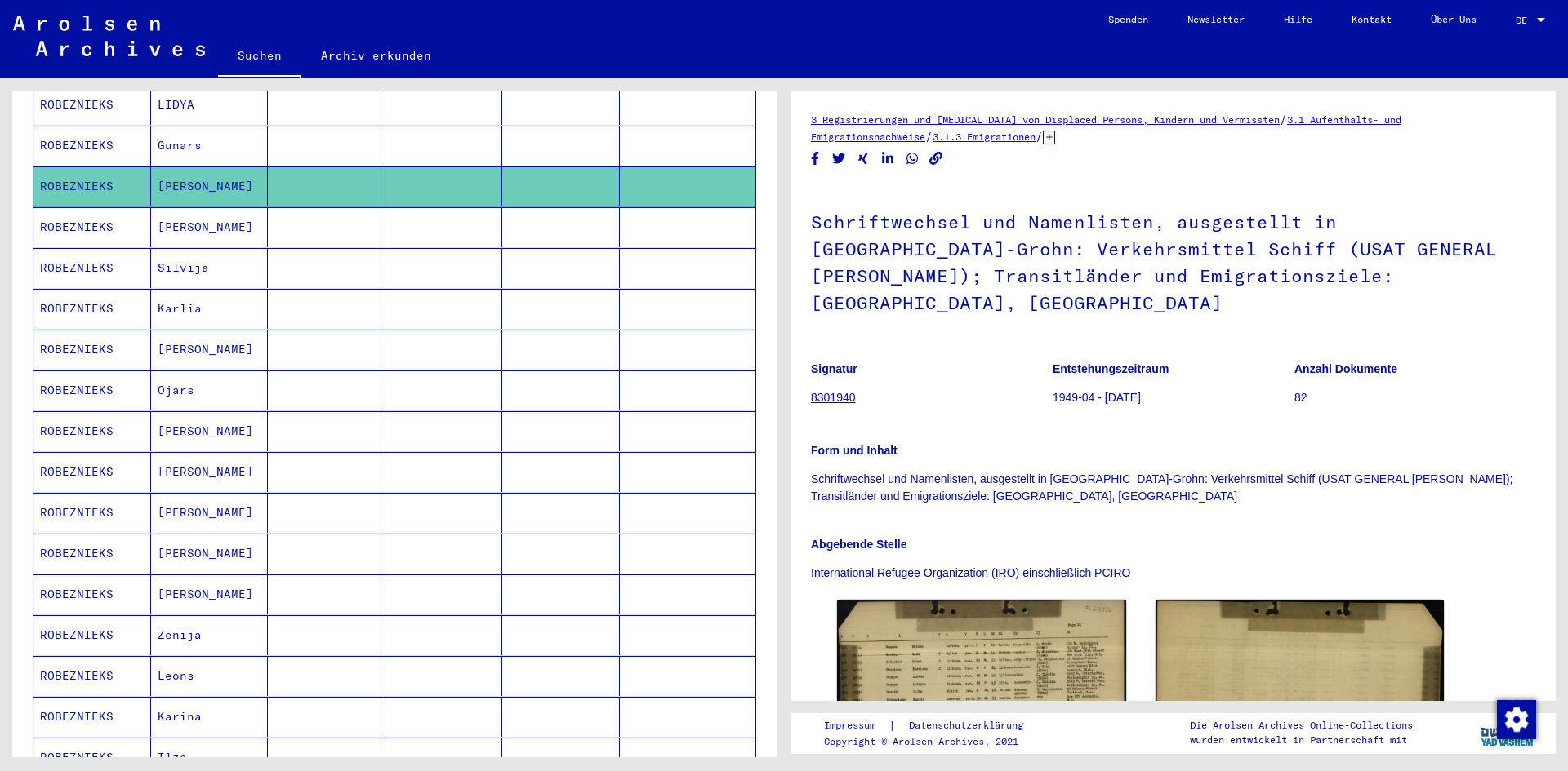
scroll to position [327, 0]
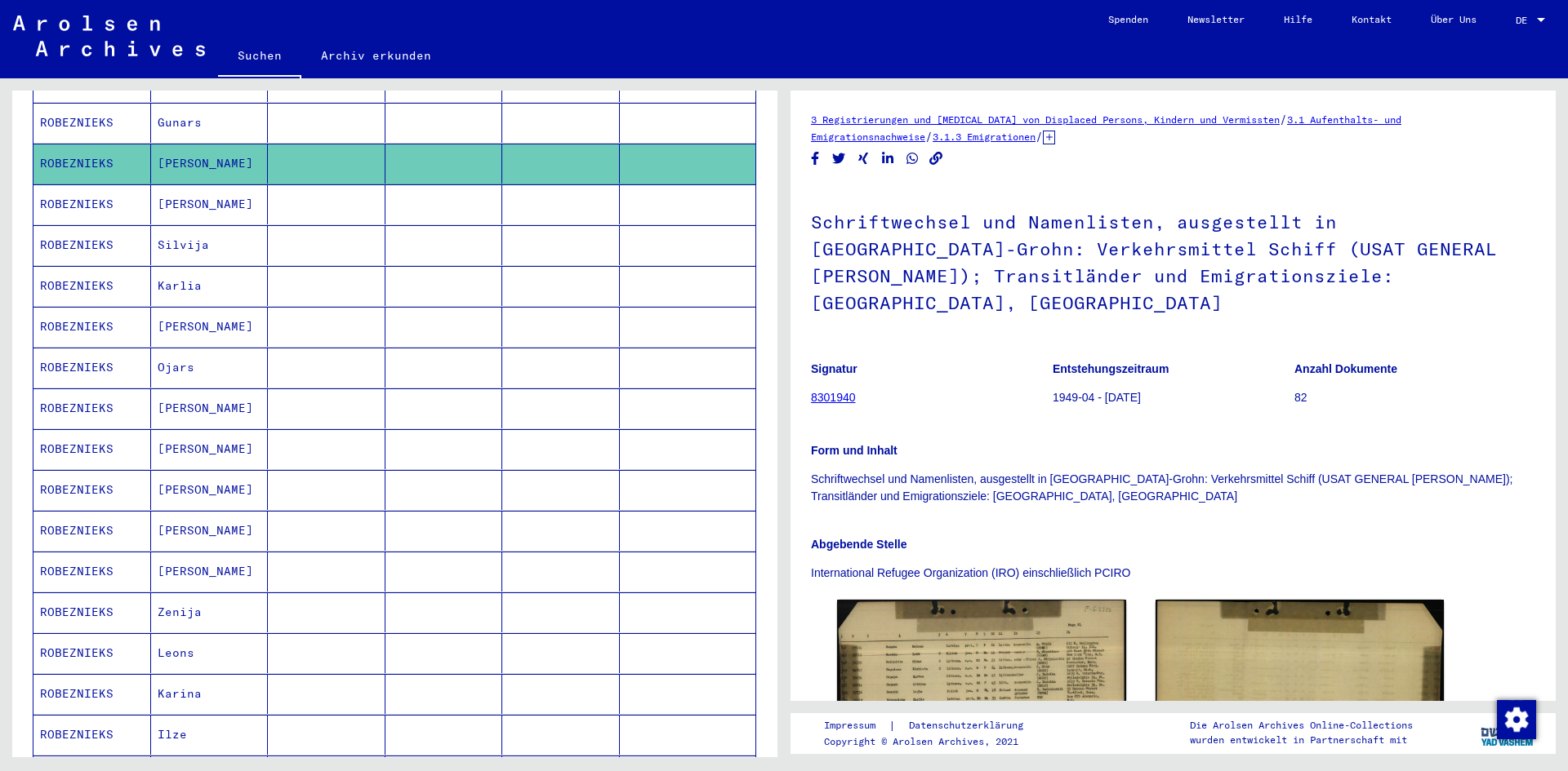
click at [49, 518] on mat-cell "ROBEZNIEKS" at bounding box center [92, 531] width 117 height 40
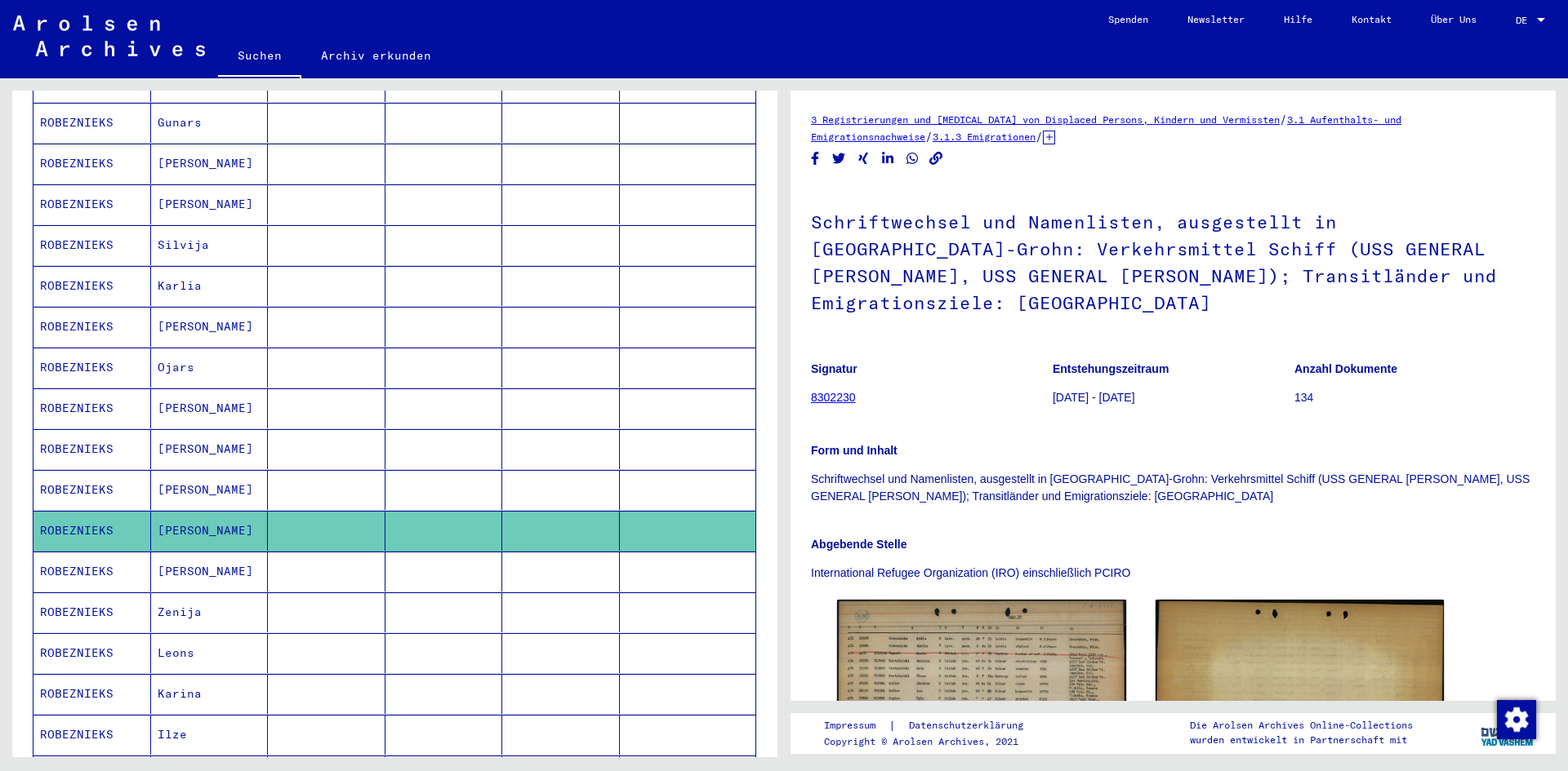
scroll to position [82, 0]
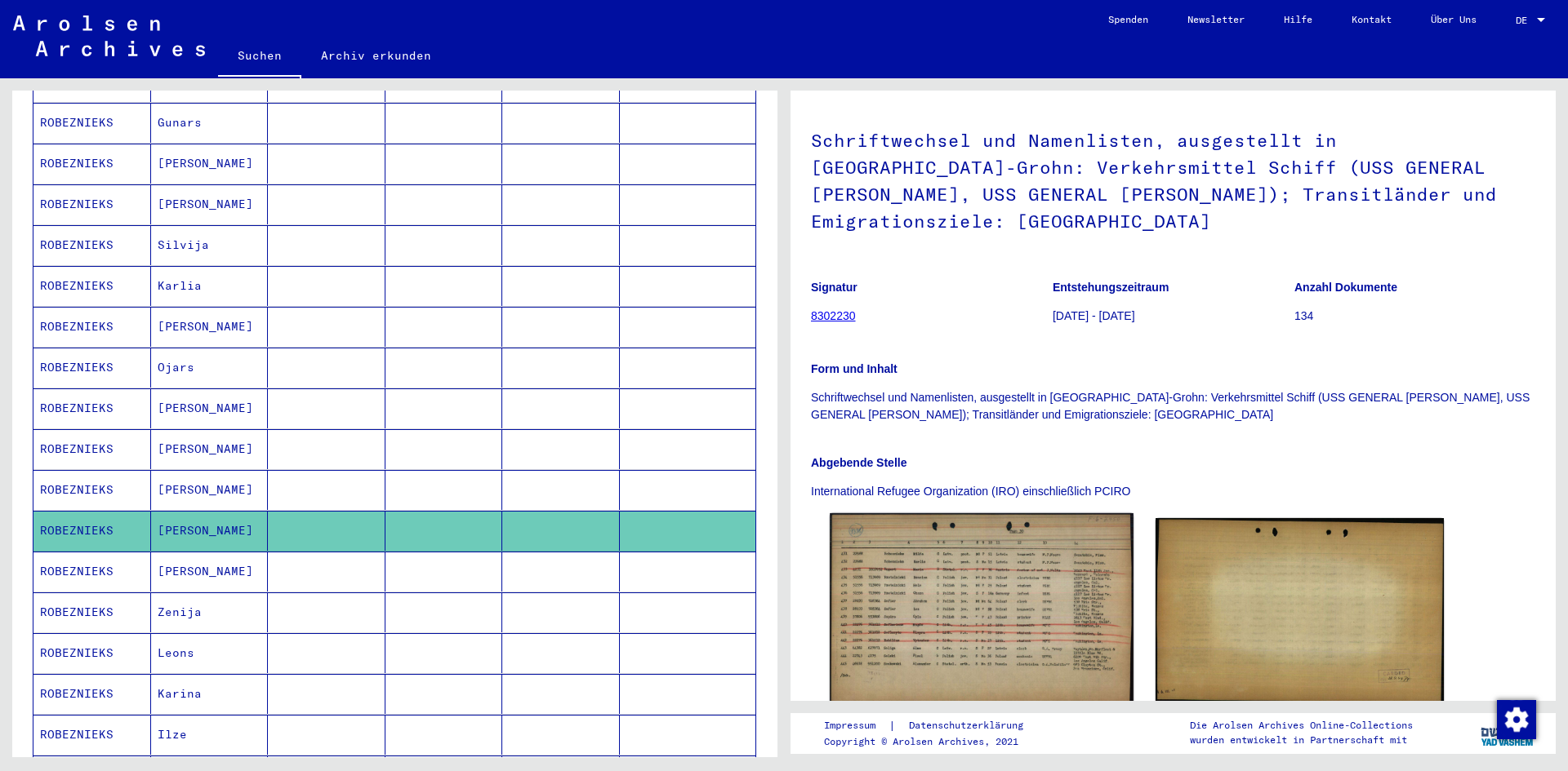
click at [933, 523] on img at bounding box center [981, 610] width 303 height 193
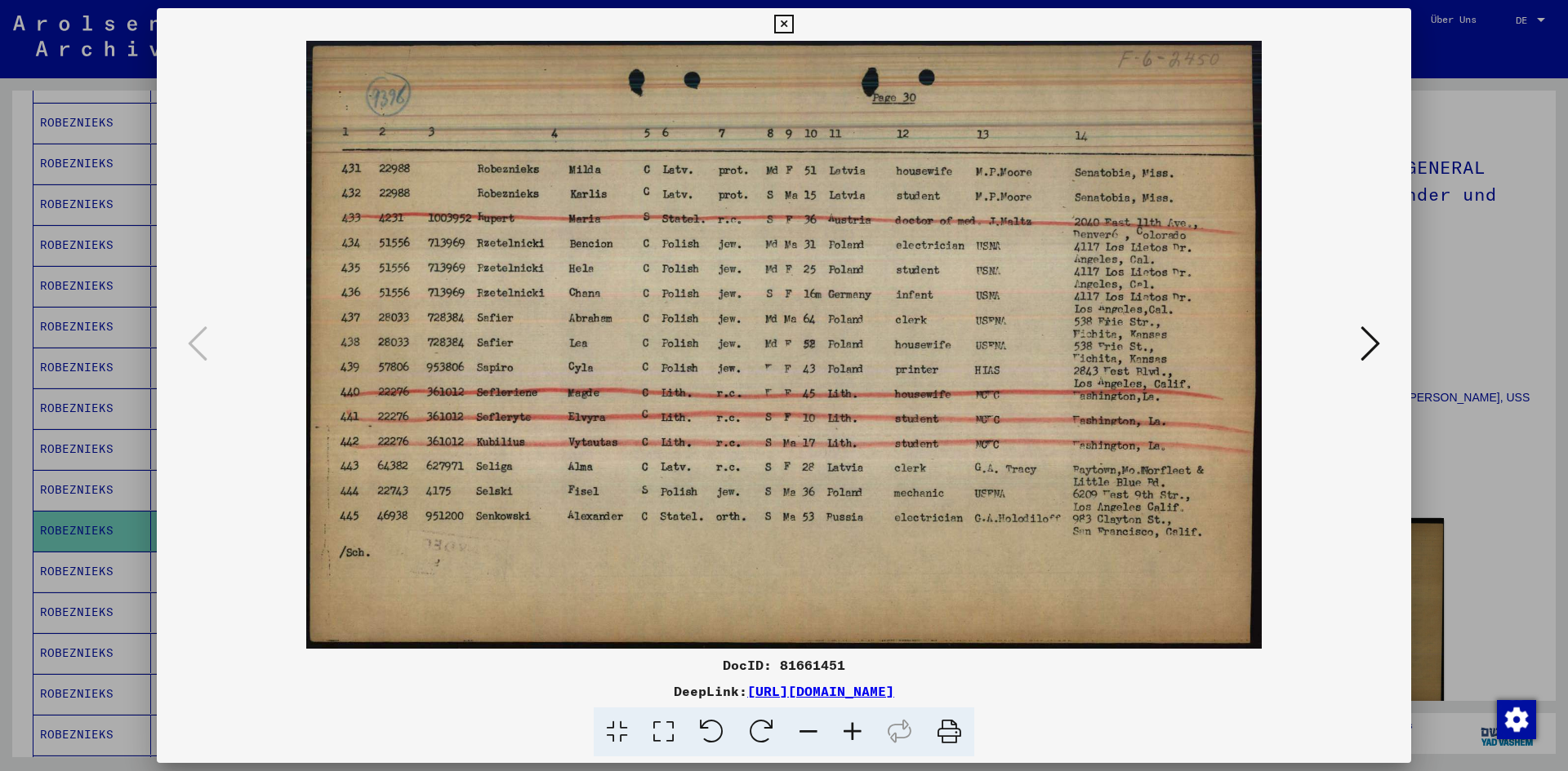
click at [1445, 246] on div at bounding box center [784, 385] width 1568 height 771
